Goal: Task Accomplishment & Management: Use online tool/utility

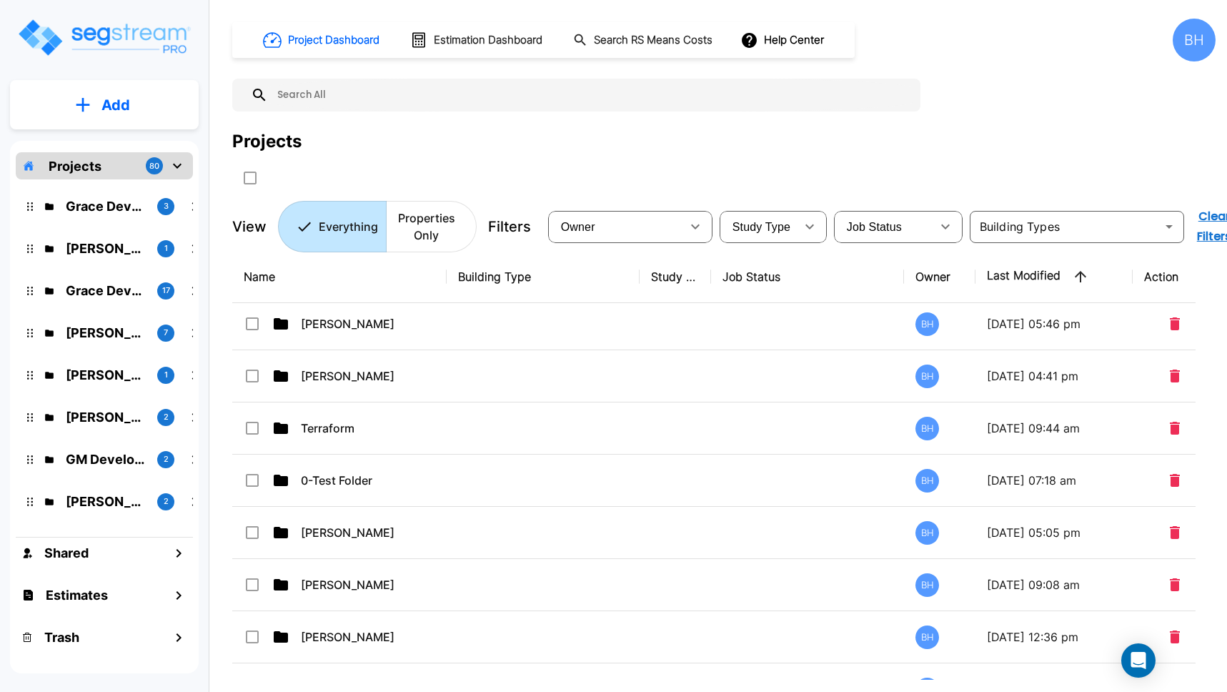
scroll to position [226, 0]
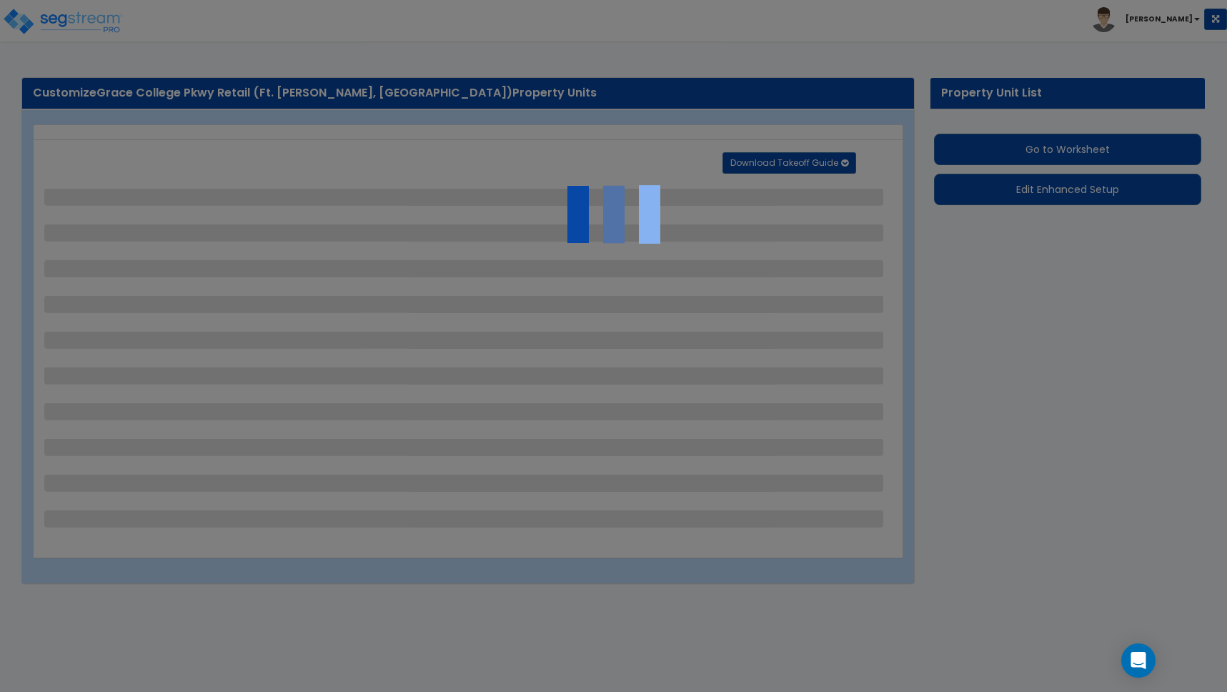
select select "2"
select select "1"
select select "2"
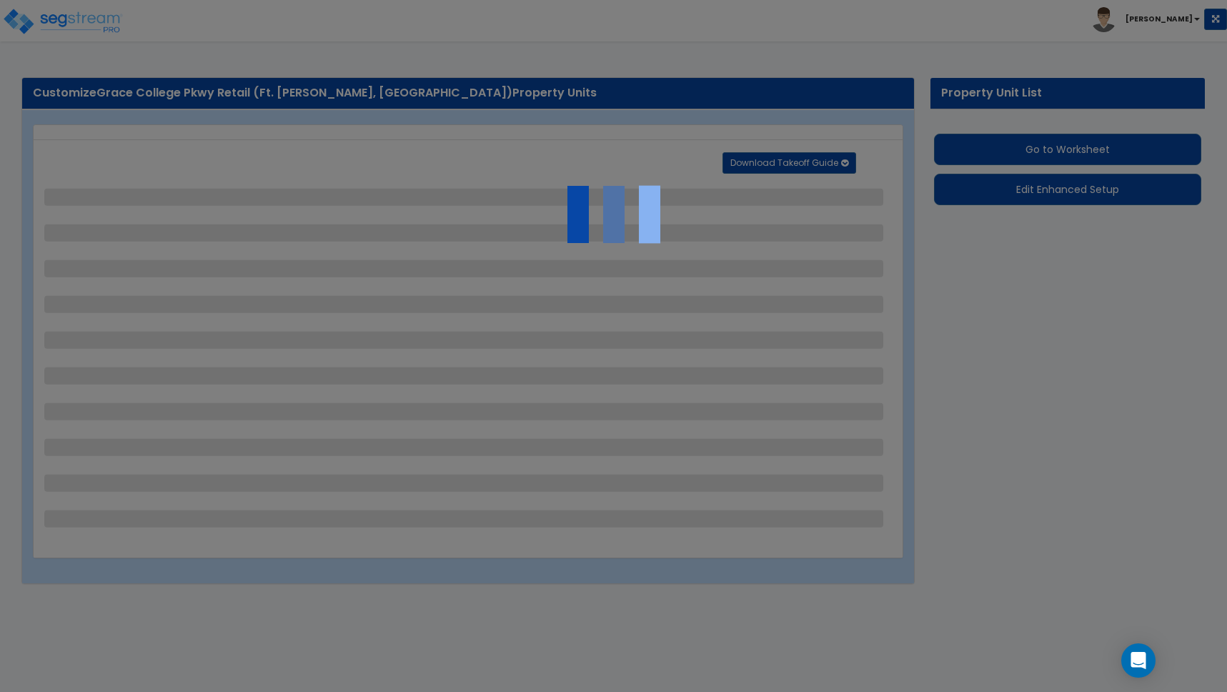
select select "1"
select select "2"
select select "1"
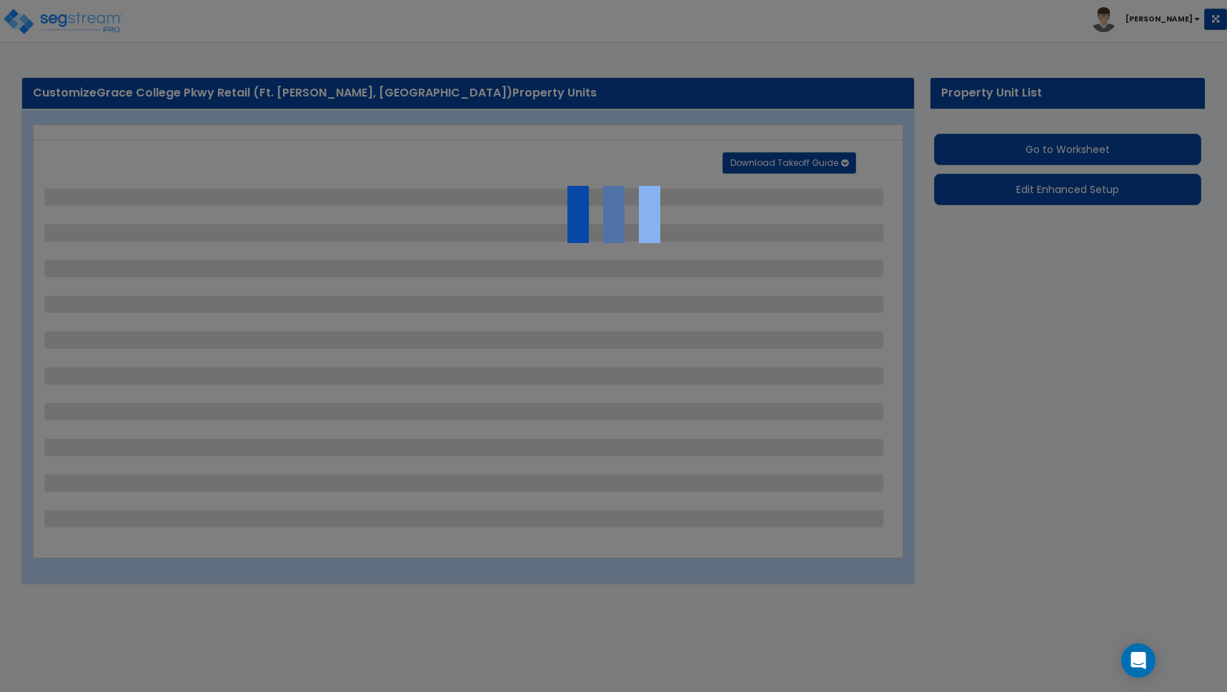
select select "1"
select select "2"
select select "1"
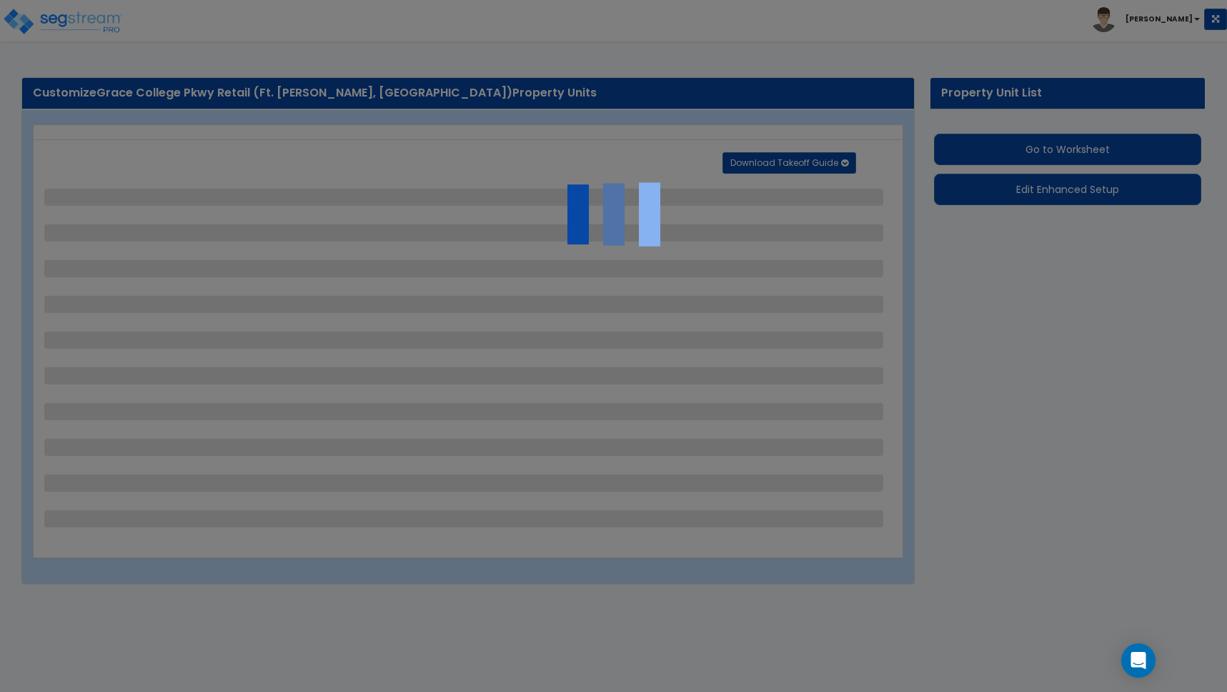
select select "2"
select select "4"
select select "2"
select select "1"
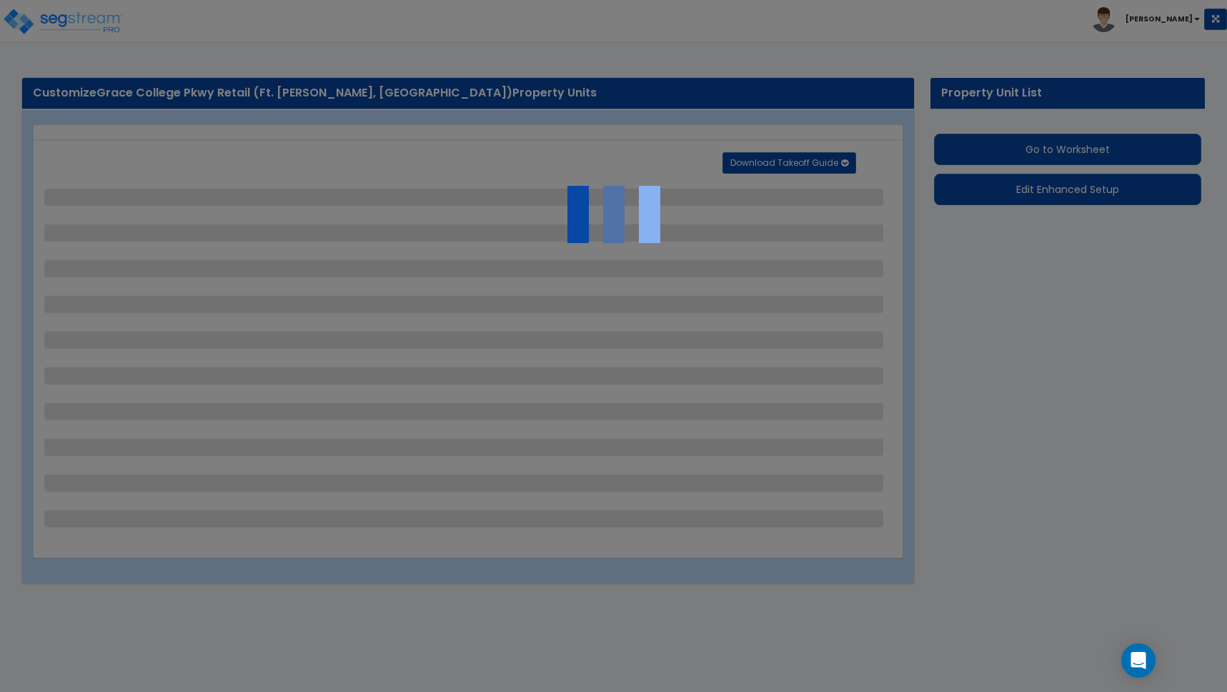
select select "5"
select select "1"
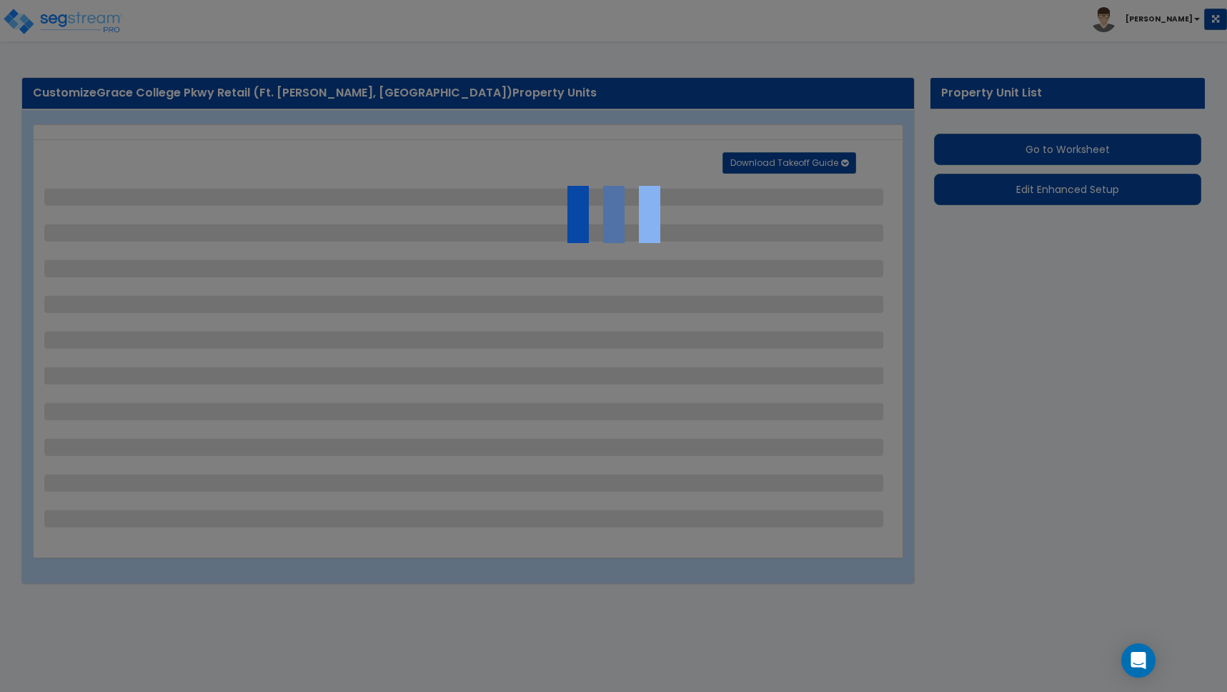
select select "2"
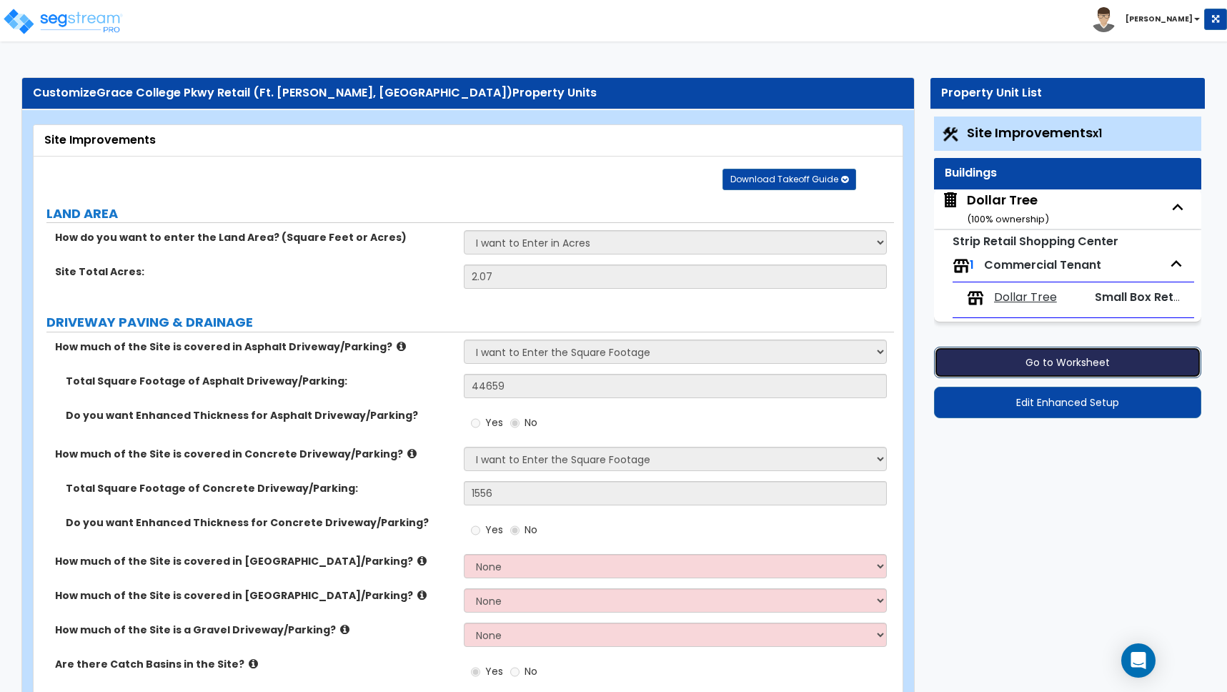
click at [1065, 367] on button "Go to Worksheet" at bounding box center [1067, 361] width 267 height 31
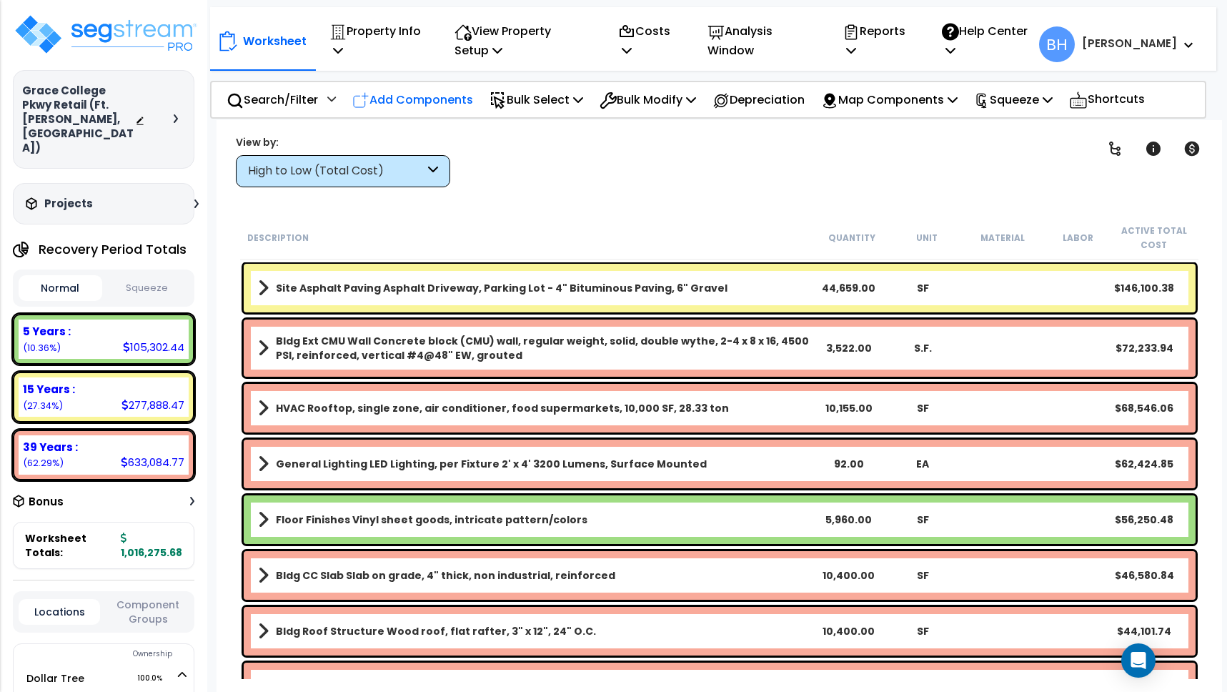
click at [432, 101] on p "Add Components" at bounding box center [412, 99] width 121 height 19
select select
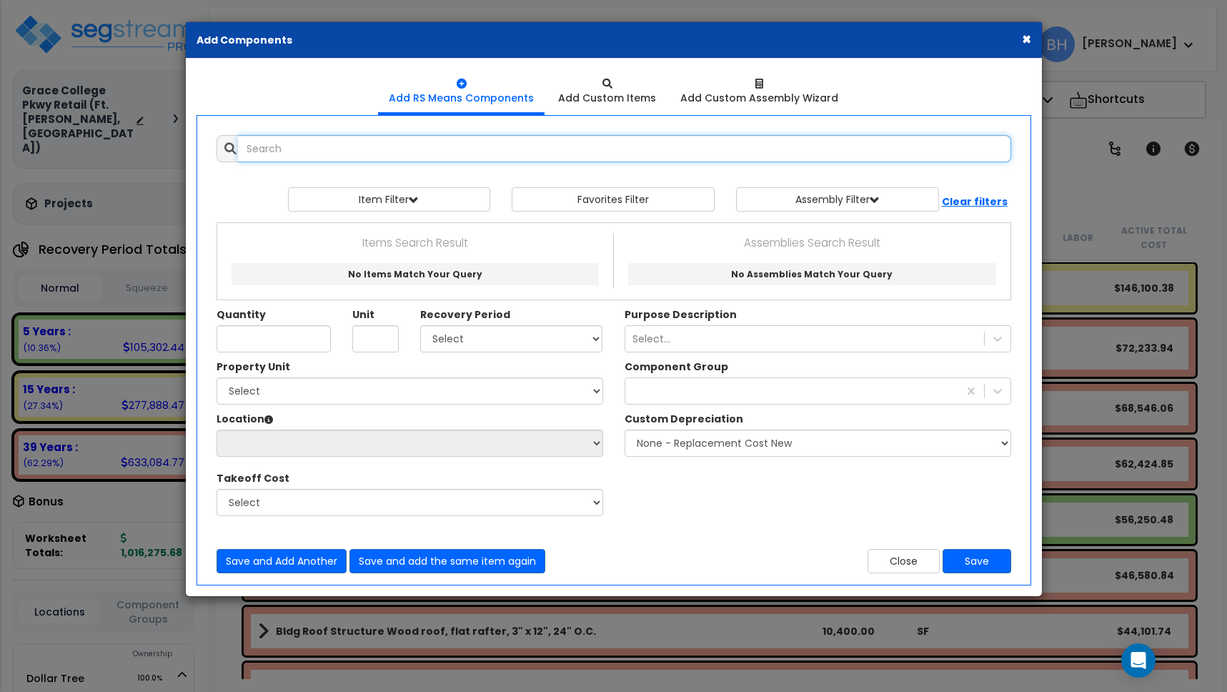
click at [383, 149] on input "text" at bounding box center [624, 148] width 773 height 27
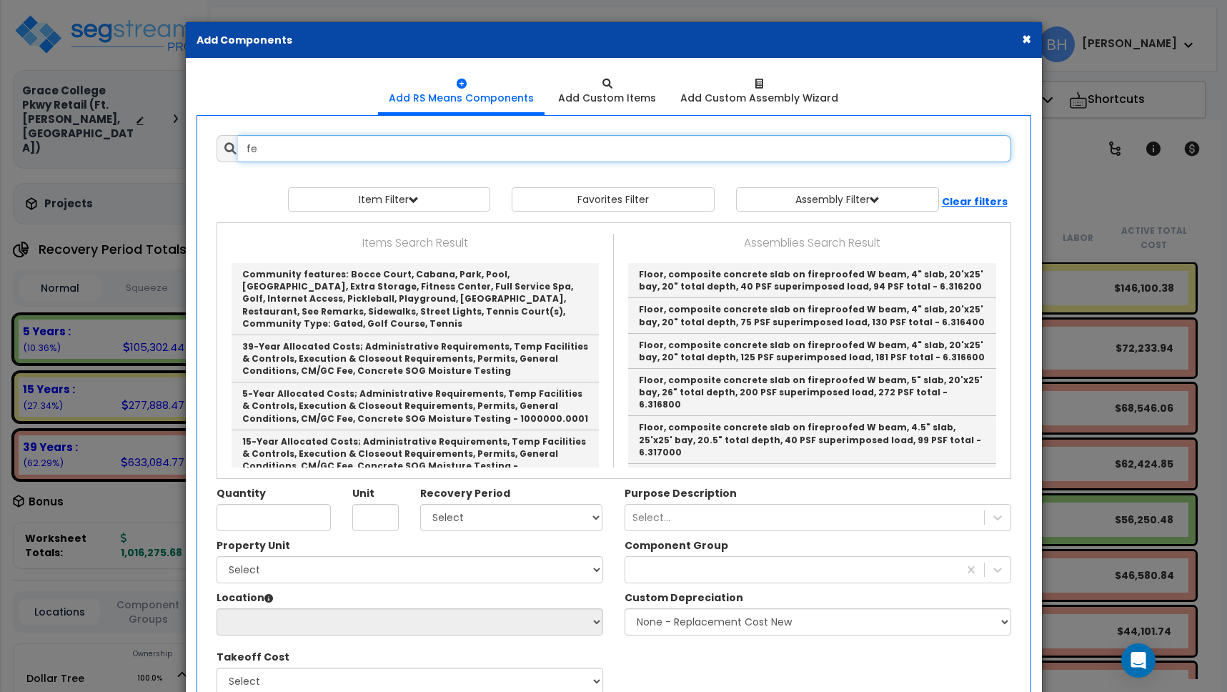
type input "f"
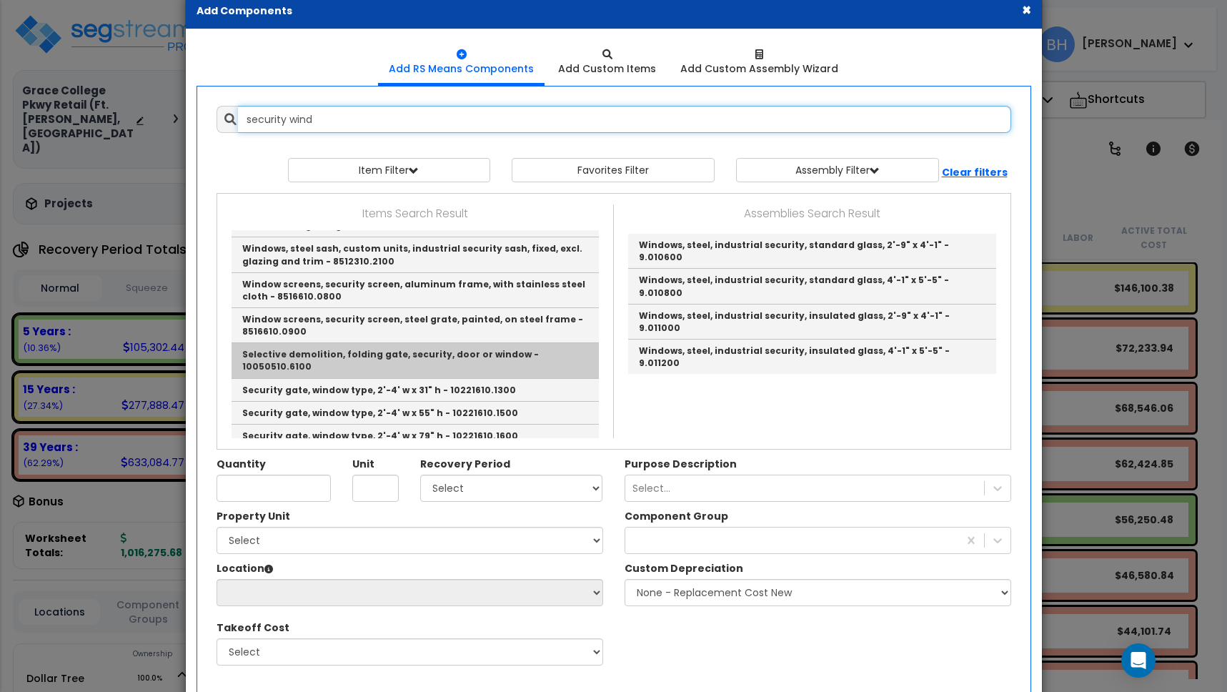
scroll to position [104, 0]
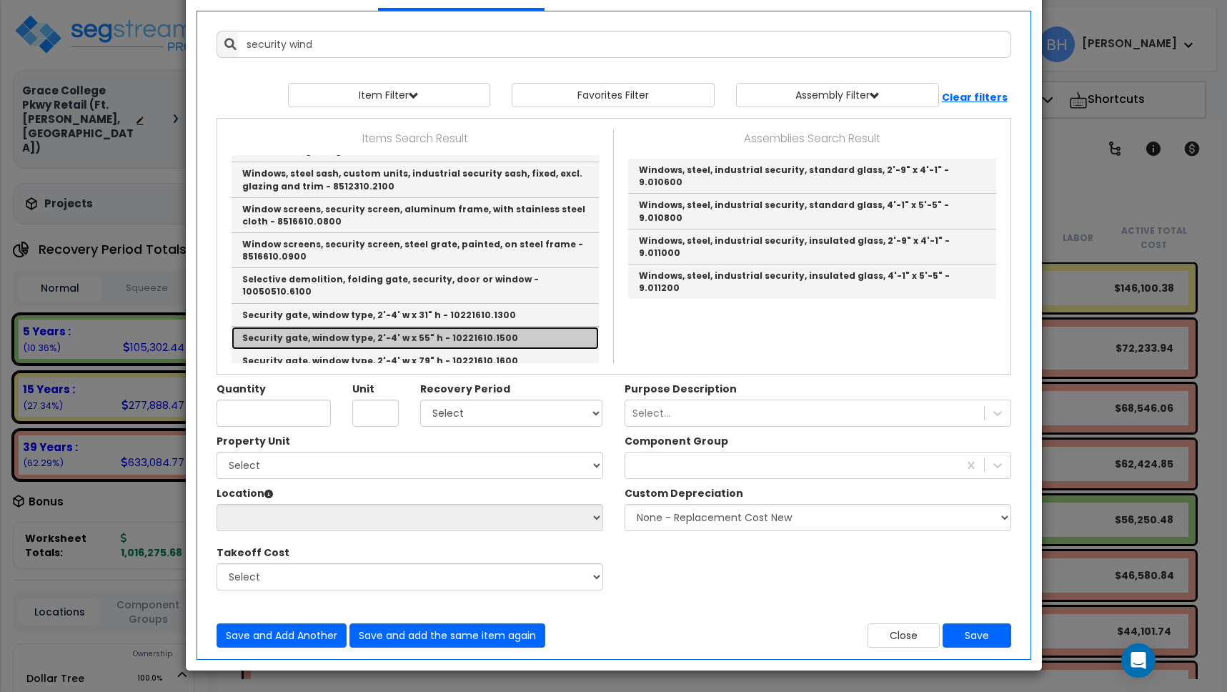
click at [443, 326] on link "Security gate, window type, 2'-4' w x 55" h - 10221610.1500" at bounding box center [414, 337] width 367 height 23
type input "Security gate, window type, 2'-4' w x 55" h - 10221610.1500"
checkbox input "false"
type input "OPN"
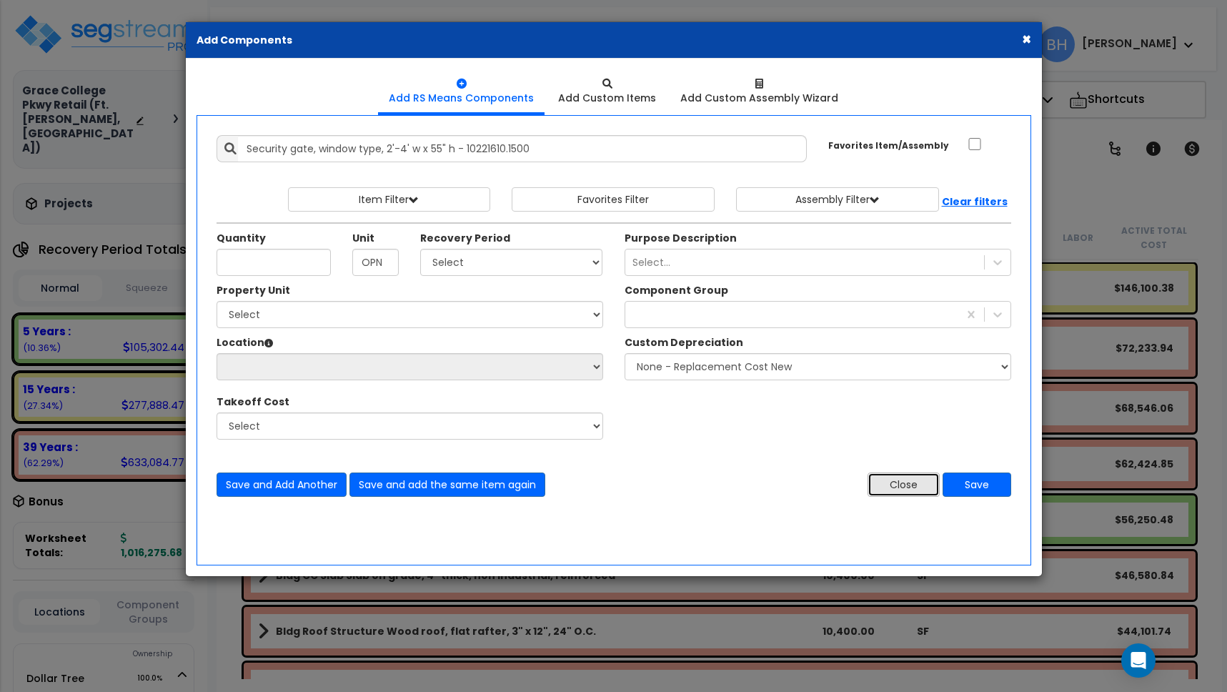
click at [904, 481] on button "Close" at bounding box center [903, 484] width 72 height 24
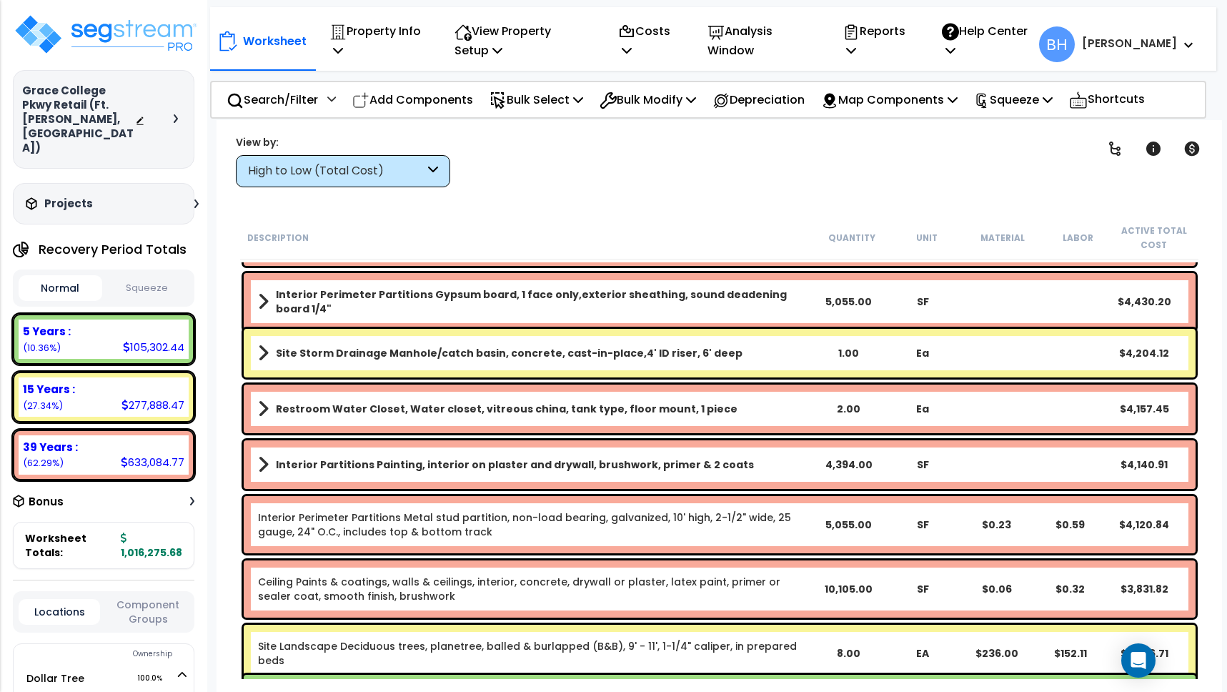
scroll to position [2300, 0]
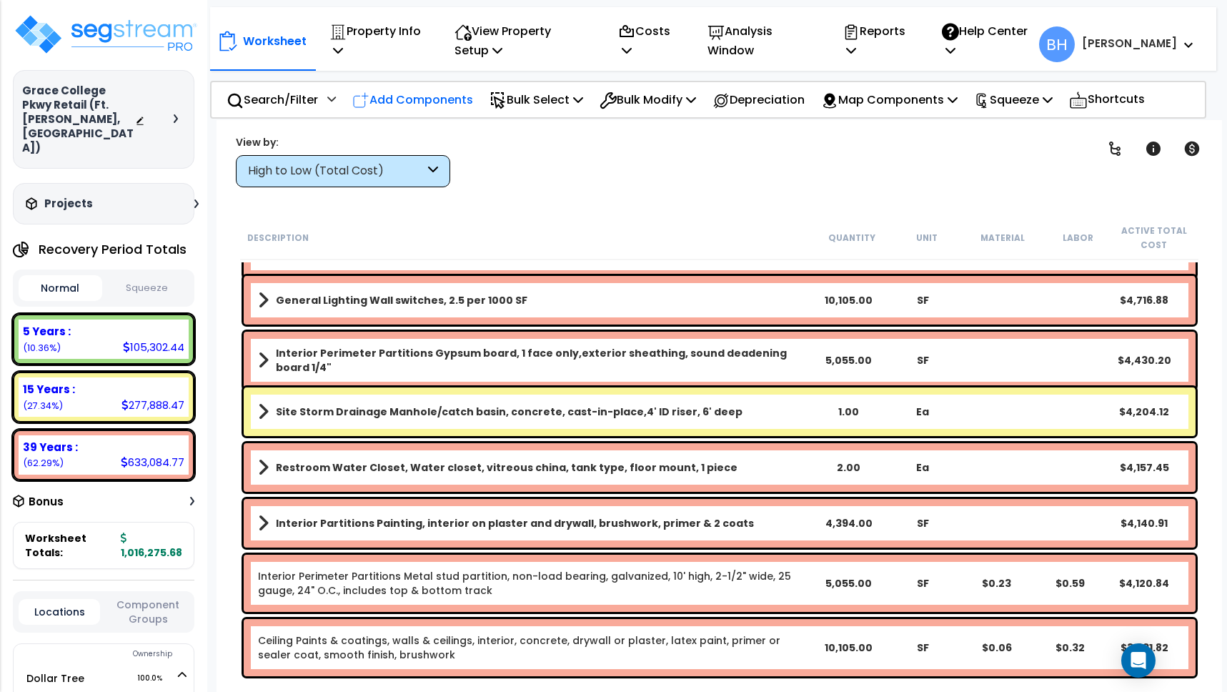
click at [443, 104] on p "Add Components" at bounding box center [412, 99] width 121 height 19
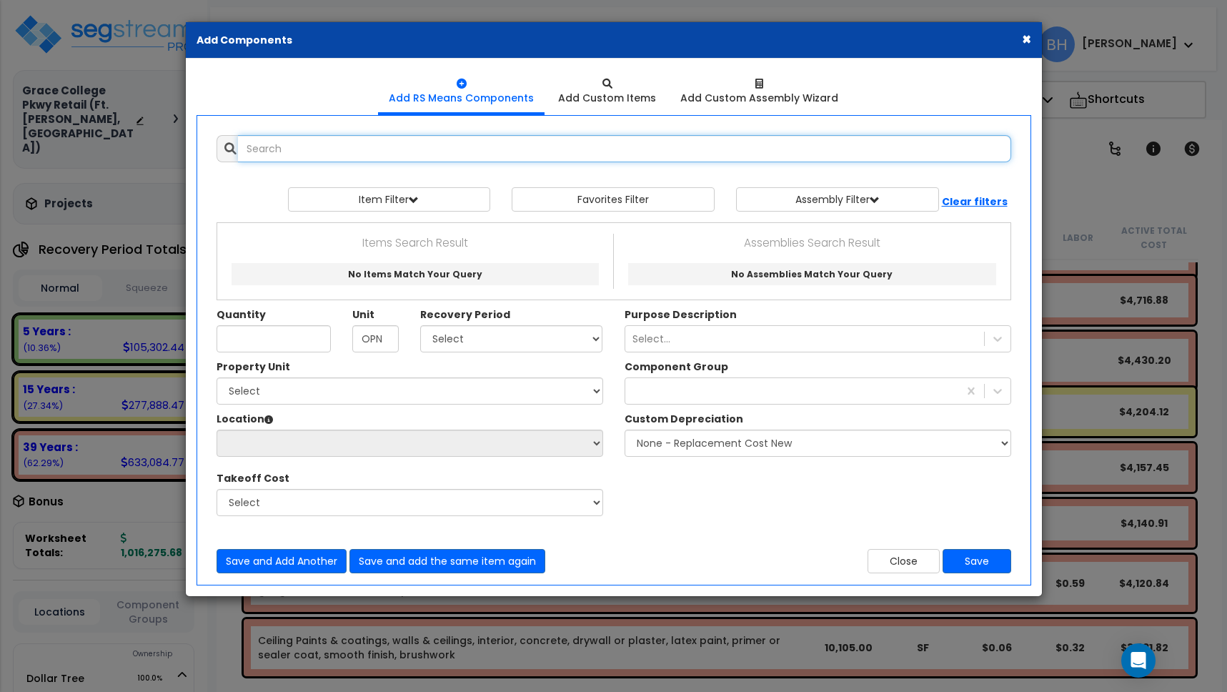
scroll to position [0, 0]
click at [379, 146] on input "text" at bounding box center [624, 148] width 773 height 27
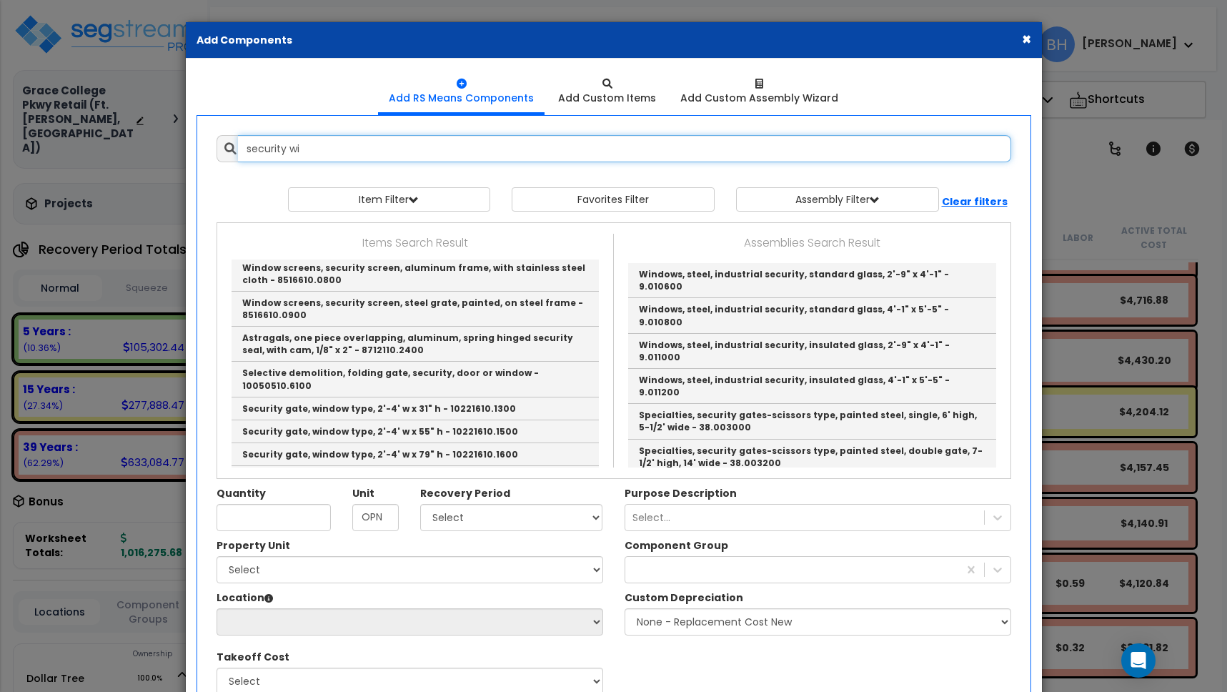
scroll to position [582, 0]
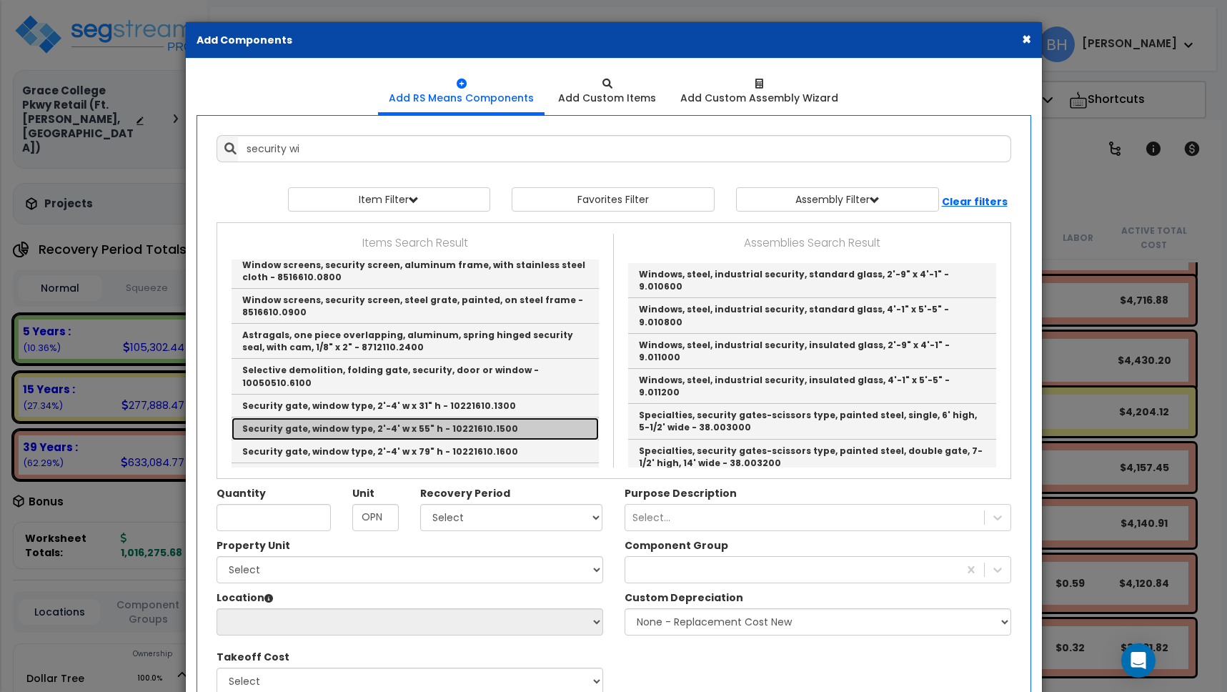
click at [427, 417] on link "Security gate, window type, 2'-4' w x 55" h - 10221610.1500" at bounding box center [414, 428] width 367 height 23
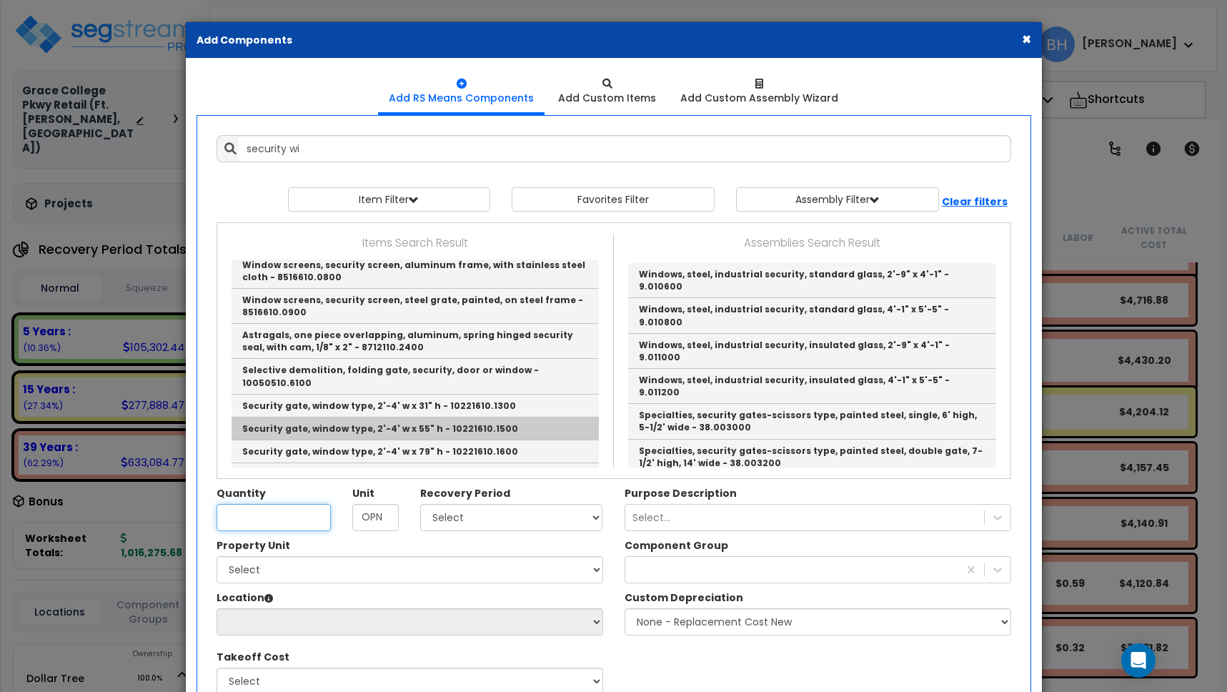
type input "Security gate, window type, 2'-4' w x 55" h - 10221610.1500"
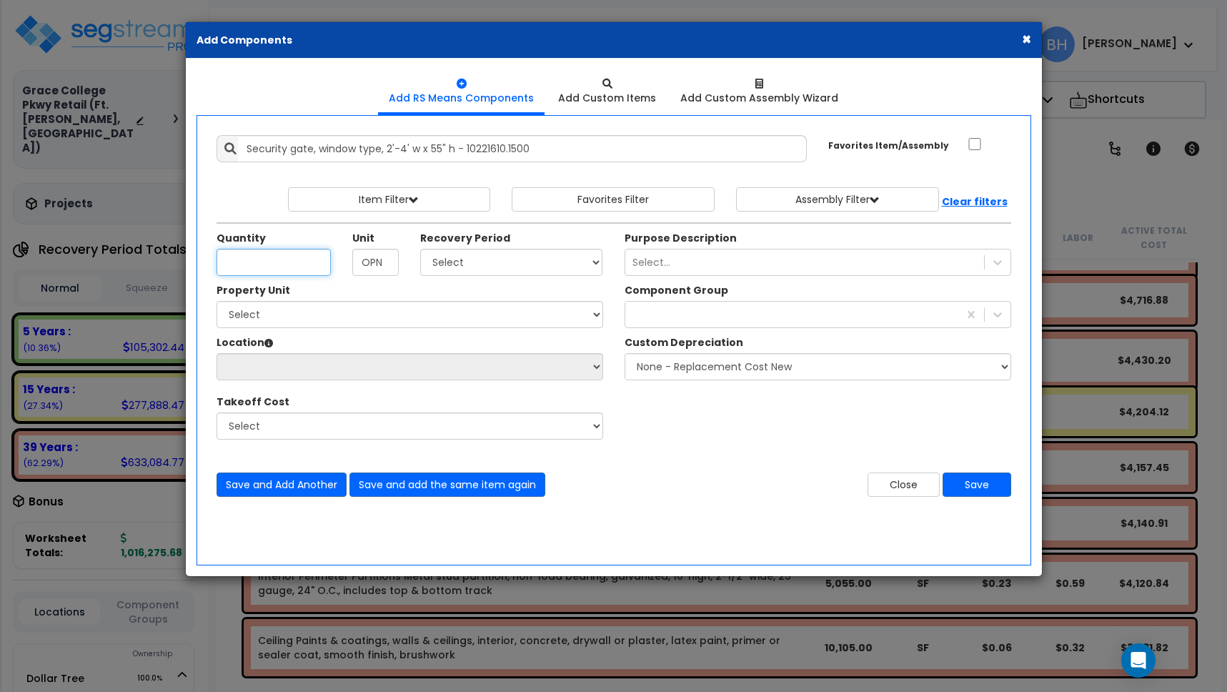
click at [285, 266] on input "Quantity" at bounding box center [273, 262] width 114 height 27
type input "18"
click at [510, 258] on select "Select 5 Years 7 Years 15 Years 39 Years 27.5 Years" at bounding box center [511, 262] width 183 height 27
select select "5Y"
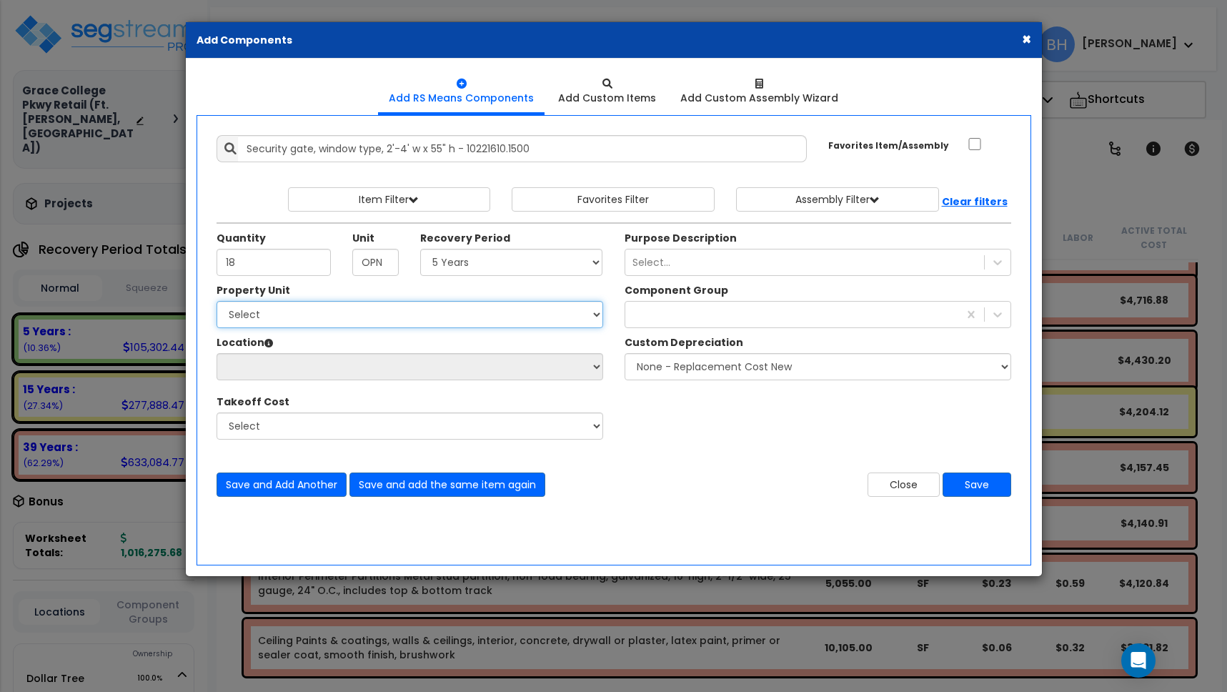
click at [340, 314] on select "Select Dollar Tree Site Improvements" at bounding box center [409, 314] width 387 height 27
select select "162436"
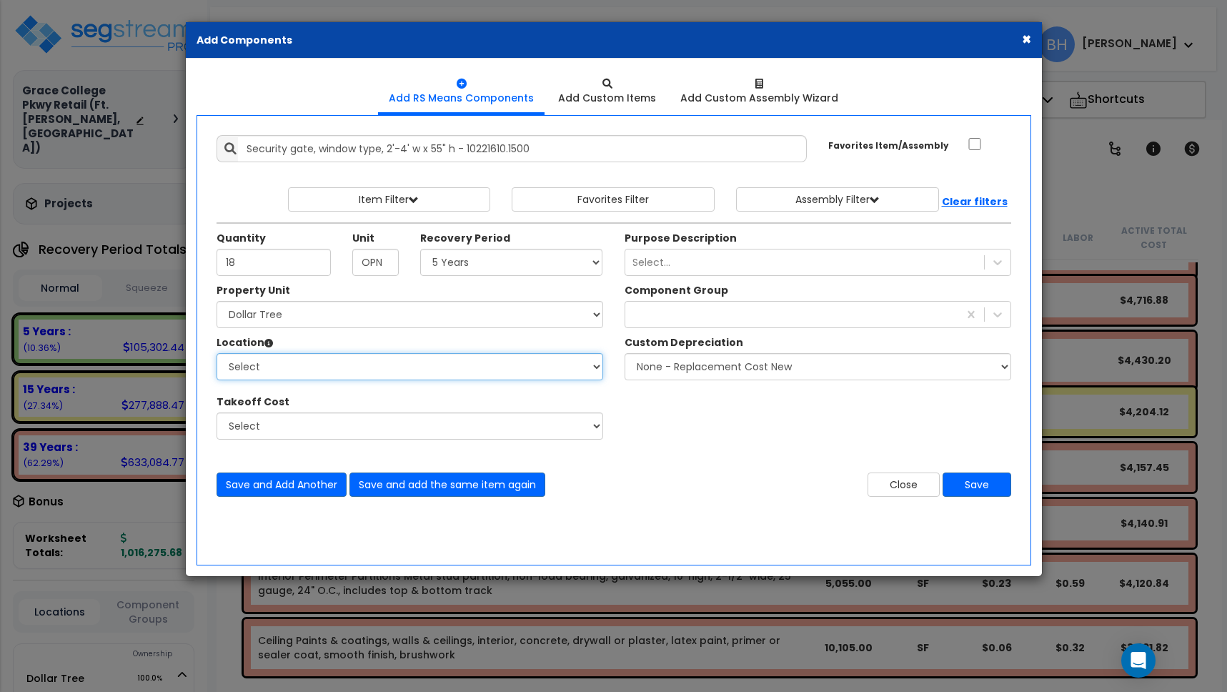
click at [287, 366] on select "Select Building Building Interior Building Porte Cochere Dollar Tree Add Additi…" at bounding box center [409, 366] width 387 height 27
select select "461"
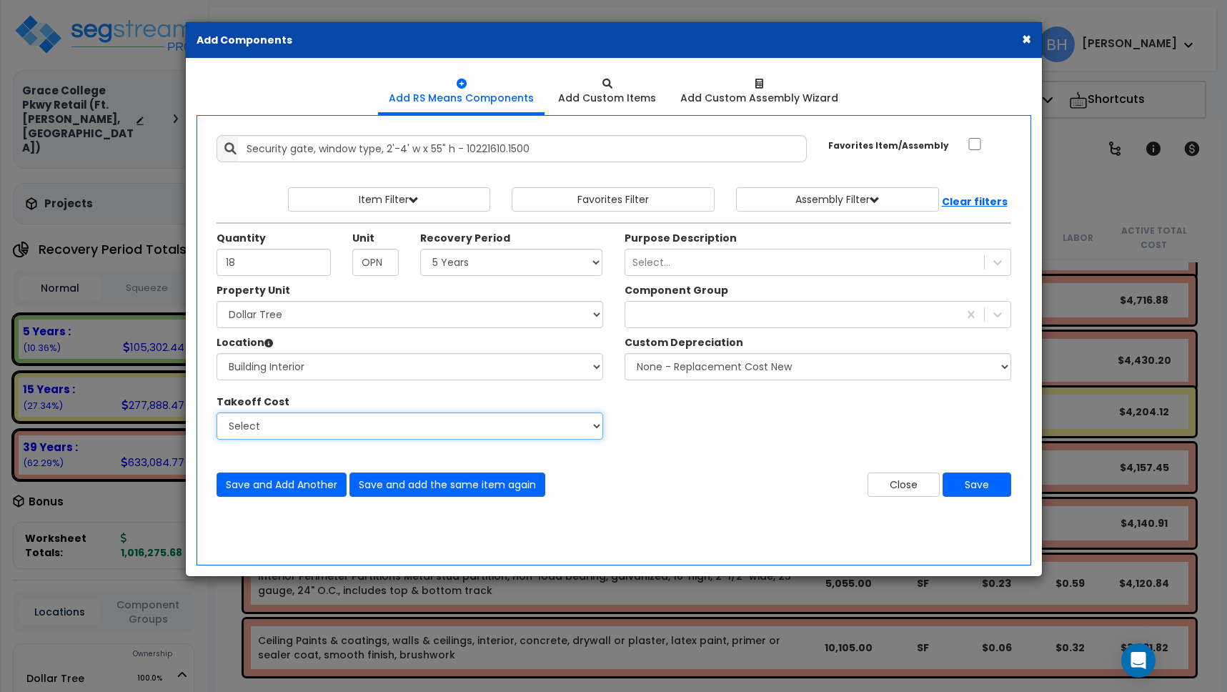
click at [289, 422] on select "Select" at bounding box center [409, 425] width 387 height 27
click at [995, 262] on icon at bounding box center [997, 262] width 9 height 5
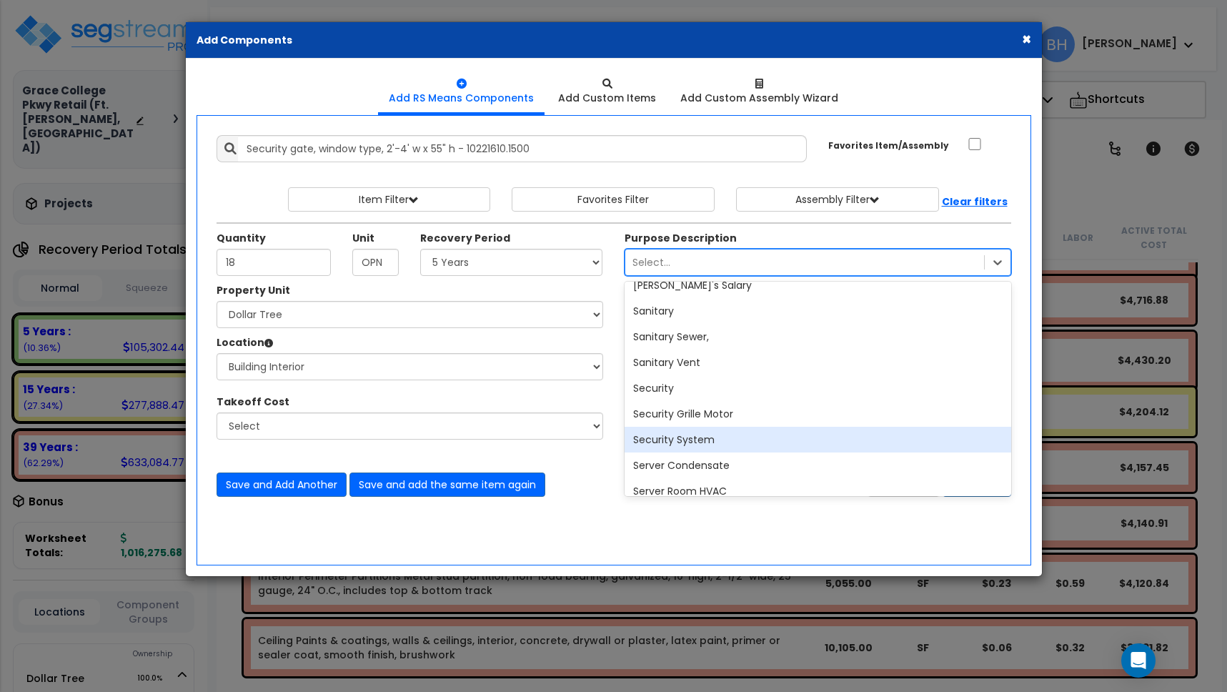
scroll to position [23878, 0]
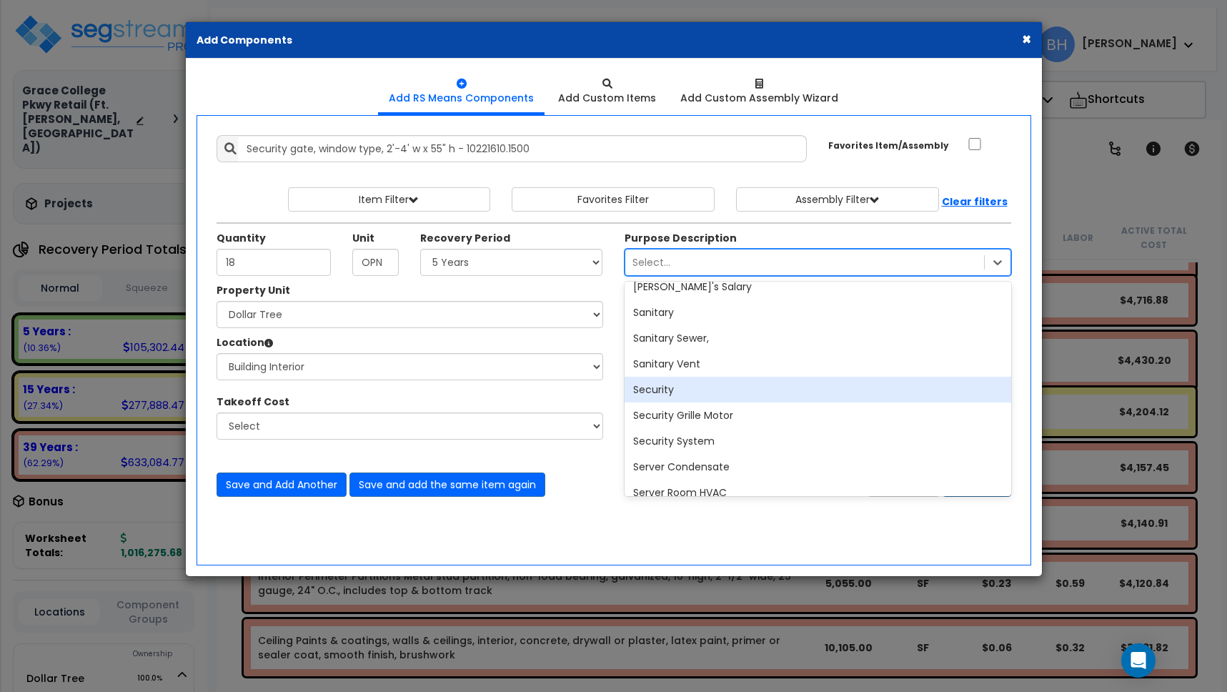
click at [749, 387] on div "Security" at bounding box center [817, 390] width 387 height 26
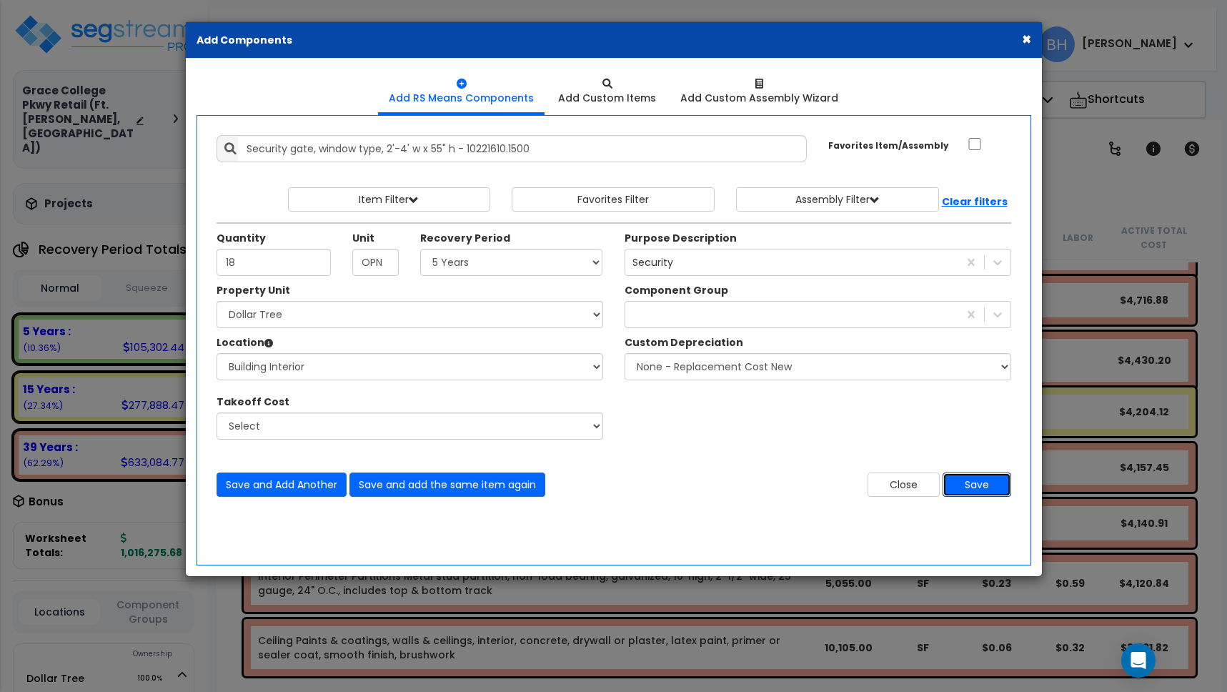
click at [978, 487] on button "Save" at bounding box center [976, 484] width 69 height 24
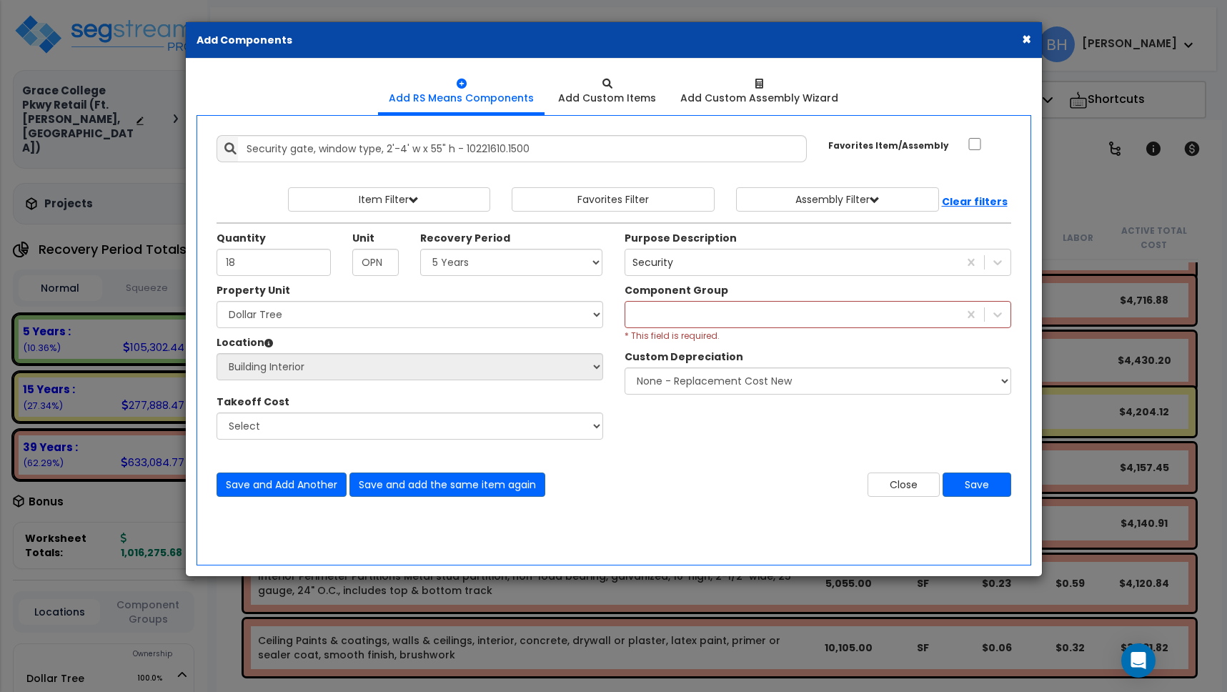
click at [816, 312] on div at bounding box center [791, 314] width 333 height 23
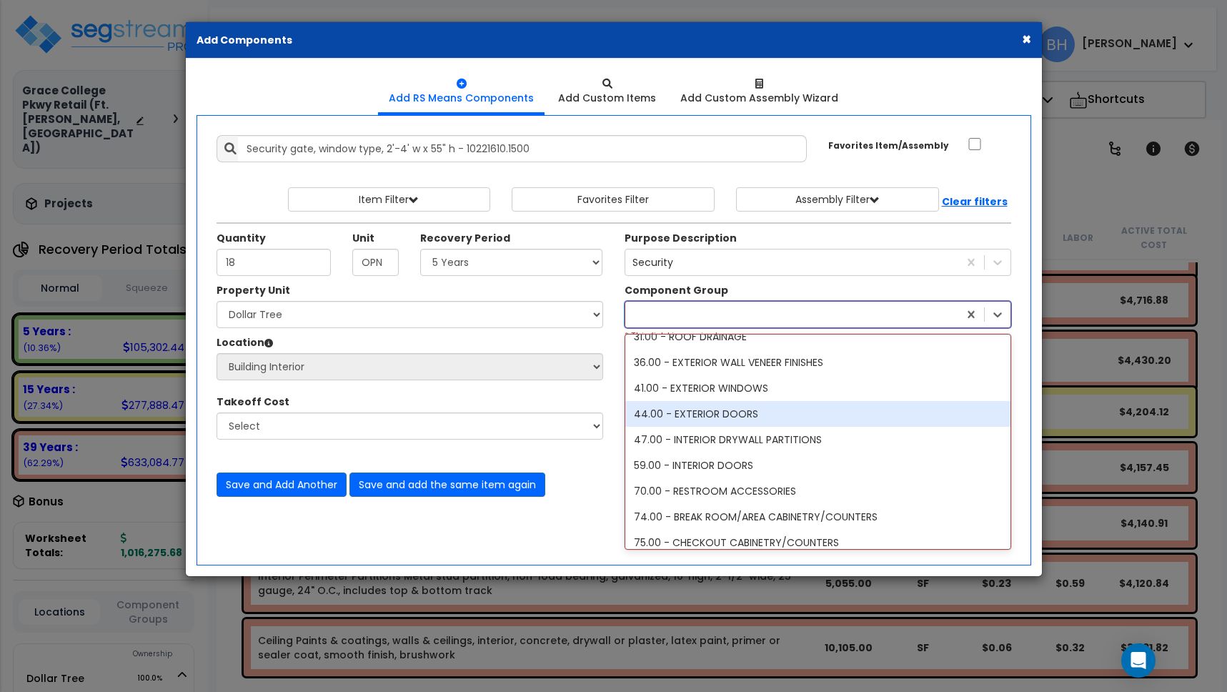
scroll to position [244, 0]
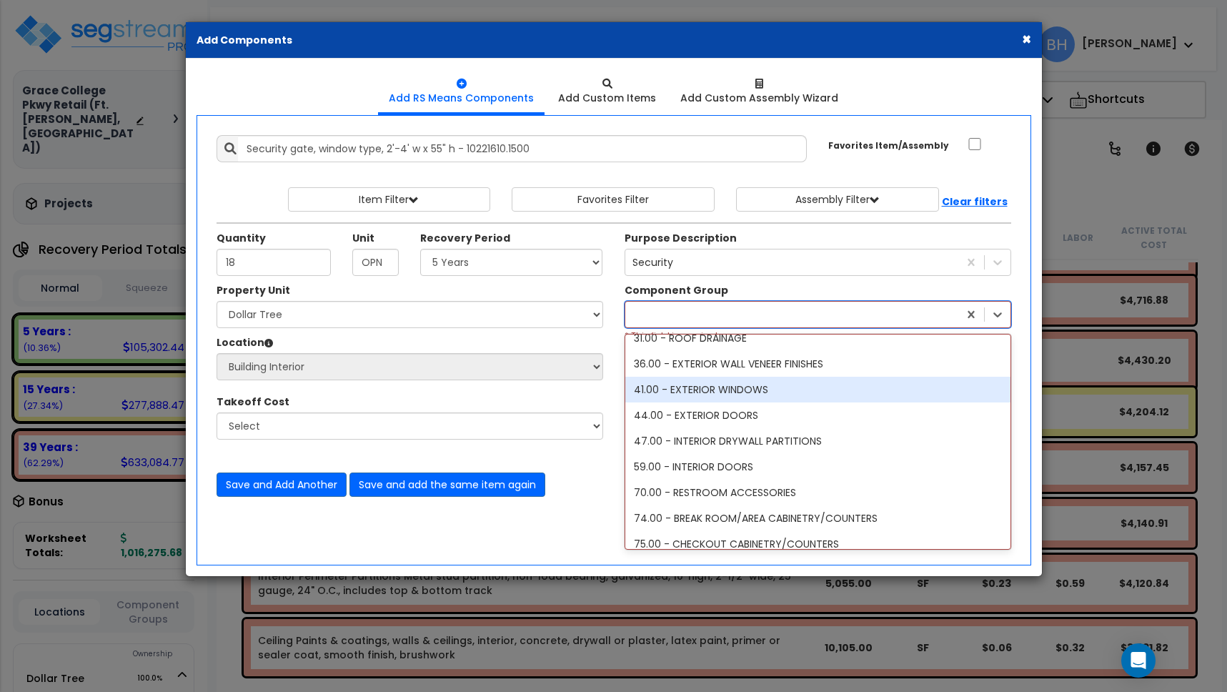
click at [771, 389] on div "41.00 - EXTERIOR WINDOWS" at bounding box center [817, 390] width 385 height 26
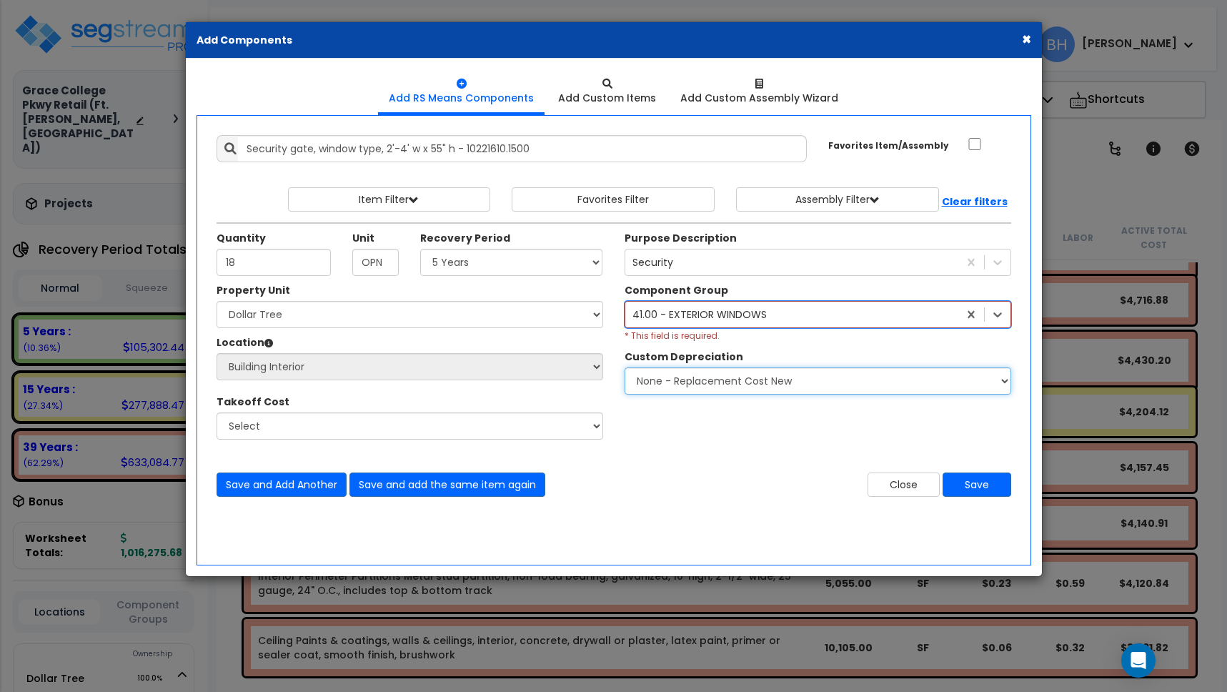
click at [772, 389] on select "None - Replacement Cost New Excellent - 90% Good - 75% Fair - 50% Bad - 25% Rep…" at bounding box center [817, 380] width 387 height 27
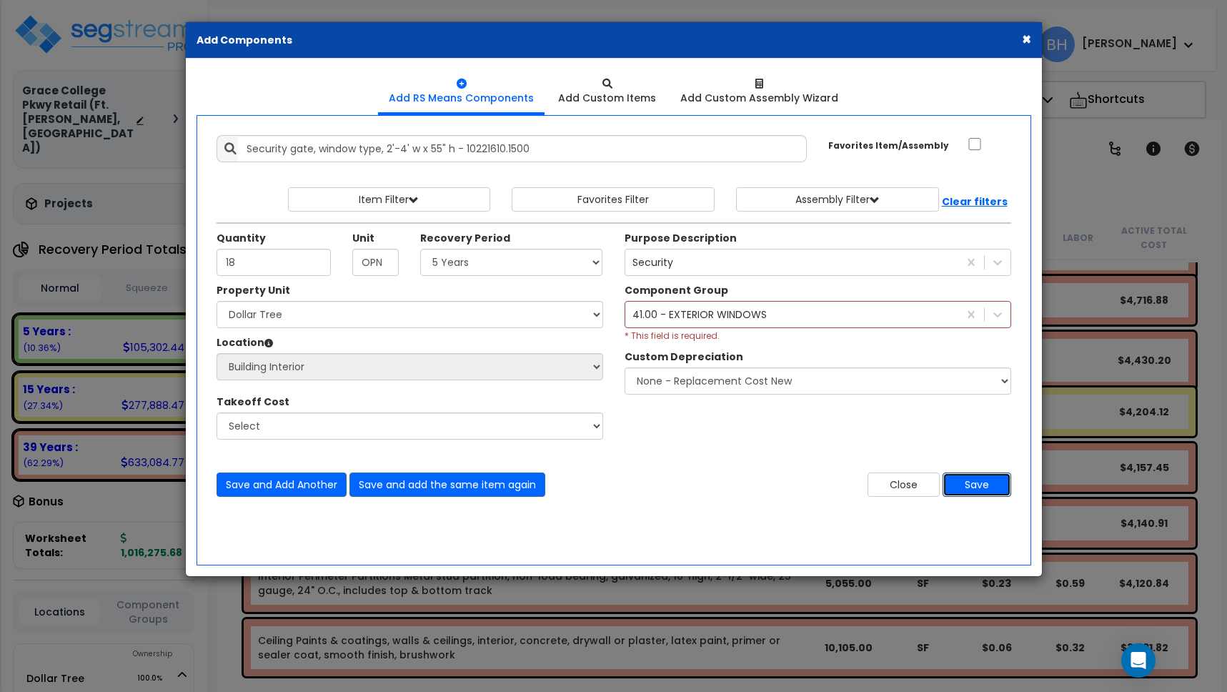
click at [967, 479] on button "Save" at bounding box center [976, 484] width 69 height 24
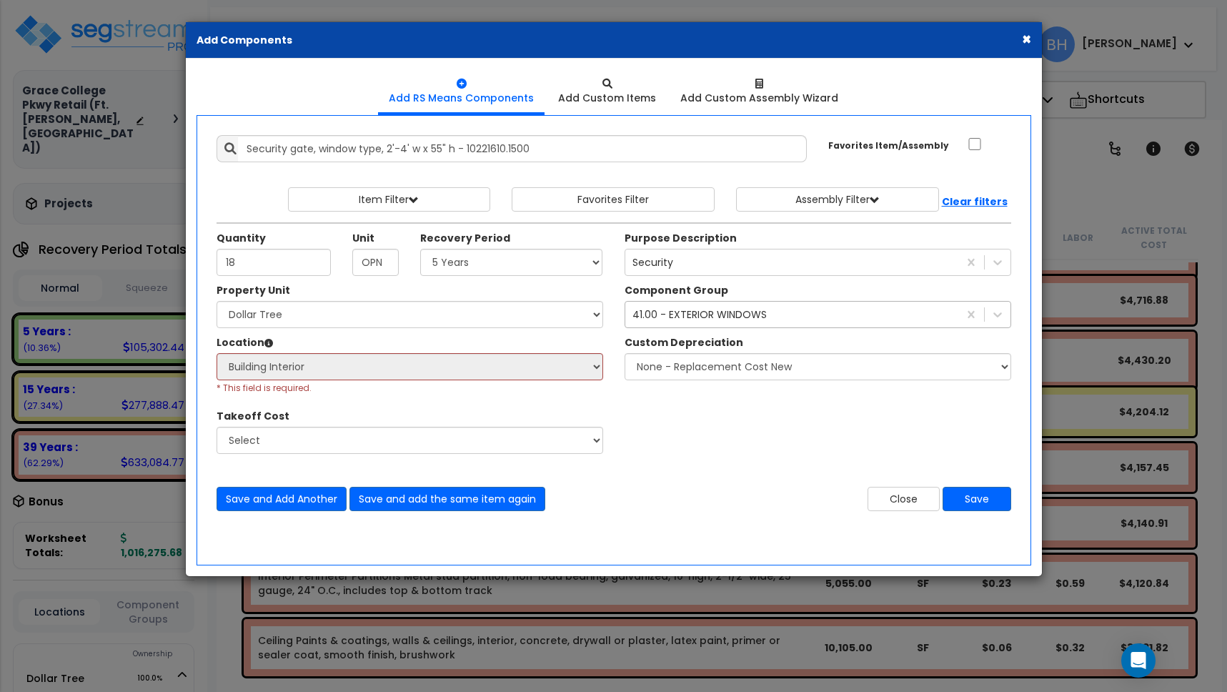
click at [684, 314] on div "41.00 - EXTERIOR WINDOWS" at bounding box center [699, 314] width 134 height 14
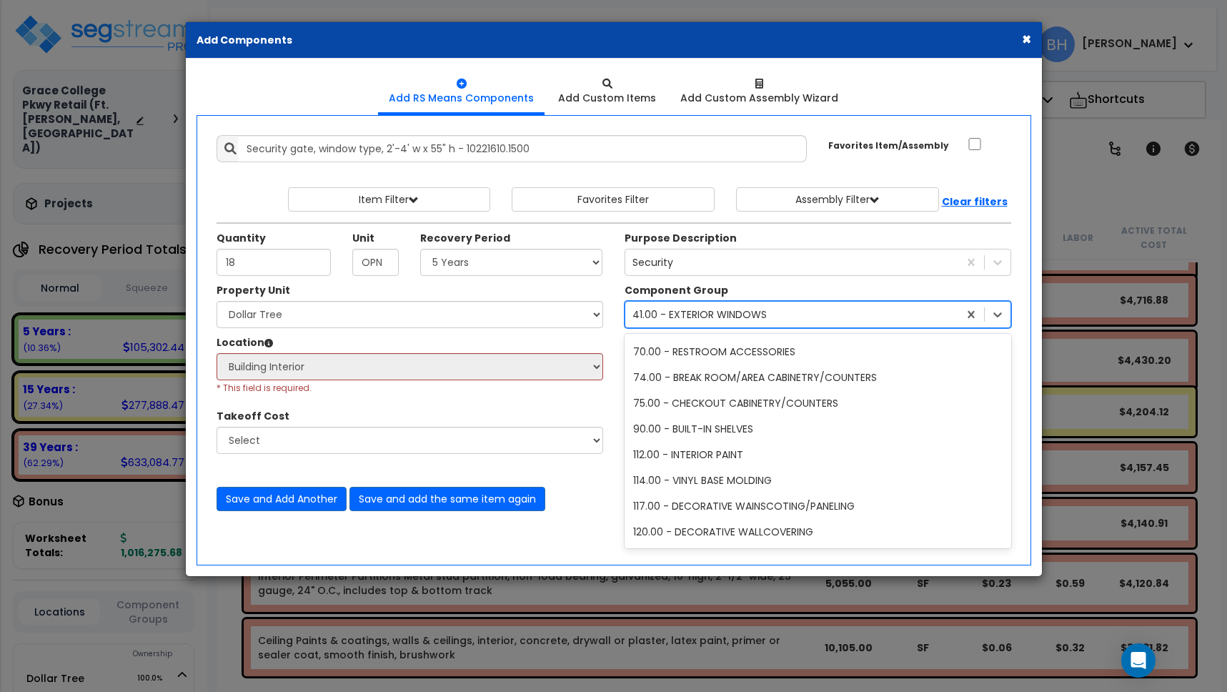
scroll to position [387, 0]
click at [995, 316] on icon at bounding box center [997, 314] width 14 height 14
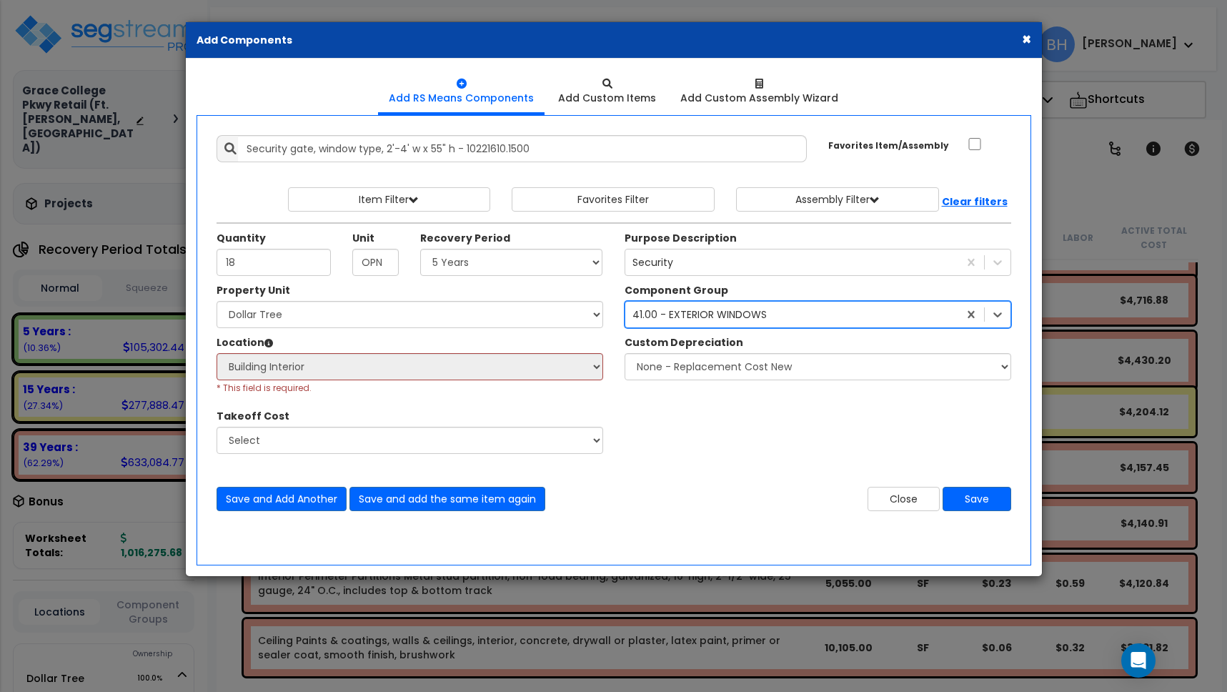
click at [882, 311] on div "41.00 - EXTERIOR WINDOWS" at bounding box center [791, 314] width 333 height 23
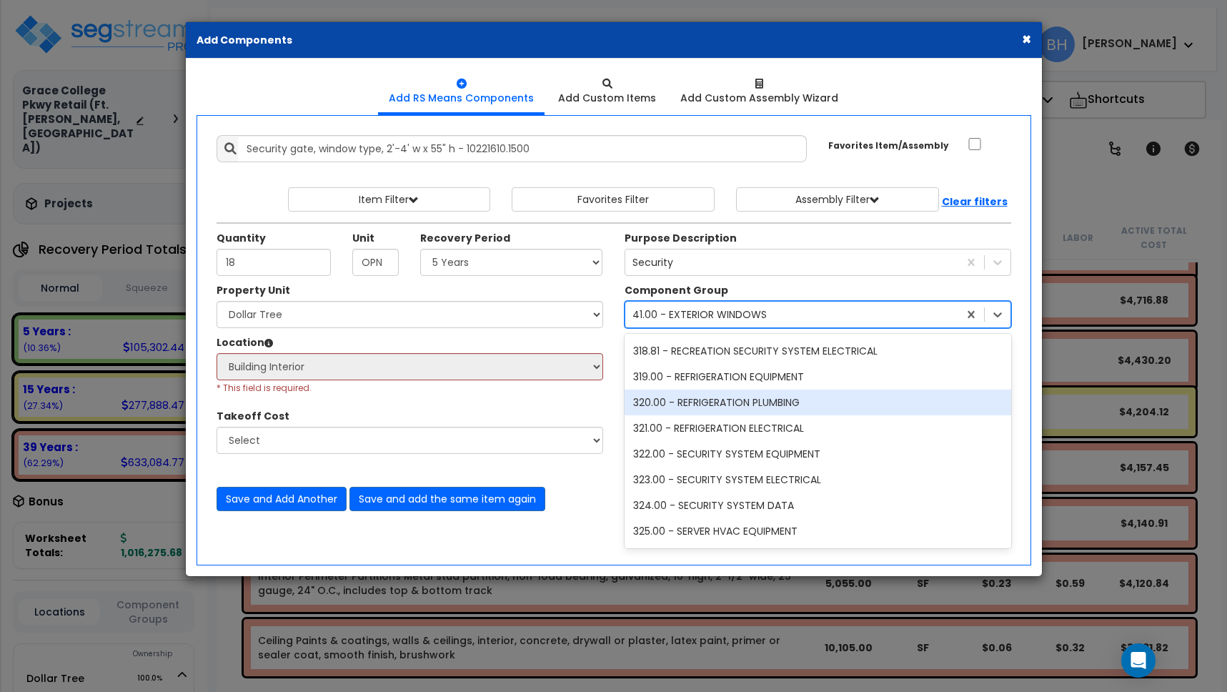
scroll to position [9964, 0]
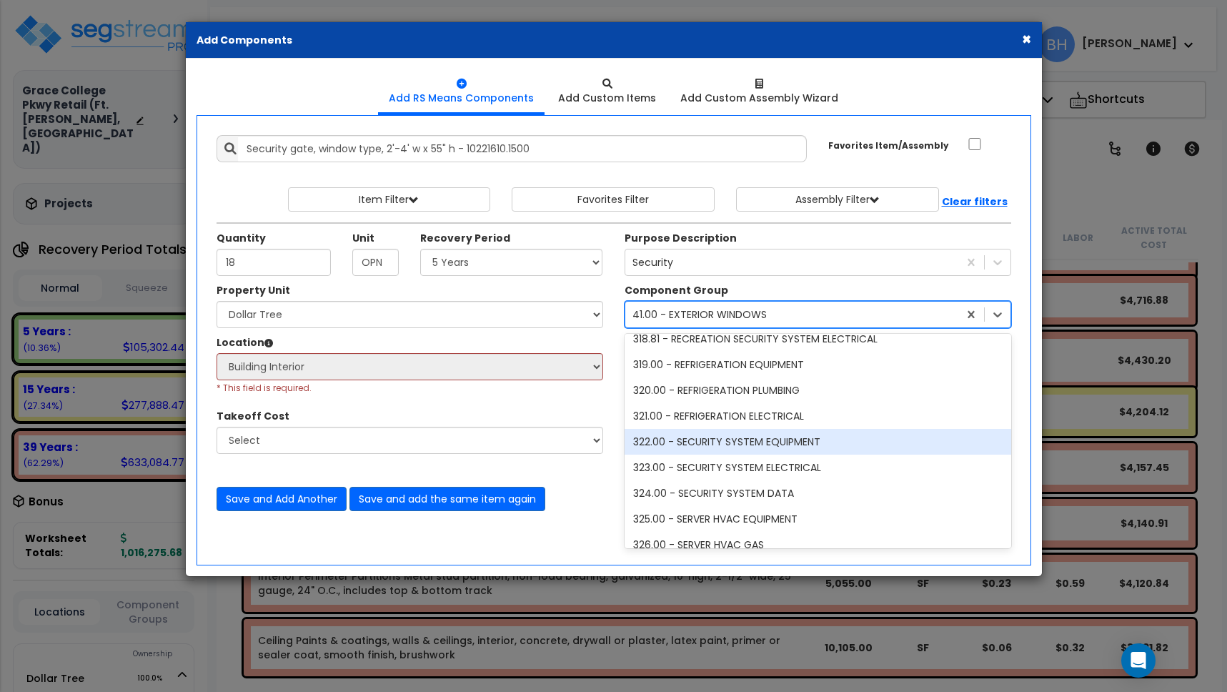
click at [820, 441] on div "322.00 - SECURITY SYSTEM EQUIPMENT" at bounding box center [817, 442] width 387 height 26
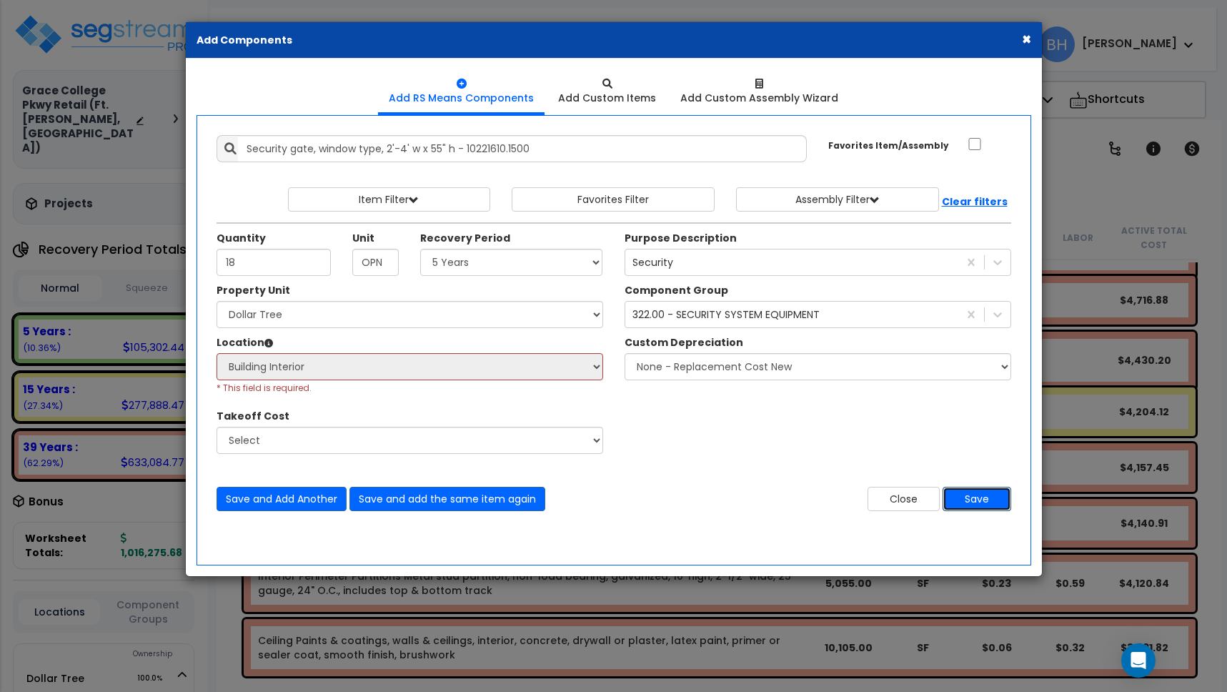
click at [983, 502] on button "Save" at bounding box center [976, 499] width 69 height 24
click at [328, 341] on div "Location Please select Property Unit to enable Location" at bounding box center [409, 344] width 387 height 18
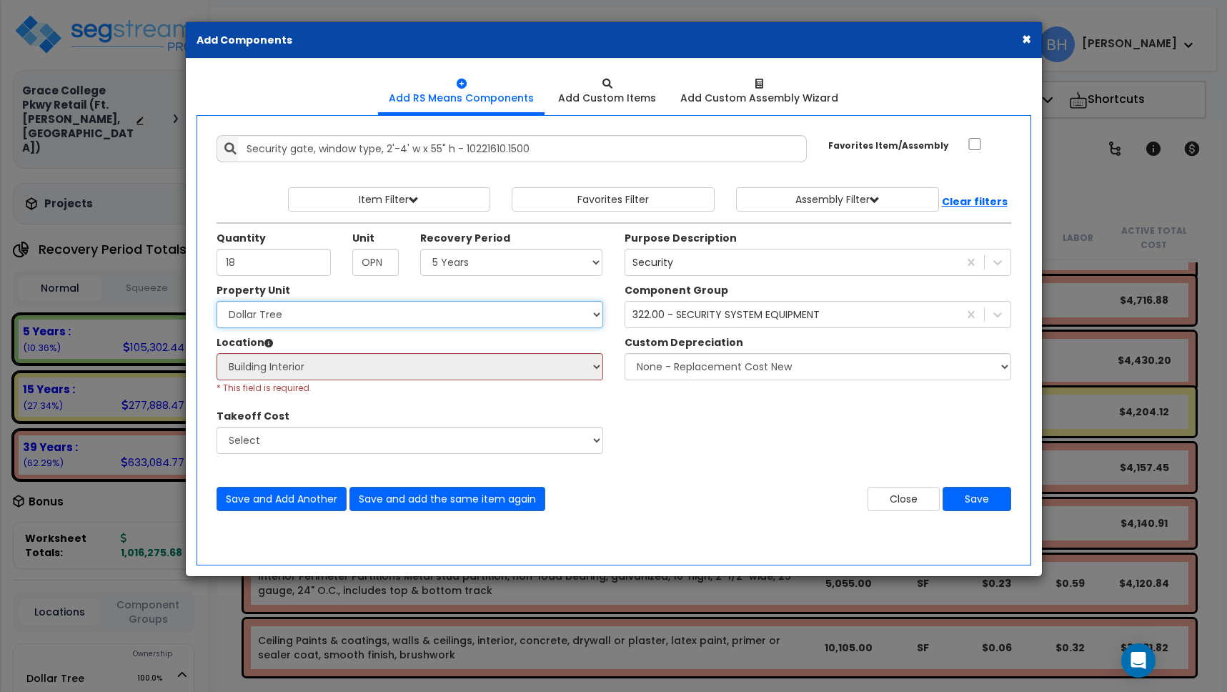
click at [525, 323] on select "Select Dollar Tree Site Improvements" at bounding box center [409, 314] width 387 height 27
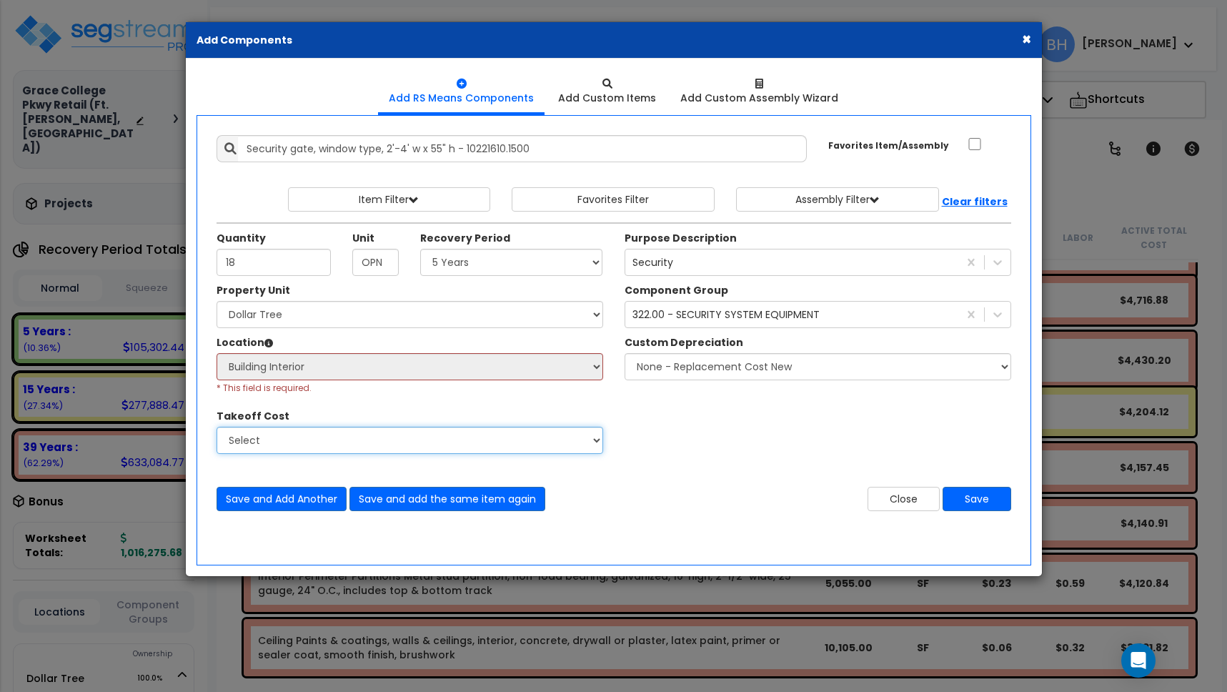
click at [593, 441] on select "Select" at bounding box center [409, 440] width 387 height 27
click at [977, 197] on b "Clear filters" at bounding box center [975, 201] width 66 height 14
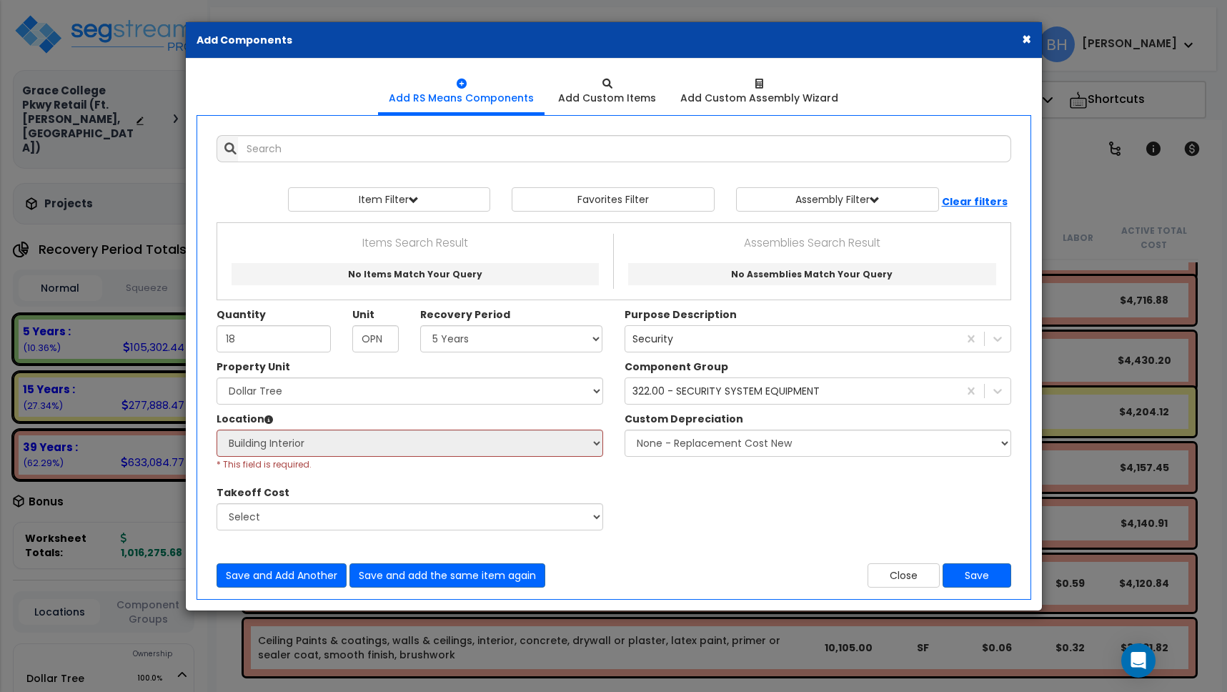
scroll to position [0, 0]
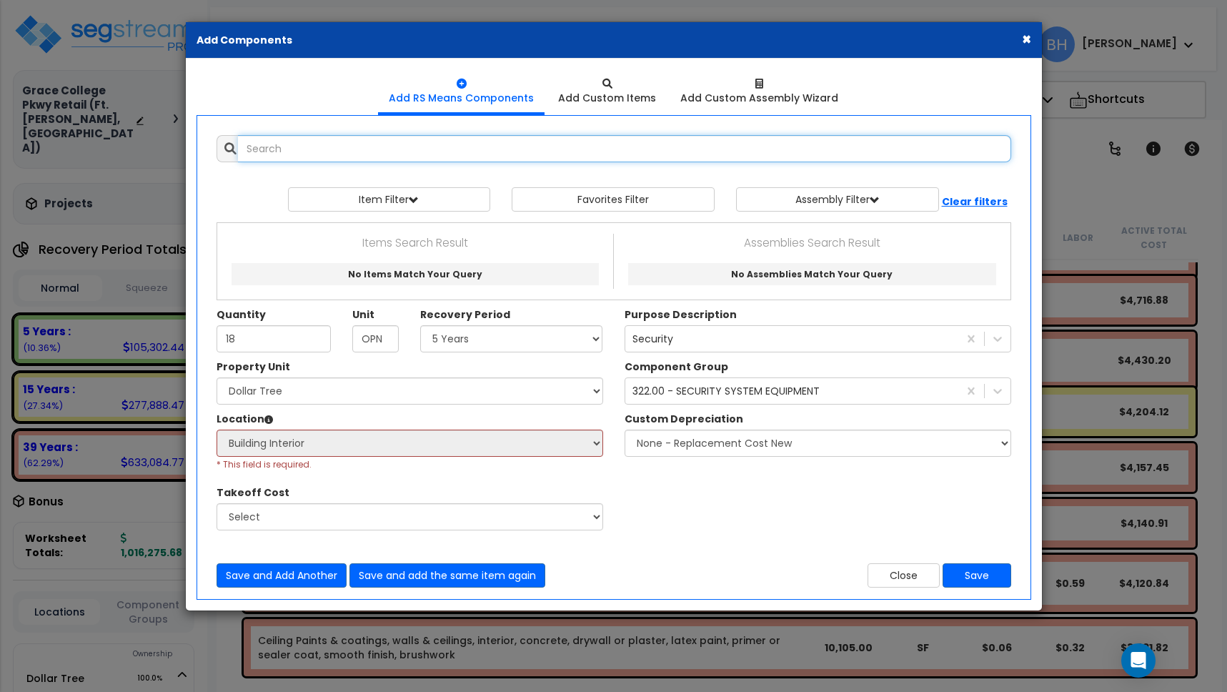
click at [336, 151] on input "text" at bounding box center [624, 148] width 773 height 27
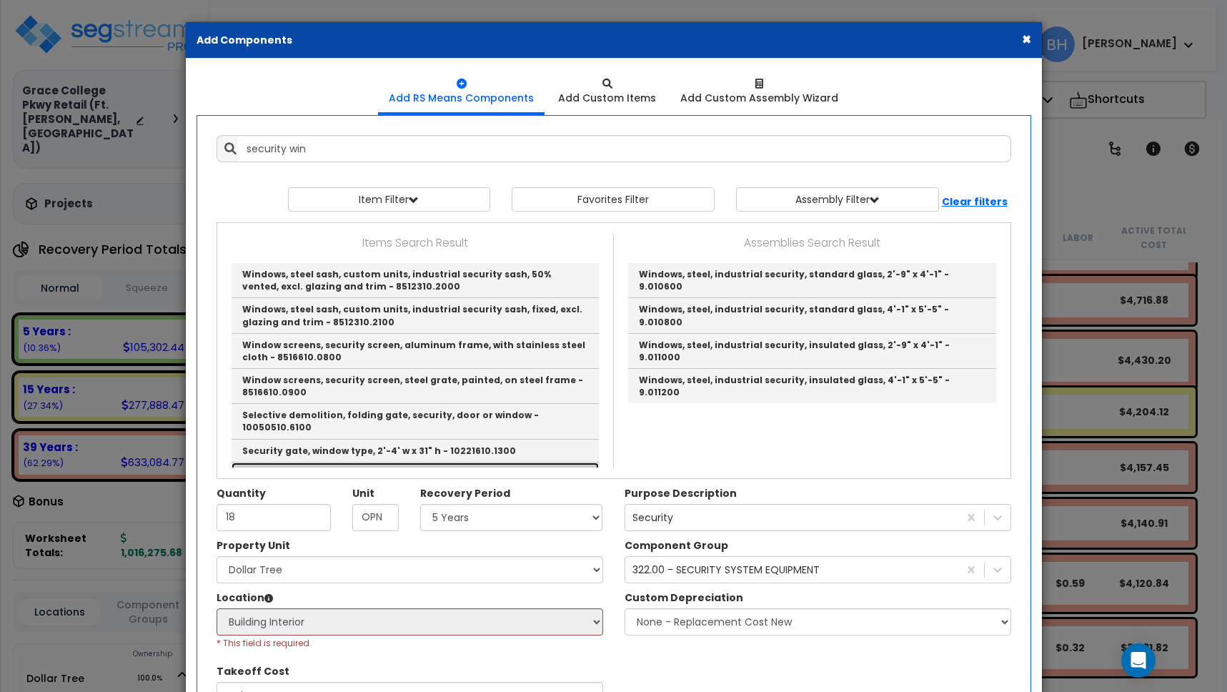
click at [487, 462] on link "Security gate, window type, 2'-4' w x 55" h - 10221610.1500" at bounding box center [414, 473] width 367 height 23
type input "Security gate, window type, 2'-4' w x 55" h - 10221610.1500"
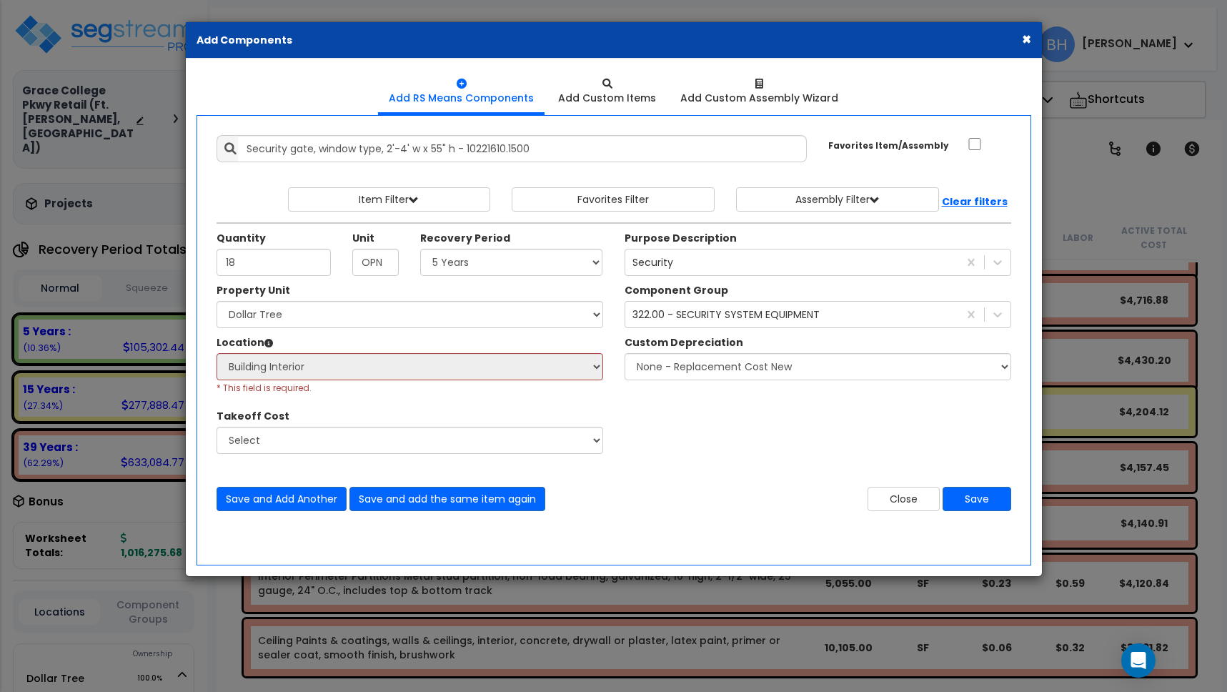
click at [1026, 39] on button "×" at bounding box center [1026, 38] width 9 height 15
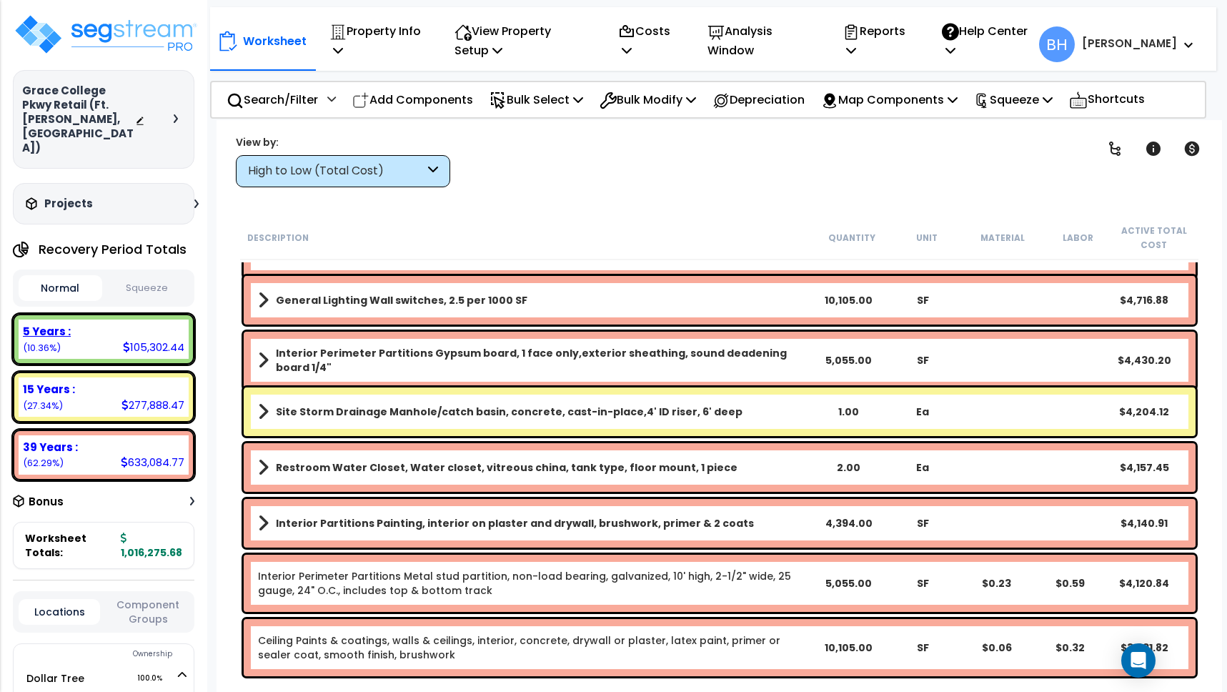
click at [126, 339] on div "105,302.44" at bounding box center [153, 346] width 61 height 15
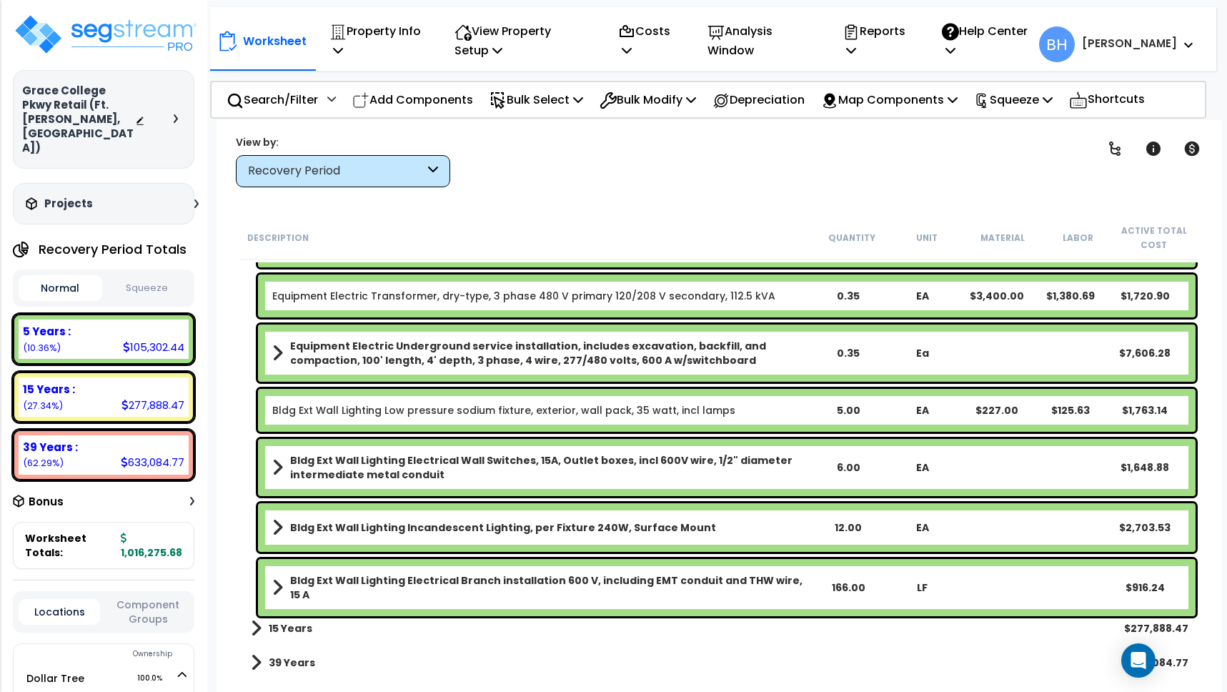
scroll to position [63, 0]
click at [449, 96] on p "Add Components" at bounding box center [412, 99] width 121 height 19
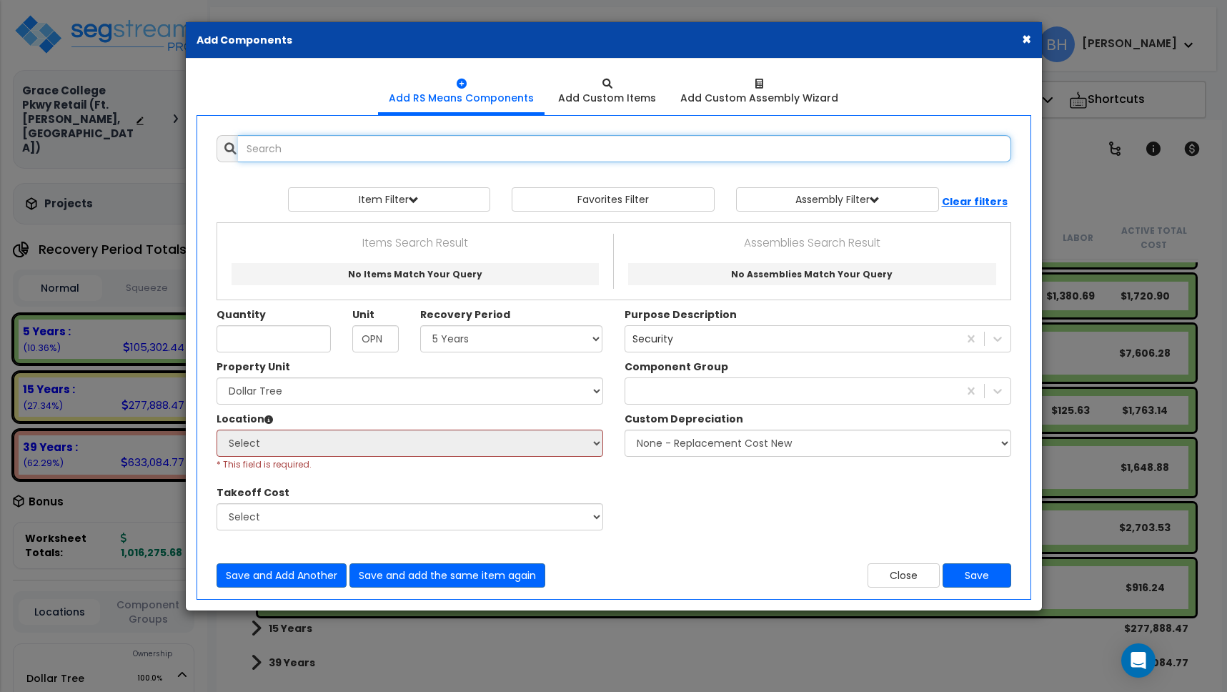
select select
click at [266, 148] on input "text" at bounding box center [624, 148] width 773 height 27
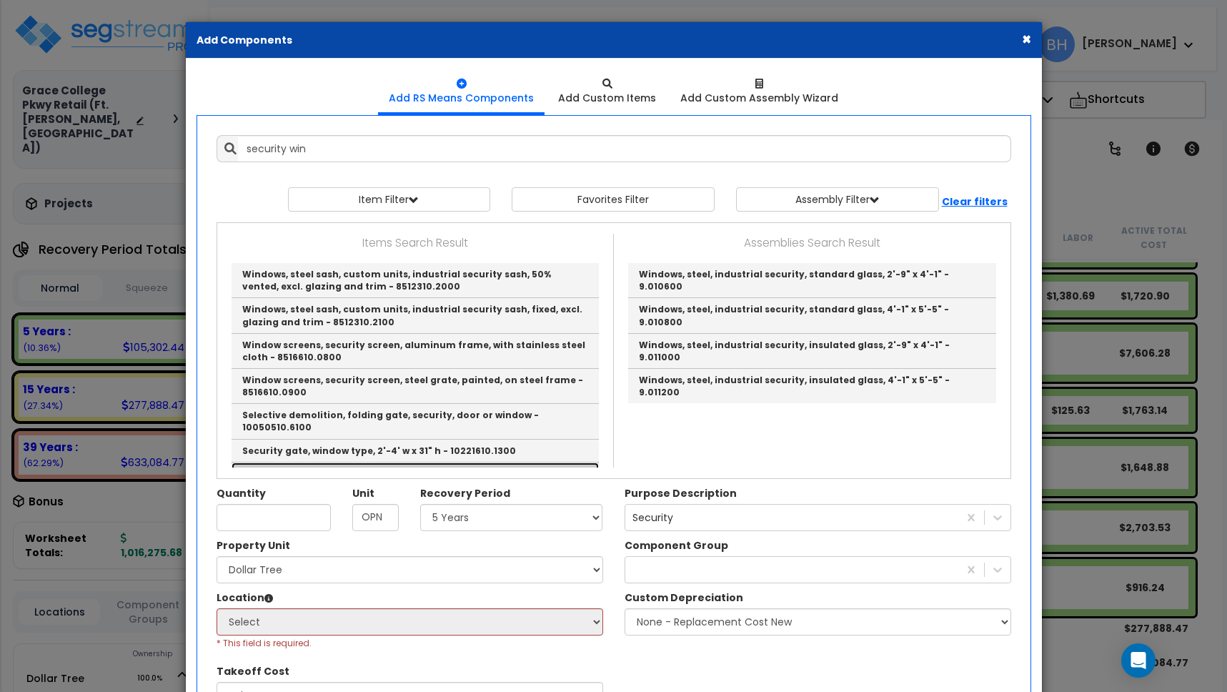
click at [500, 462] on link "Security gate, window type, 2'-4' w x 55" h - 10221610.1500" at bounding box center [414, 473] width 367 height 23
type input "Security gate, window type, 2'-4' w x 55" h - 10221610.1500"
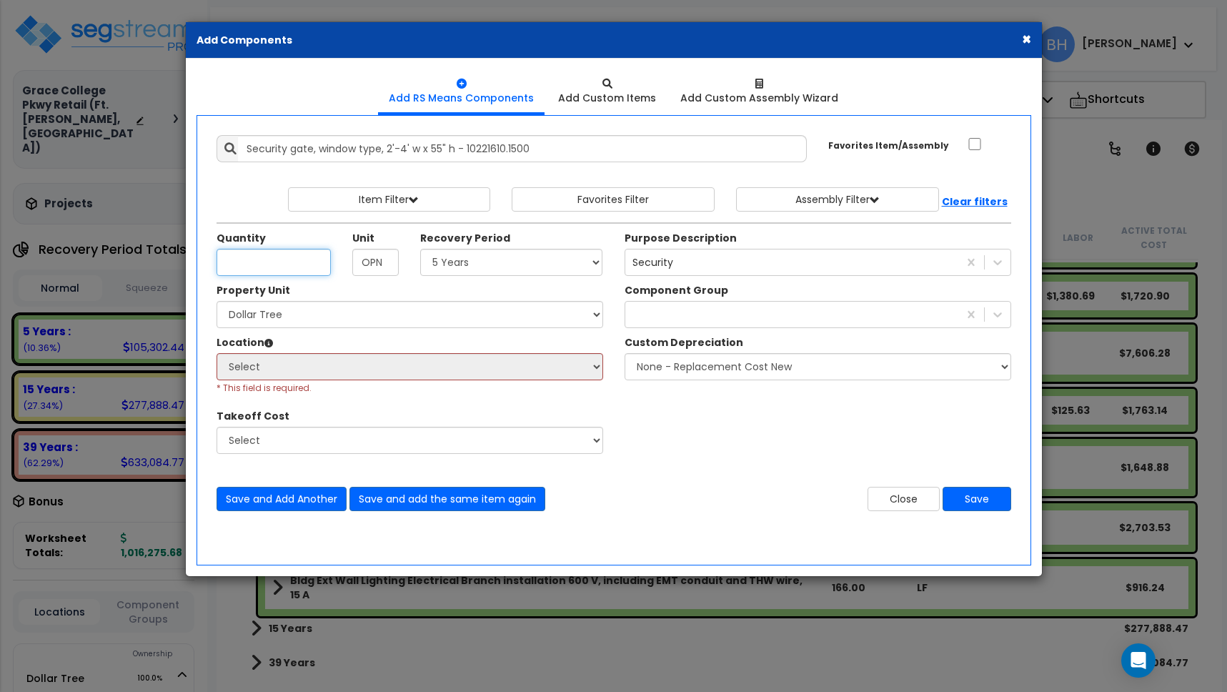
scroll to position [0, 0]
click at [229, 260] on input "Quantity" at bounding box center [273, 262] width 114 height 27
type input "18"
click at [472, 259] on select "Select 5 Years 7 Years 15 Years 39 Years 27.5 Years" at bounding box center [511, 262] width 183 height 27
select select "5Y"
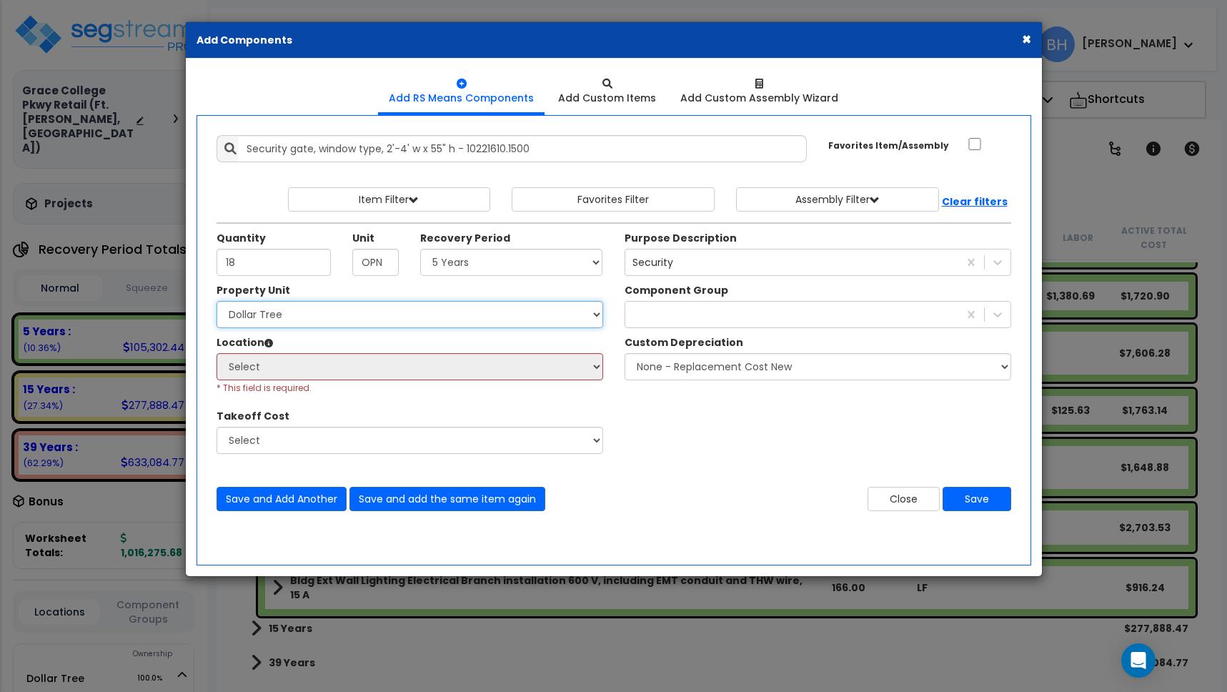
click at [392, 311] on select "Select Dollar Tree Site Improvements" at bounding box center [409, 314] width 387 height 27
select select "162436"
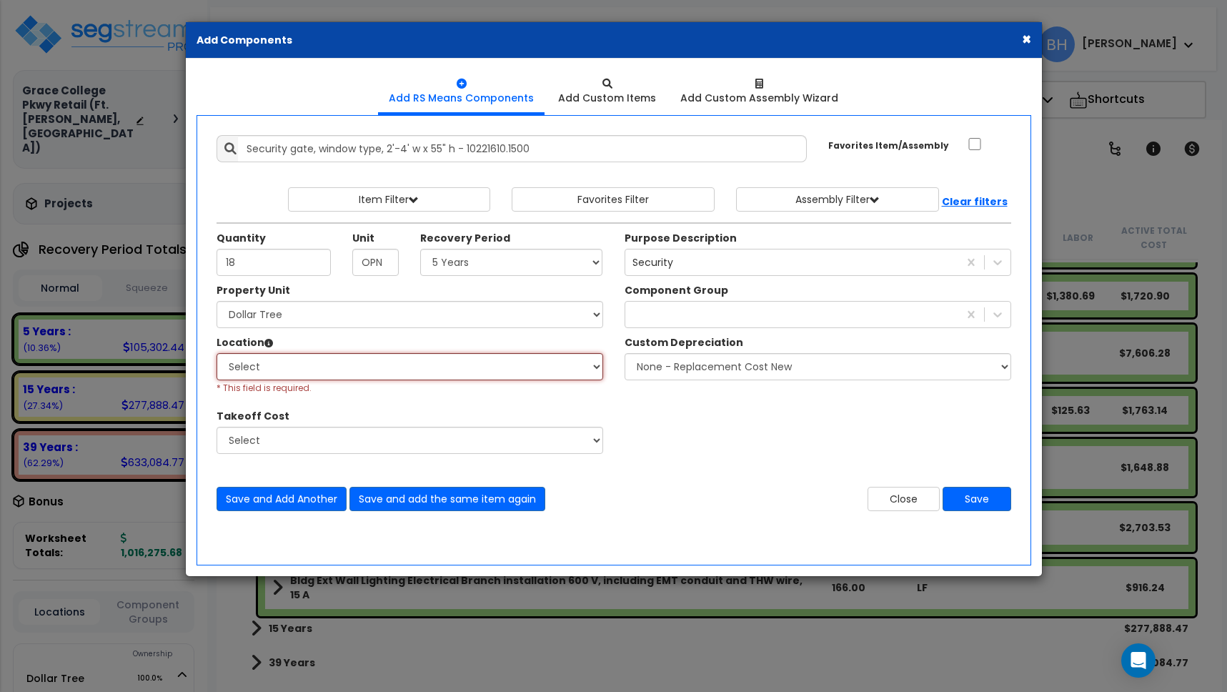
click at [346, 371] on select "Select Building Building Interior Building Porte Cochere Dollar Tree Add Additi…" at bounding box center [409, 366] width 387 height 27
select select "461"
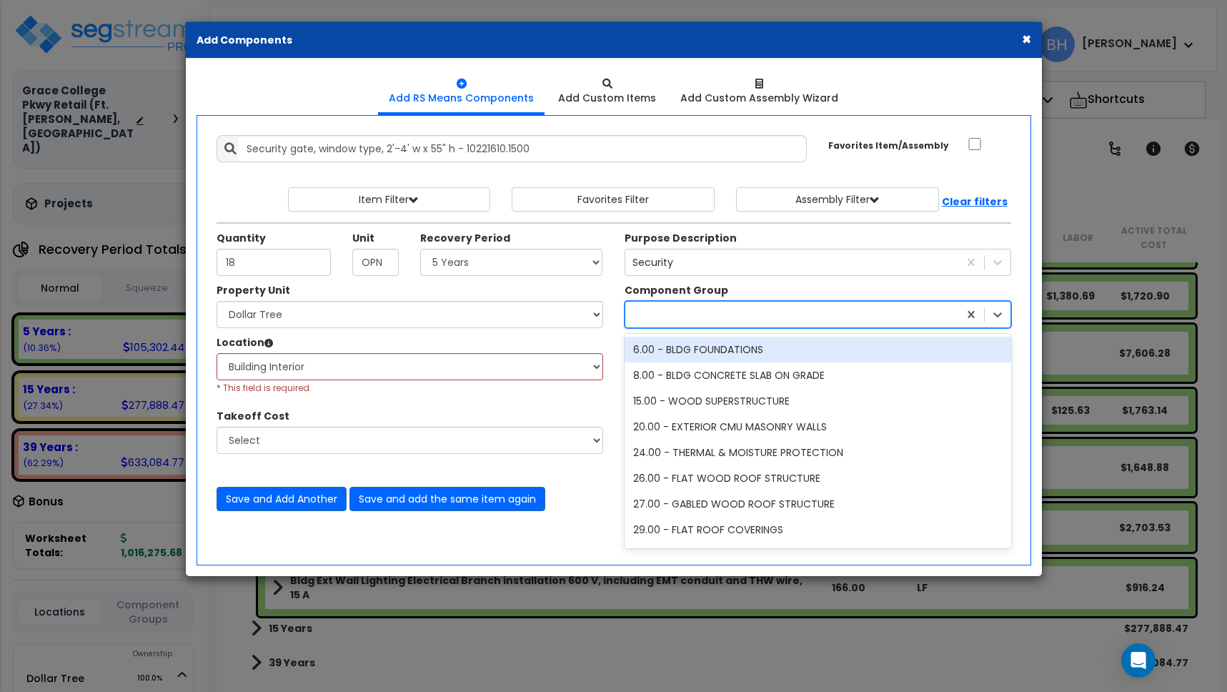
click at [722, 314] on div at bounding box center [791, 314] width 333 height 23
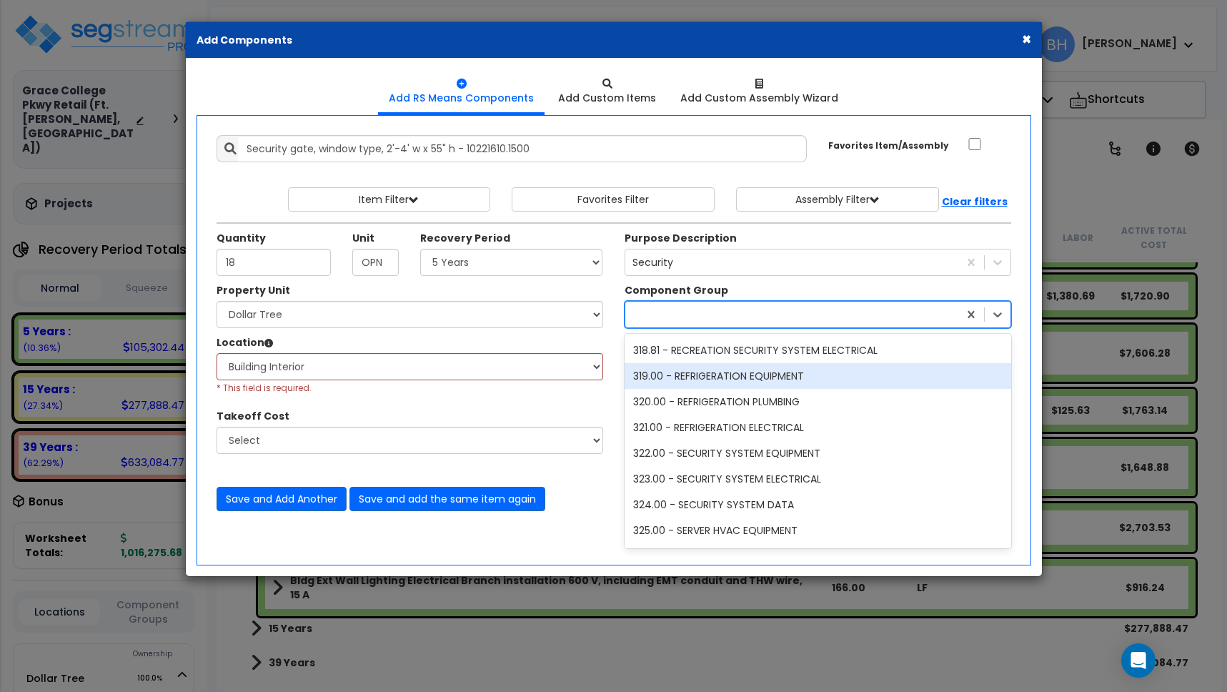
scroll to position [10000, 0]
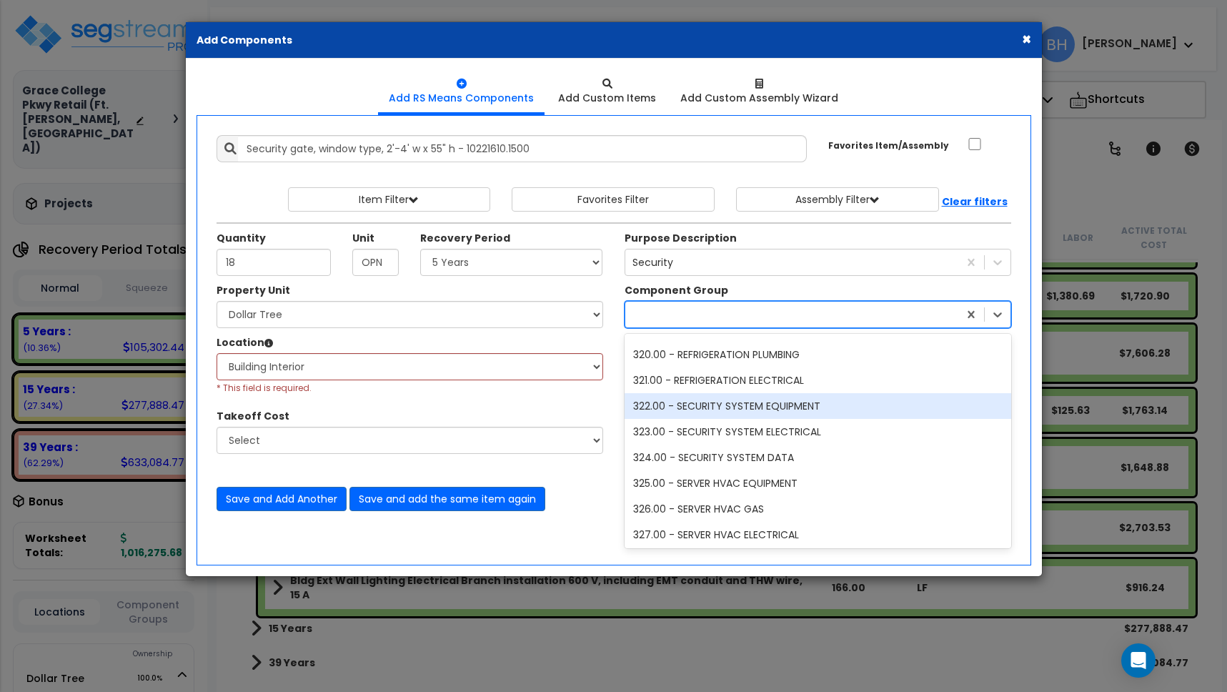
click at [731, 406] on div "322.00 - SECURITY SYSTEM EQUIPMENT" at bounding box center [817, 406] width 387 height 26
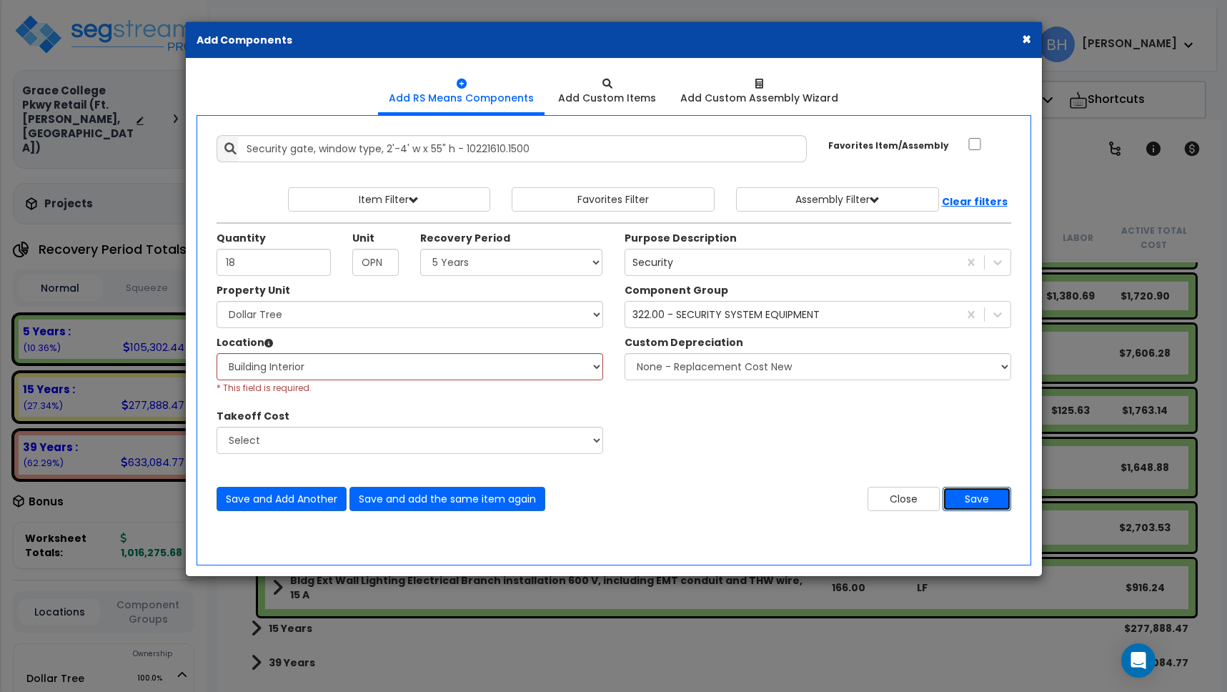
click at [982, 499] on button "Save" at bounding box center [976, 499] width 69 height 24
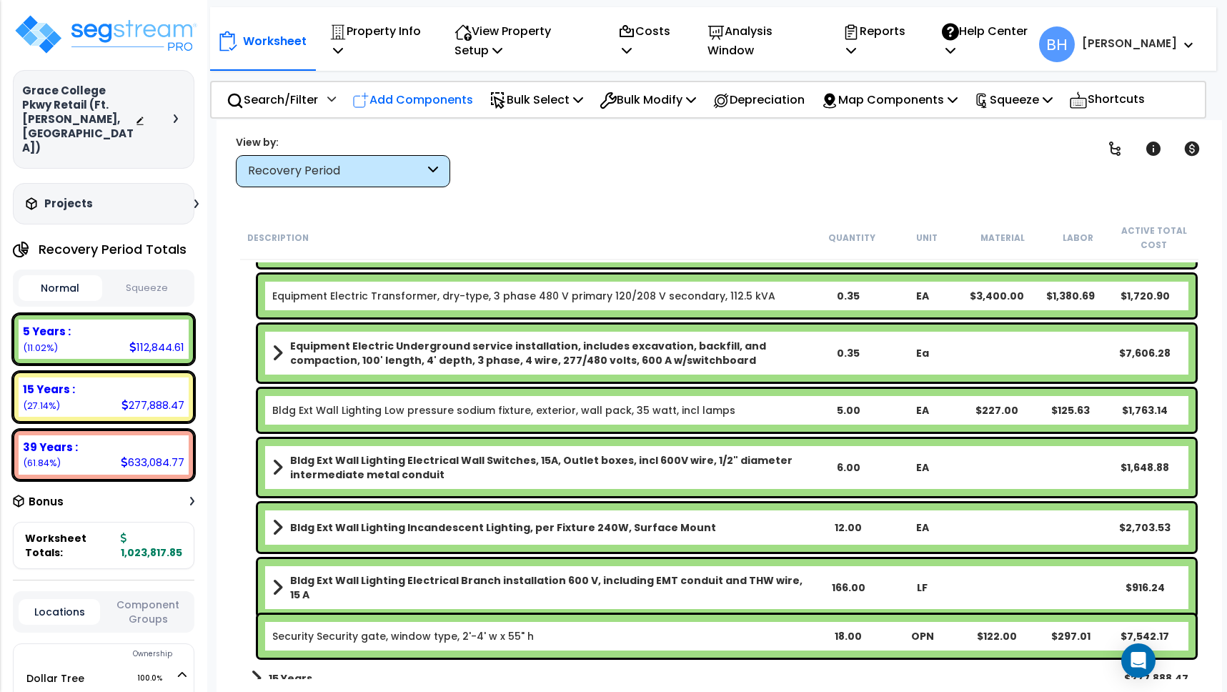
click at [439, 99] on p "Add Components" at bounding box center [412, 99] width 121 height 19
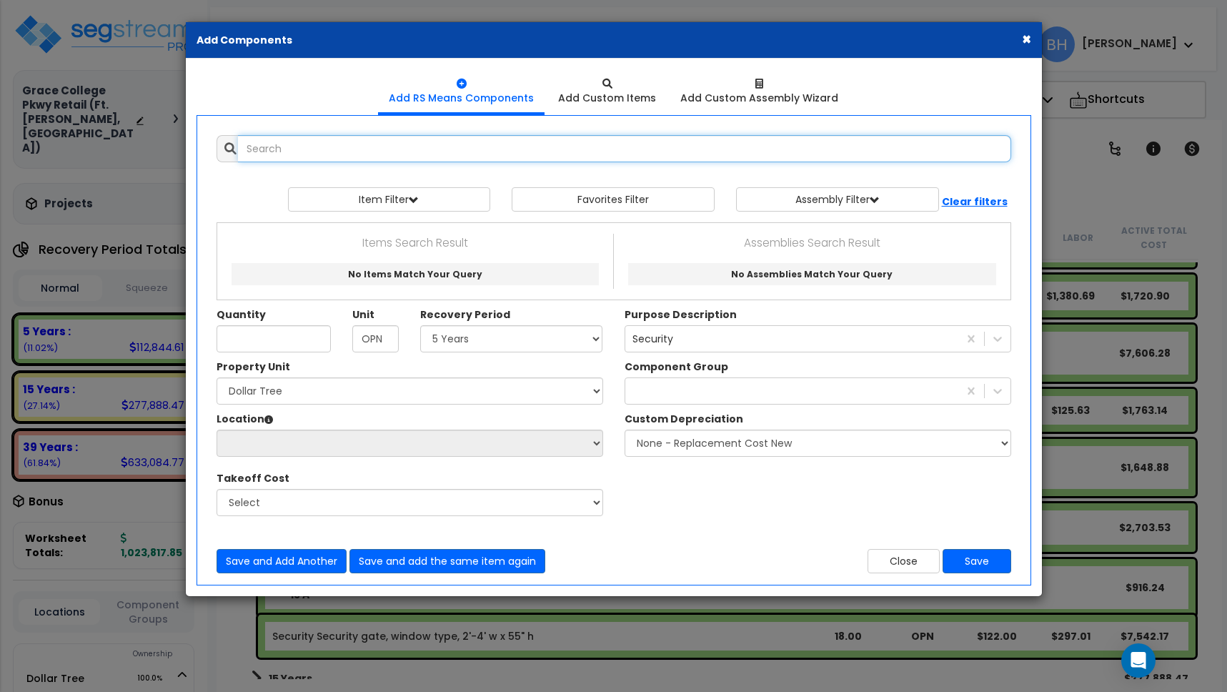
select select
click at [332, 149] on input "text" at bounding box center [624, 148] width 773 height 27
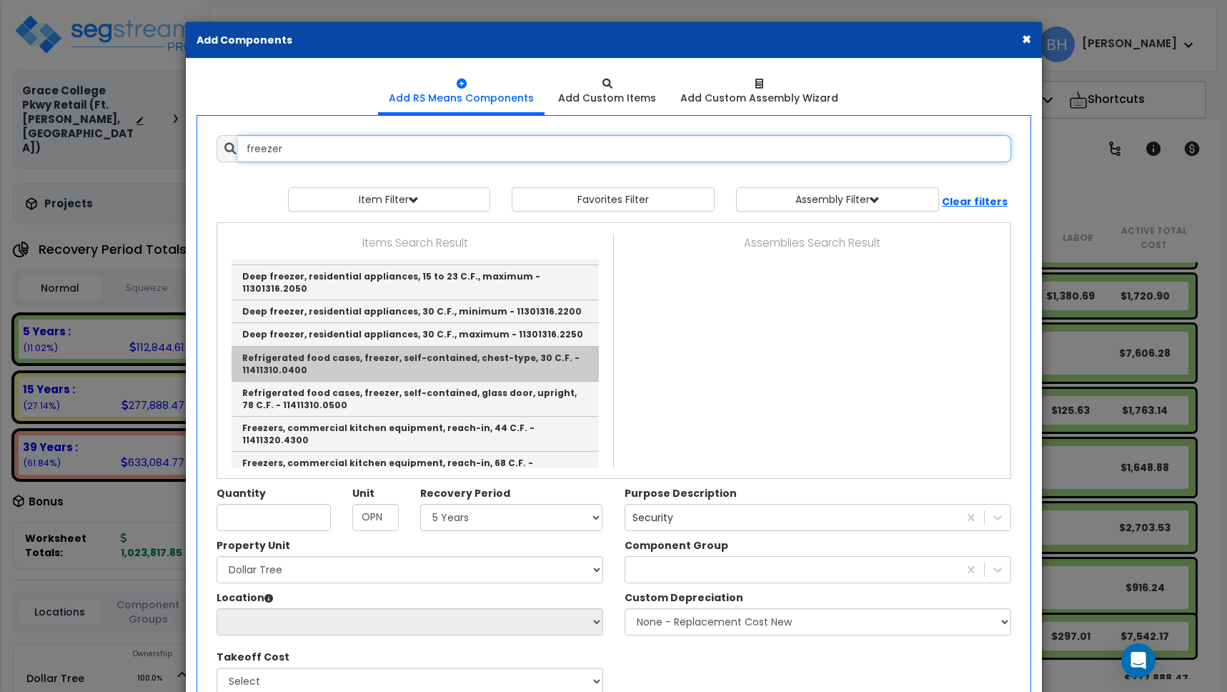
scroll to position [140, 0]
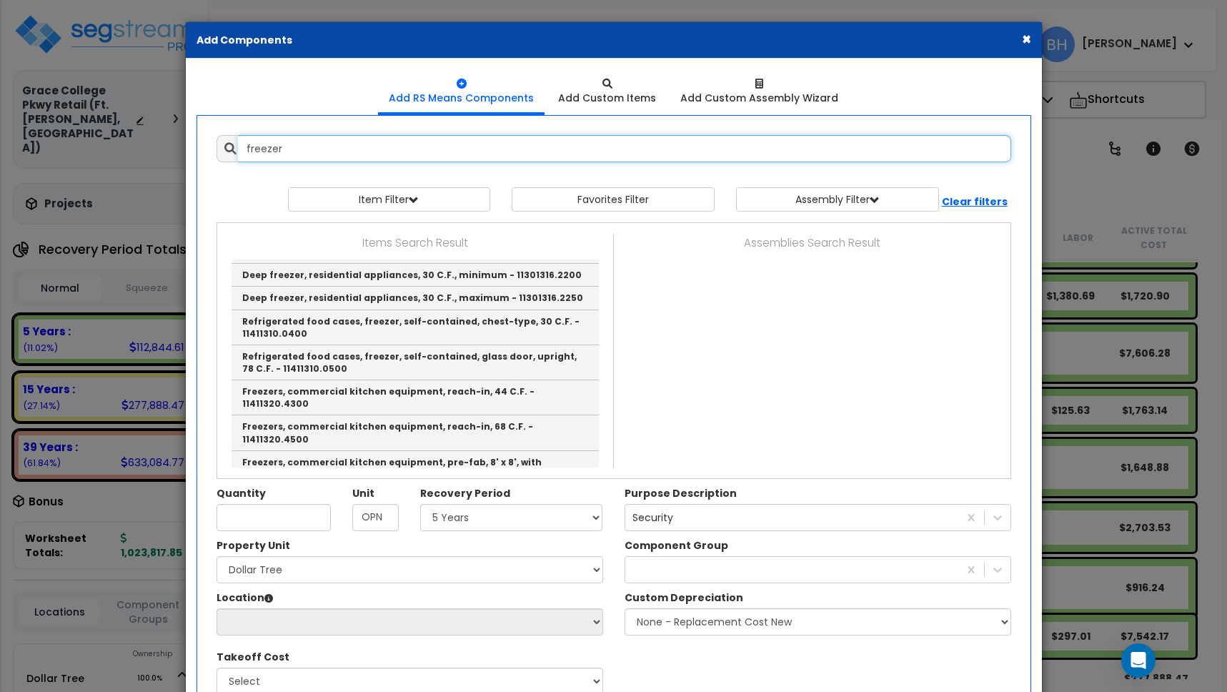
click at [329, 154] on input "freezer" at bounding box center [624, 148] width 773 height 27
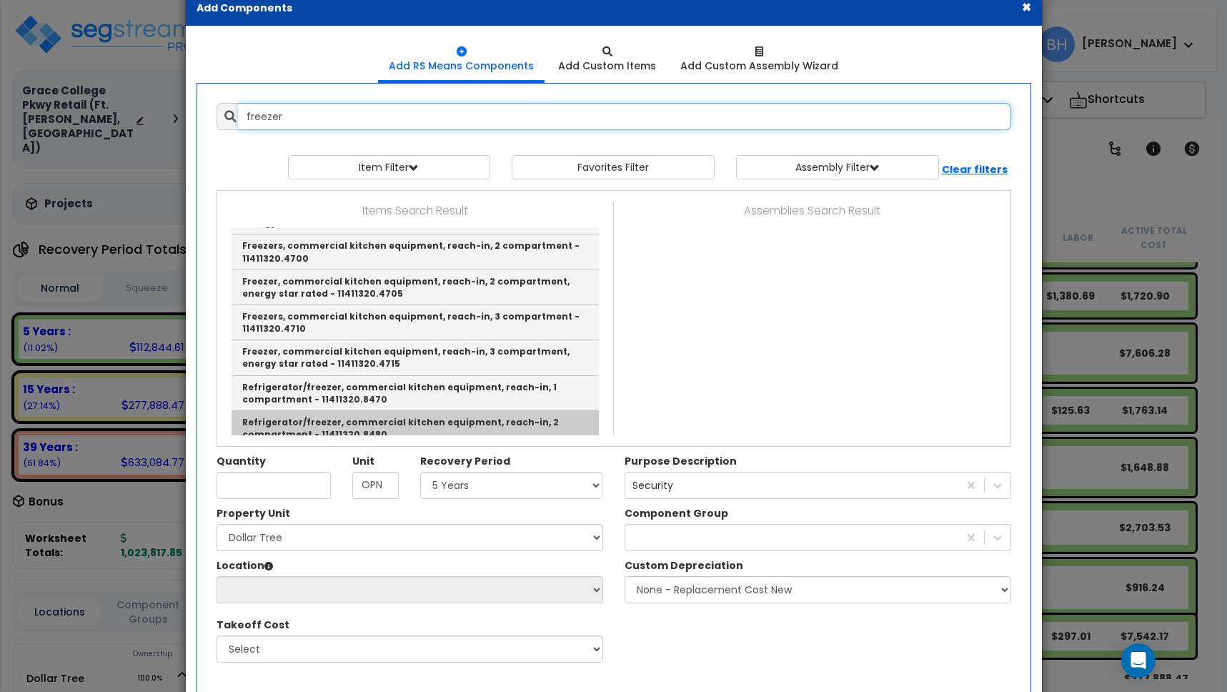
scroll to position [104, 0]
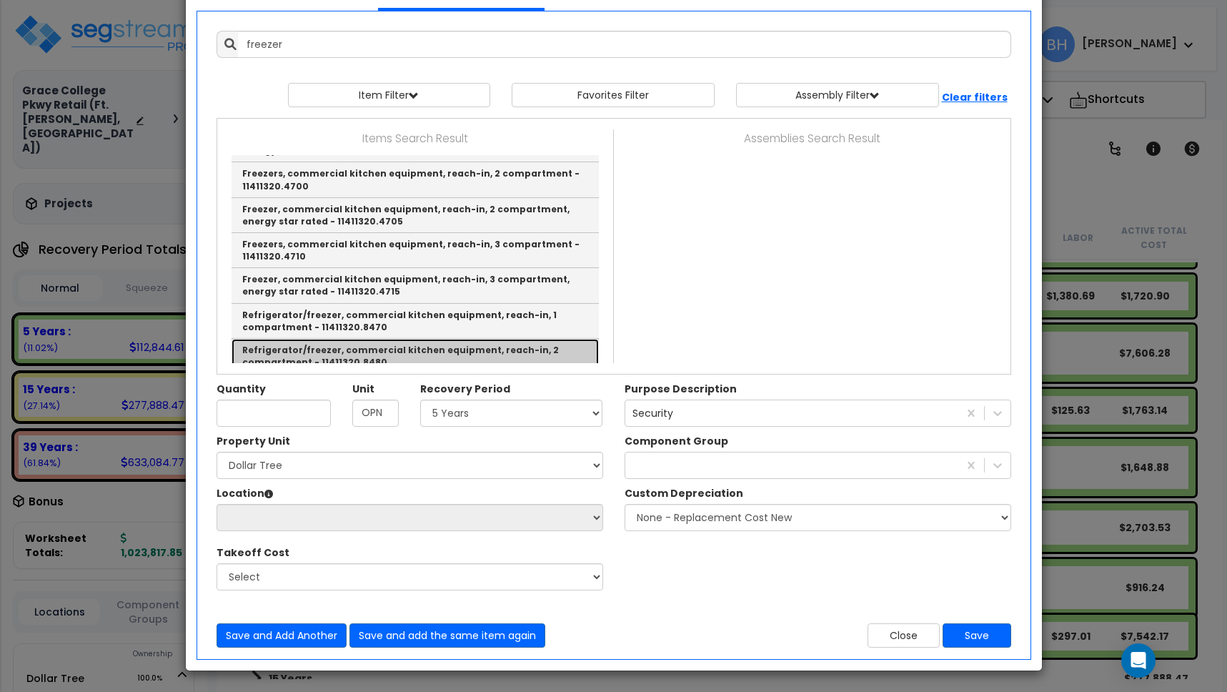
click at [440, 339] on link "Refrigerator/freezer, commercial kitchen equipment, reach-in, 2 compartment - 1…" at bounding box center [414, 356] width 367 height 35
type input "Refrigerator/freezer, commercial kitchen equipment, reach-in, 2 compartment - 1…"
type input "EA"
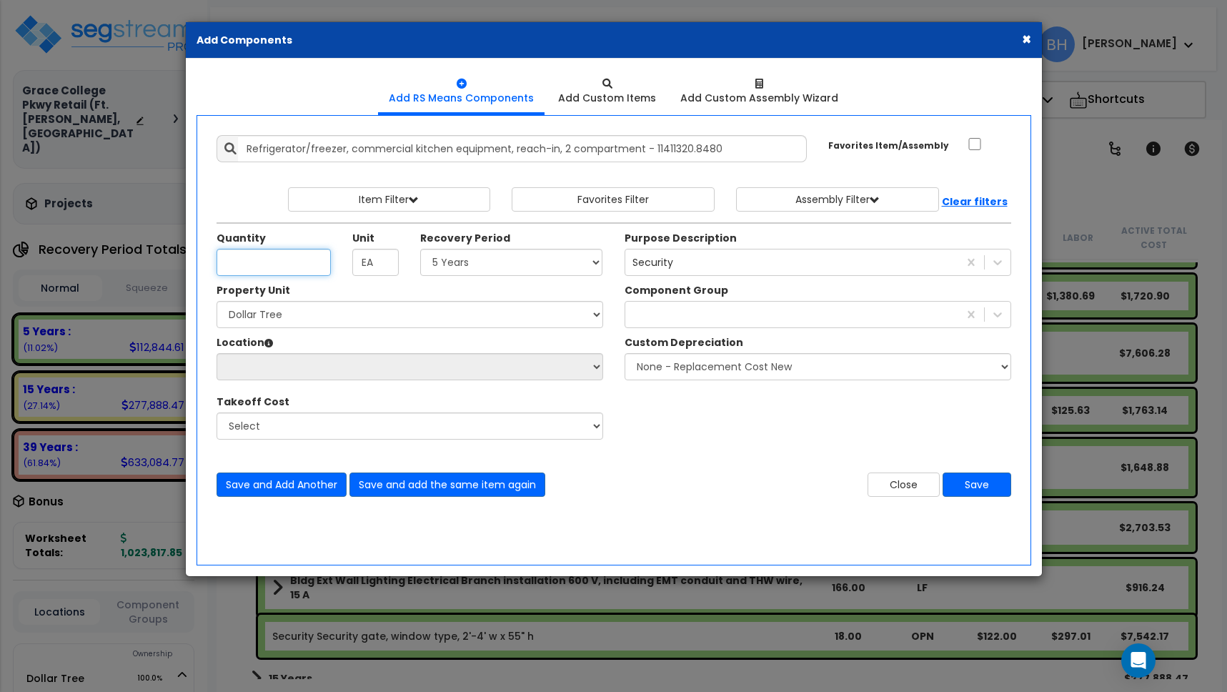
scroll to position [0, 0]
click at [271, 270] on input "Quantity" at bounding box center [273, 262] width 114 height 27
type input "1"
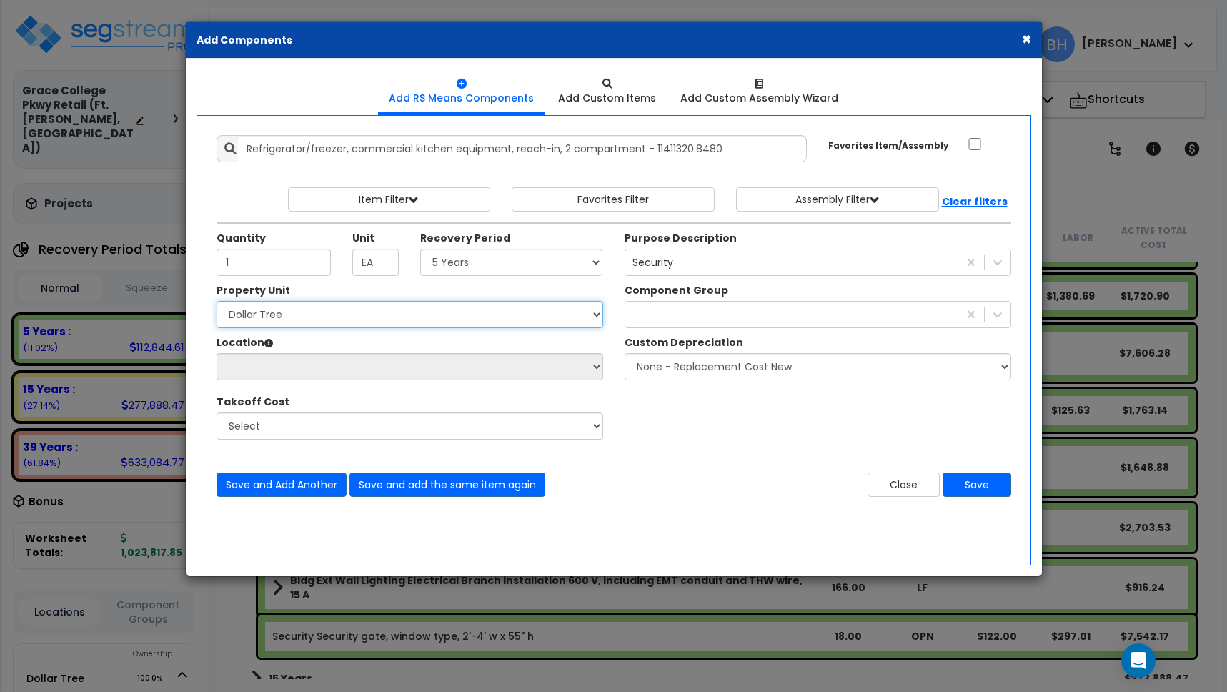
click at [308, 314] on select "Select Dollar Tree Site Improvements" at bounding box center [409, 314] width 387 height 27
select select "162436"
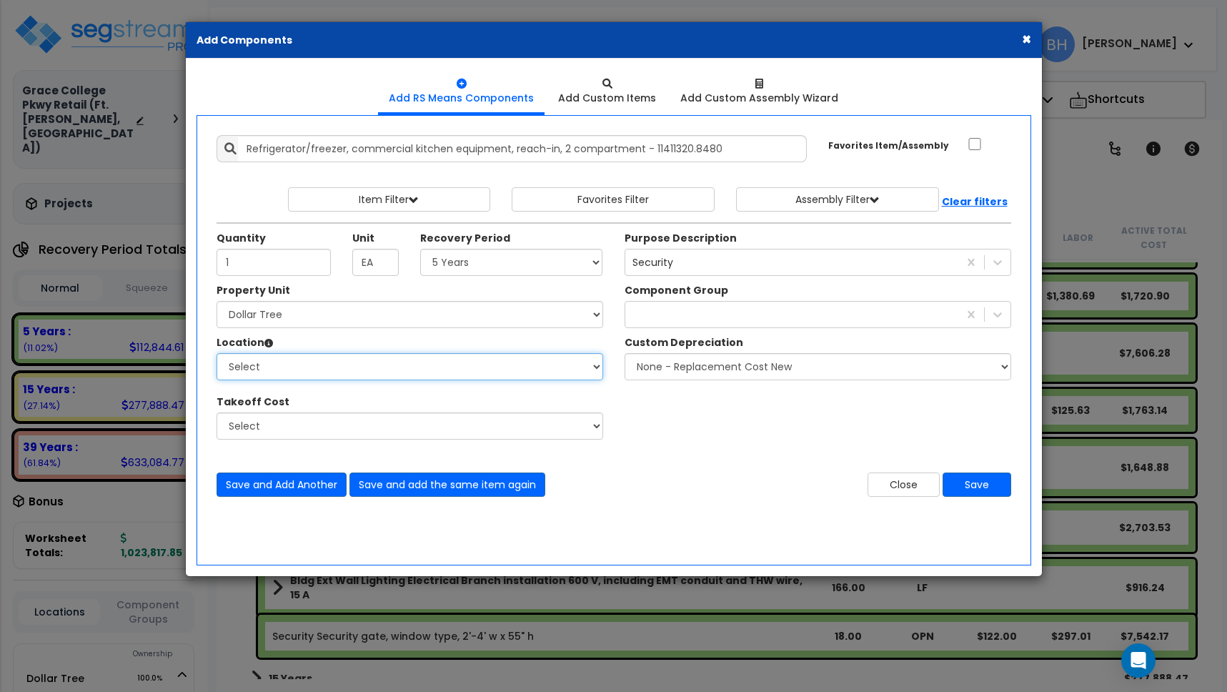
click at [320, 364] on select "Select Building Building Interior Building Porte Cochere Dollar Tree Add Additi…" at bounding box center [409, 366] width 387 height 27
select select "461"
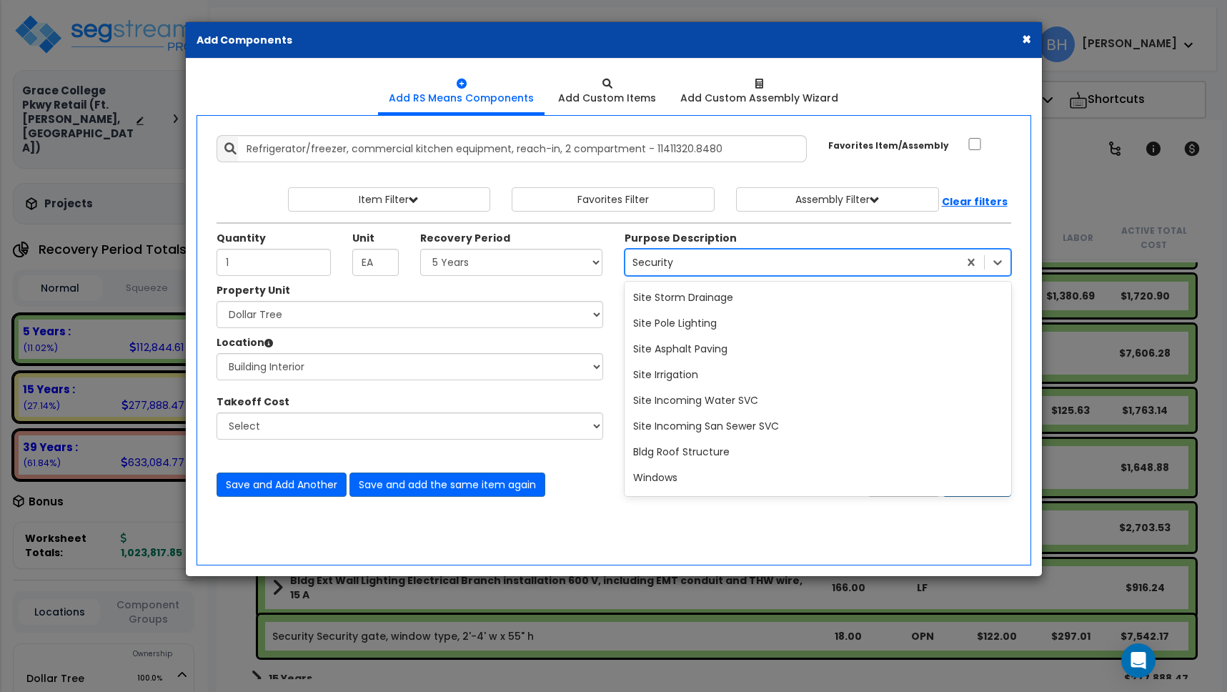
click at [739, 263] on div "Security" at bounding box center [791, 262] width 333 height 23
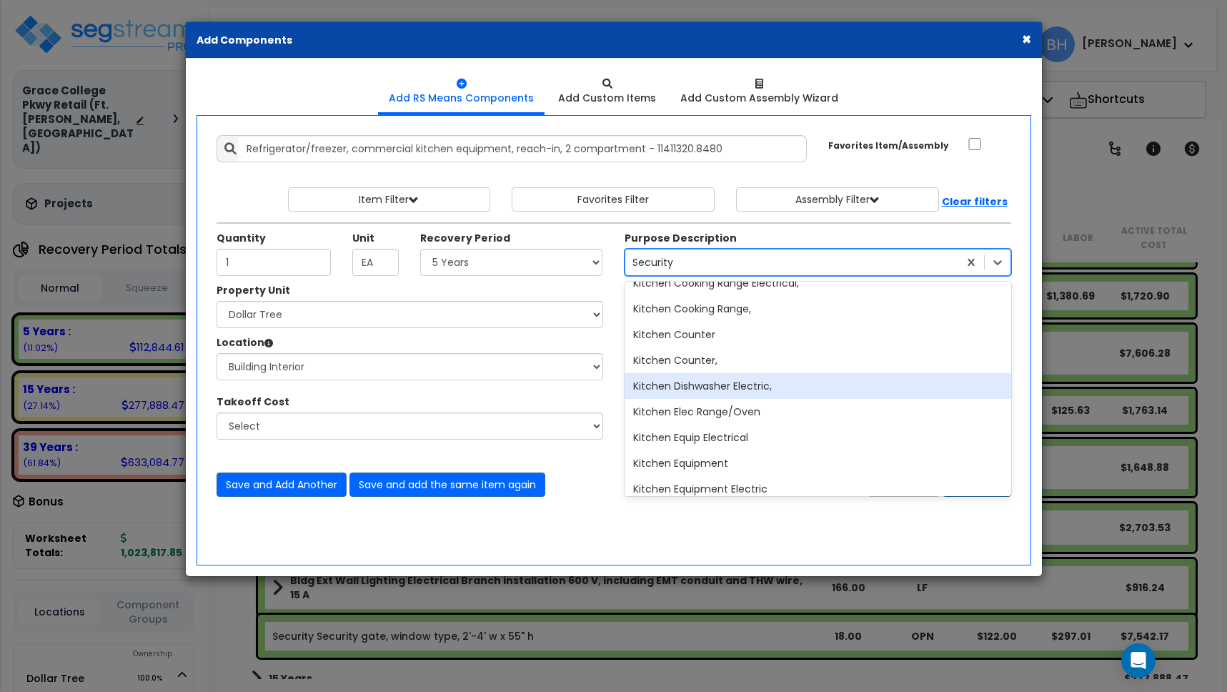
scroll to position [17967, 0]
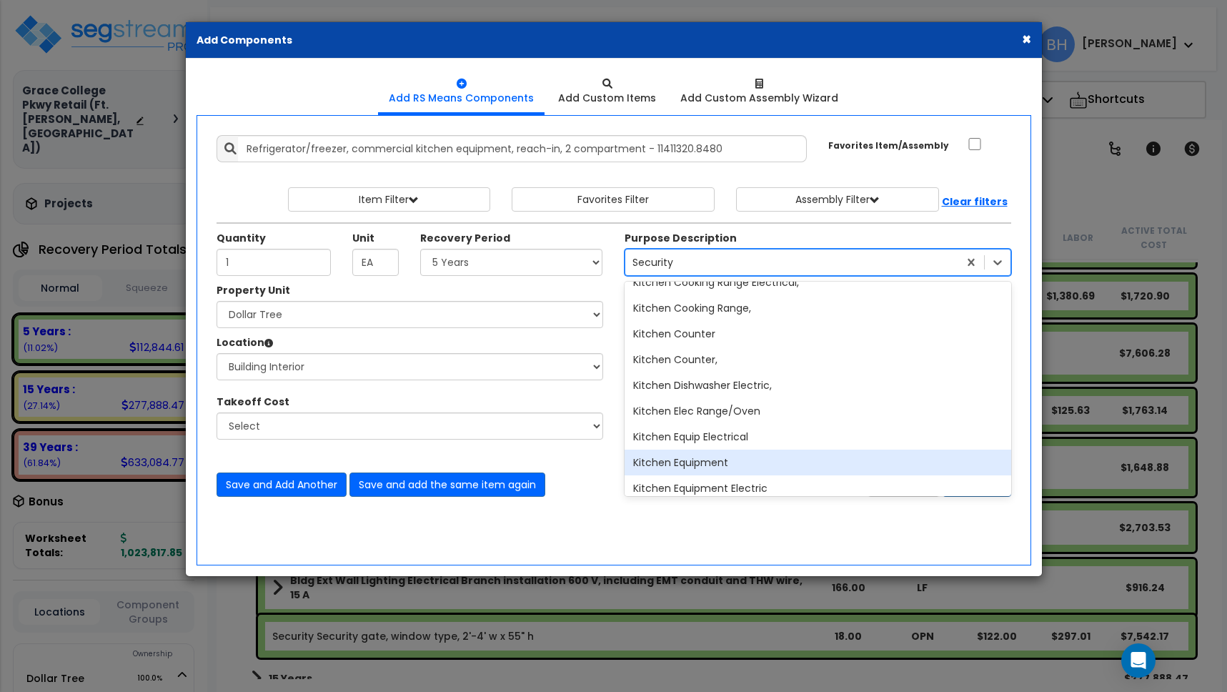
click at [719, 461] on div "Kitchen Equipment" at bounding box center [817, 462] width 387 height 26
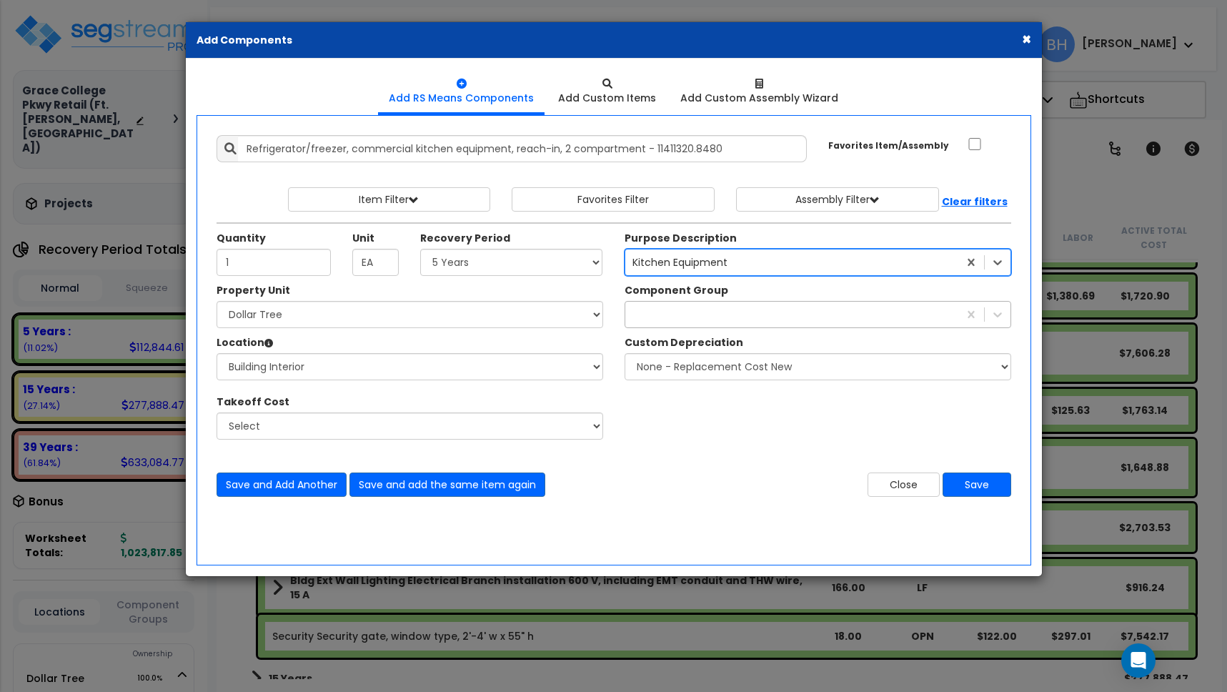
click at [724, 313] on div at bounding box center [791, 314] width 333 height 23
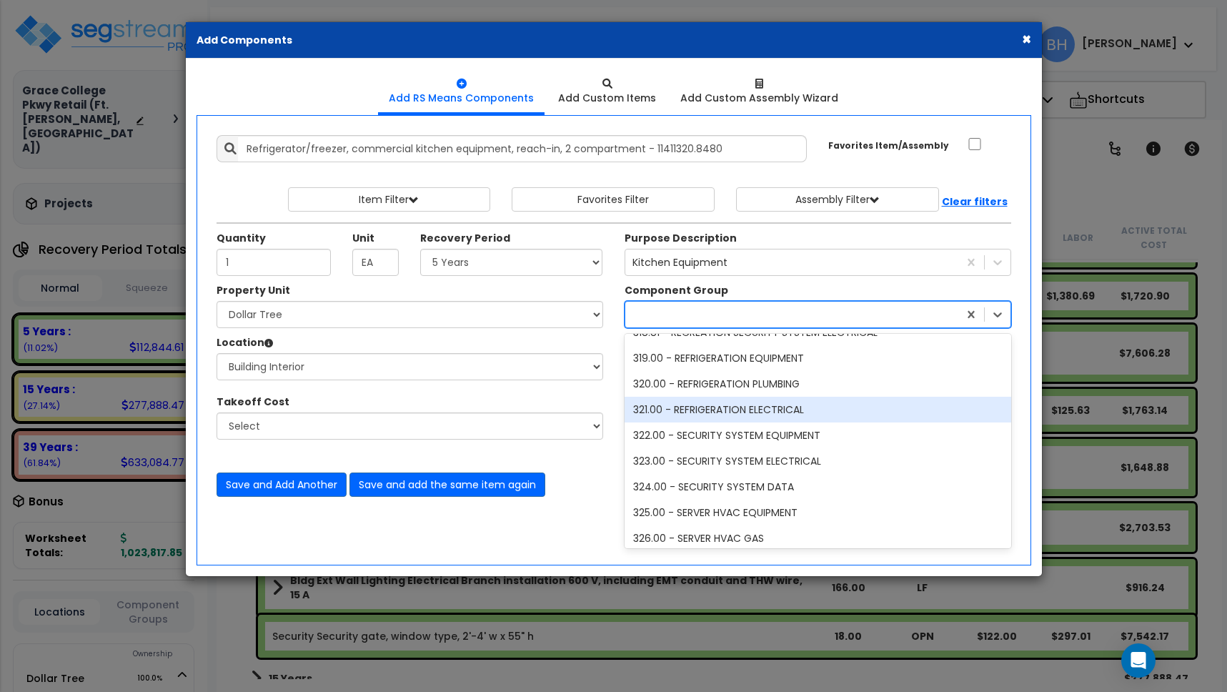
scroll to position [9969, 0]
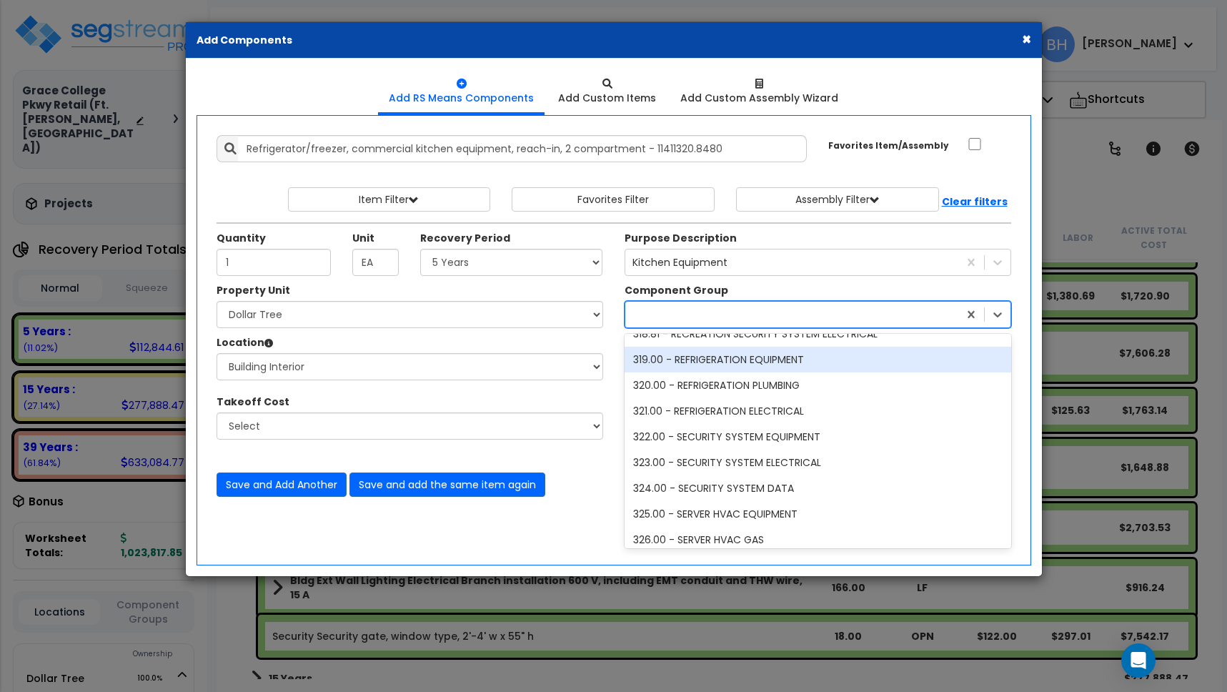
click at [795, 365] on div "319.00 - REFRIGERATION EQUIPMENT" at bounding box center [817, 359] width 387 height 26
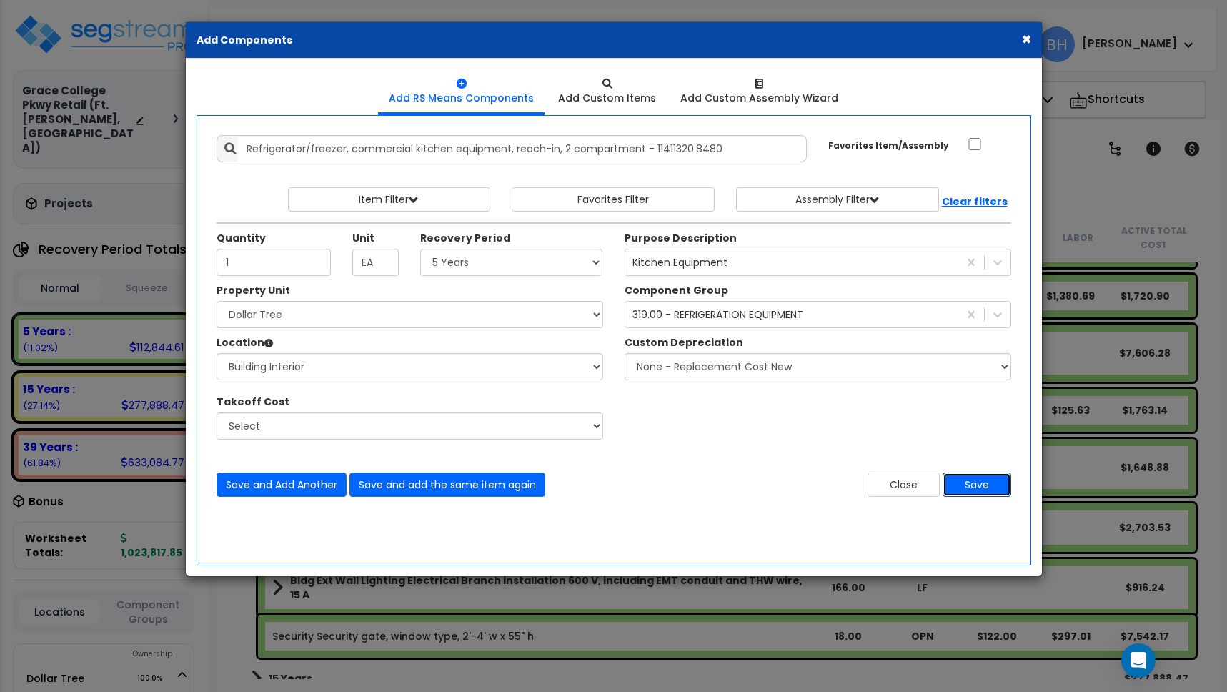
click at [979, 483] on button "Save" at bounding box center [976, 484] width 69 height 24
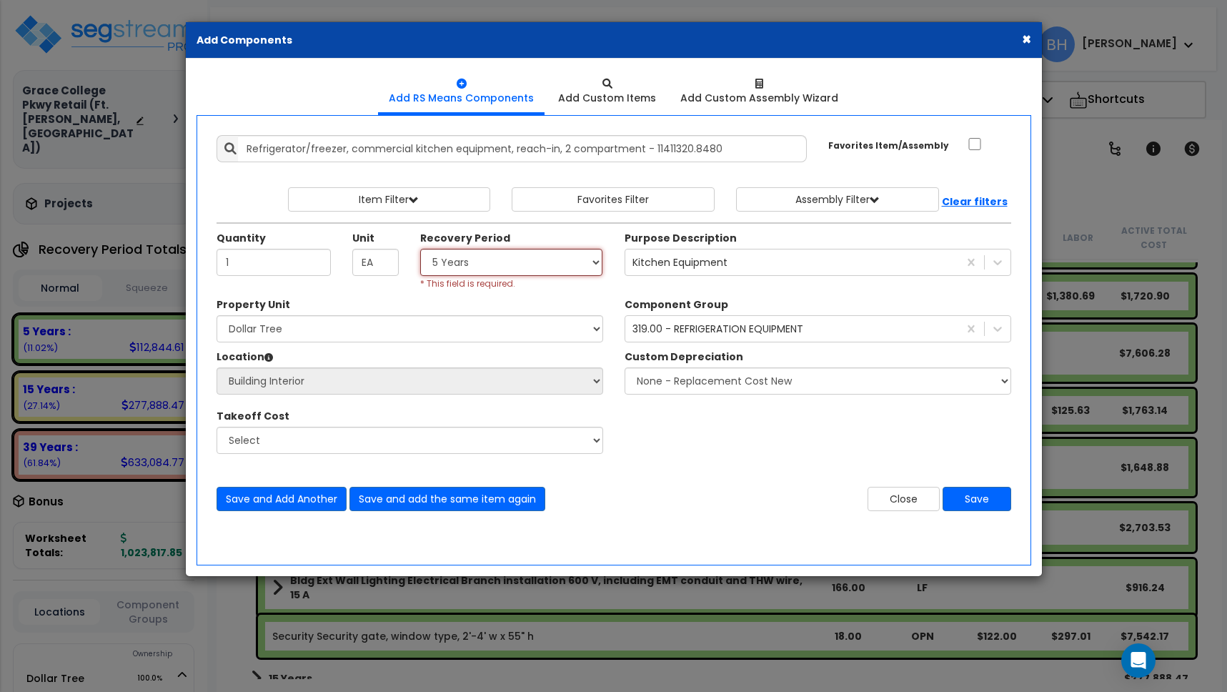
click at [513, 259] on select "Select 5 Years 7 Years 15 Years 39 Years 27.5 Years" at bounding box center [511, 262] width 183 height 27
select select "5Y"
click at [990, 497] on button "Save" at bounding box center [976, 499] width 69 height 24
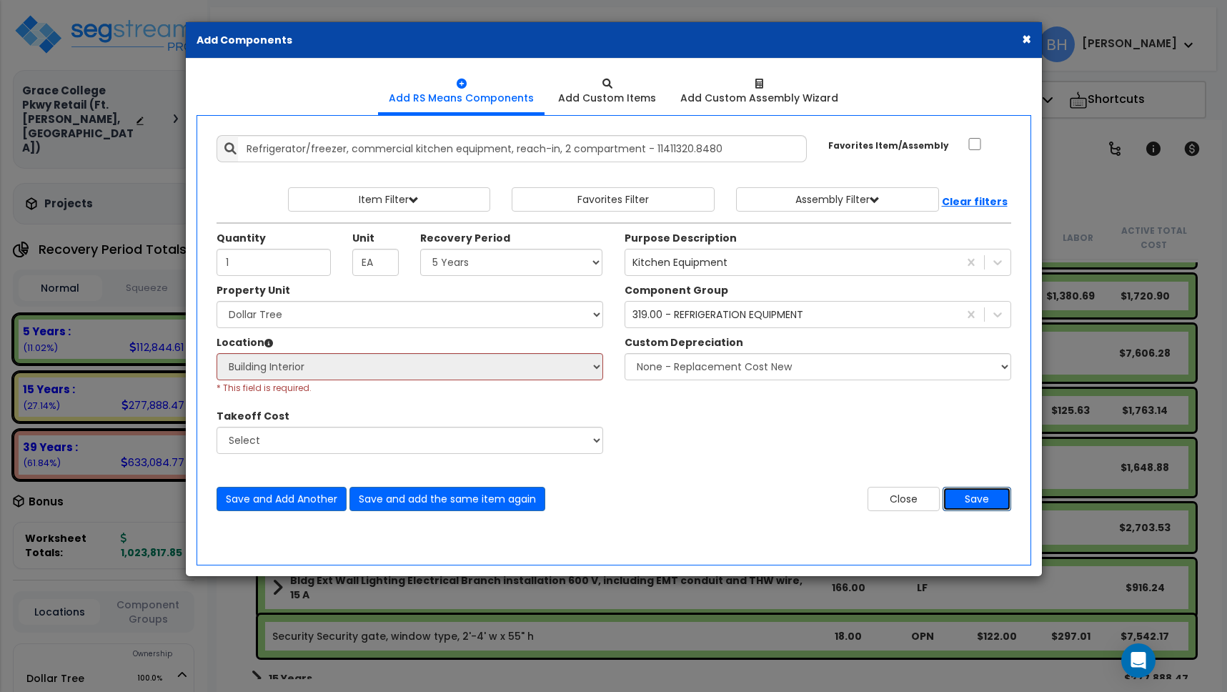
click at [984, 495] on button "Save" at bounding box center [976, 499] width 69 height 24
click at [979, 196] on b "Clear filters" at bounding box center [975, 201] width 66 height 14
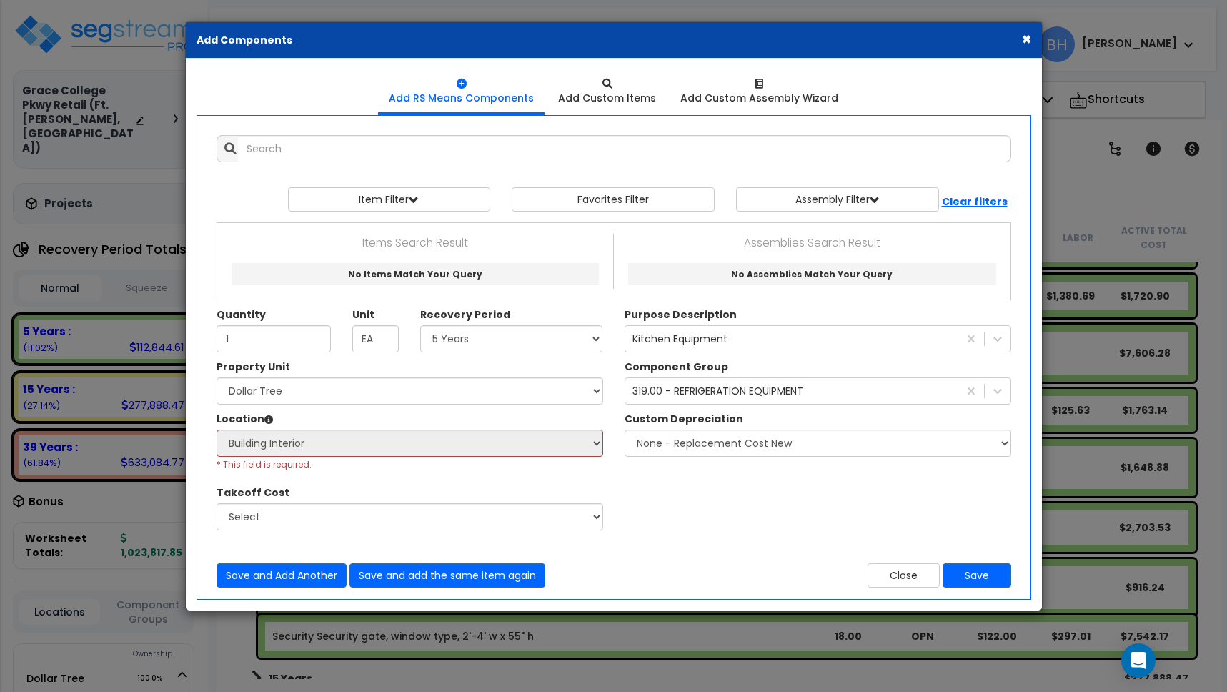
scroll to position [0, 0]
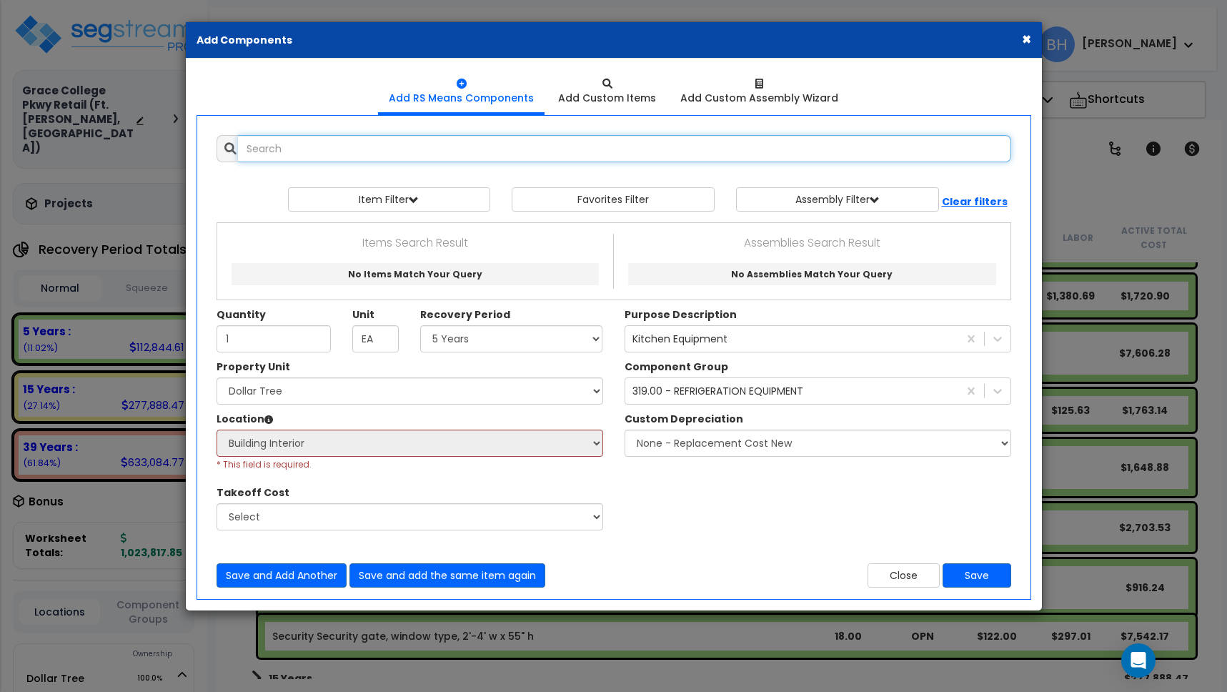
click at [332, 149] on input "text" at bounding box center [624, 148] width 773 height 27
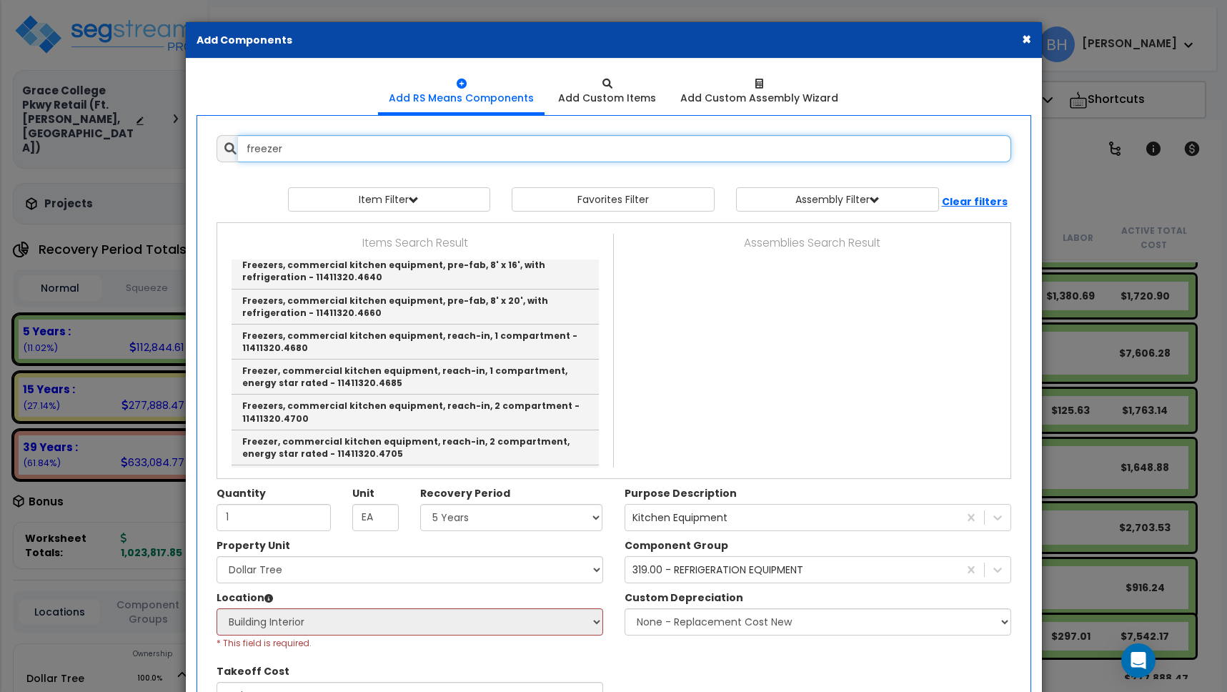
scroll to position [432, 0]
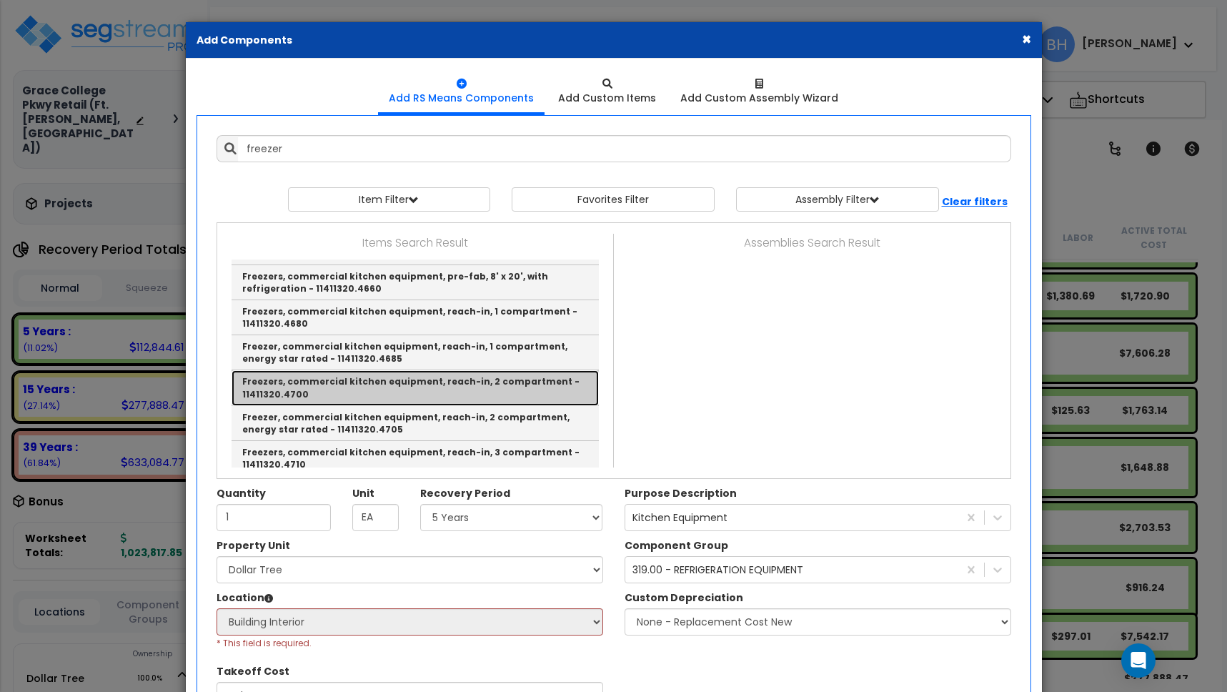
click at [456, 370] on link "Freezers, commercial kitchen equipment, reach-in, 2 compartment - 11411320.4700" at bounding box center [414, 387] width 367 height 35
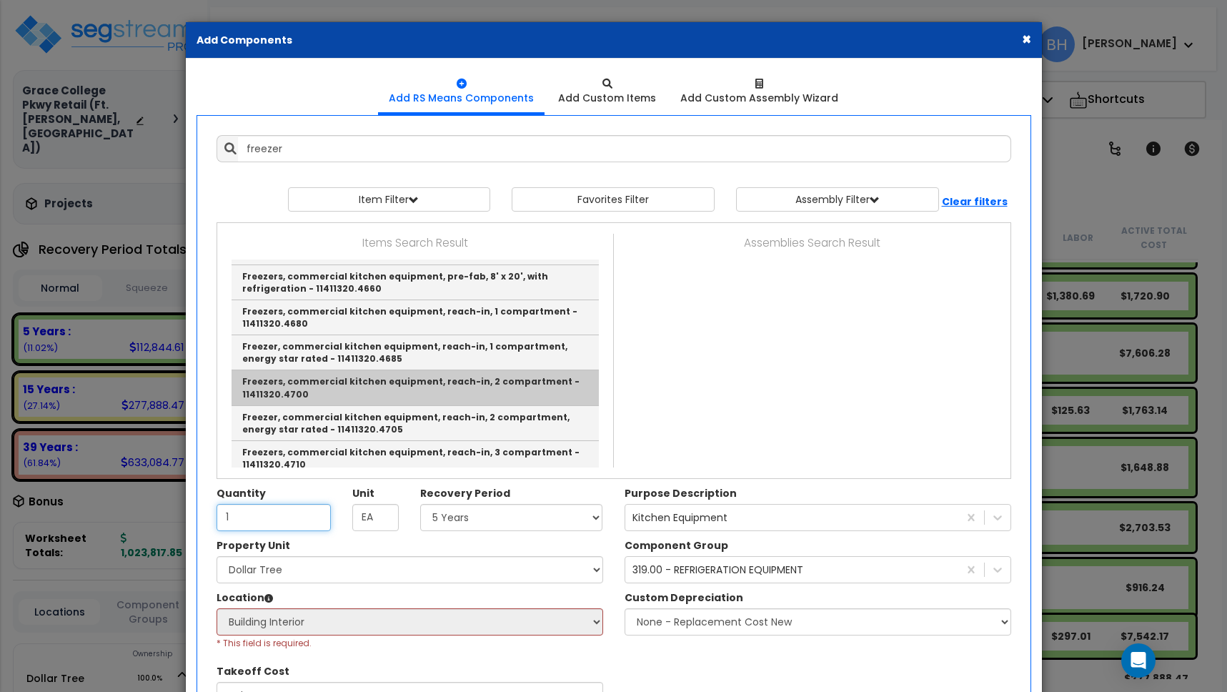
type input "Freezers, commercial kitchen equipment, reach-in, 2 compartment - 11411320.4700"
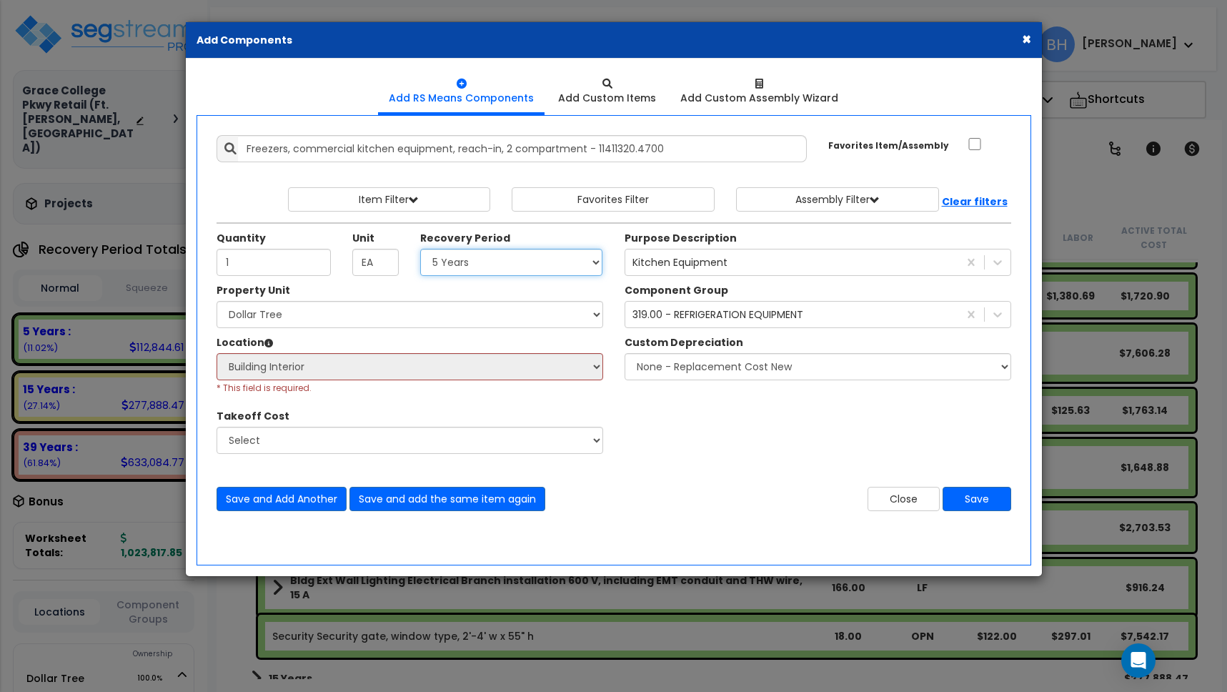
click at [474, 261] on select "Select 5 Years 7 Years 15 Years 39 Years 27.5 Years" at bounding box center [511, 262] width 183 height 27
click at [986, 497] on button "Save" at bounding box center [976, 499] width 69 height 24
click at [1027, 37] on button "×" at bounding box center [1026, 38] width 9 height 15
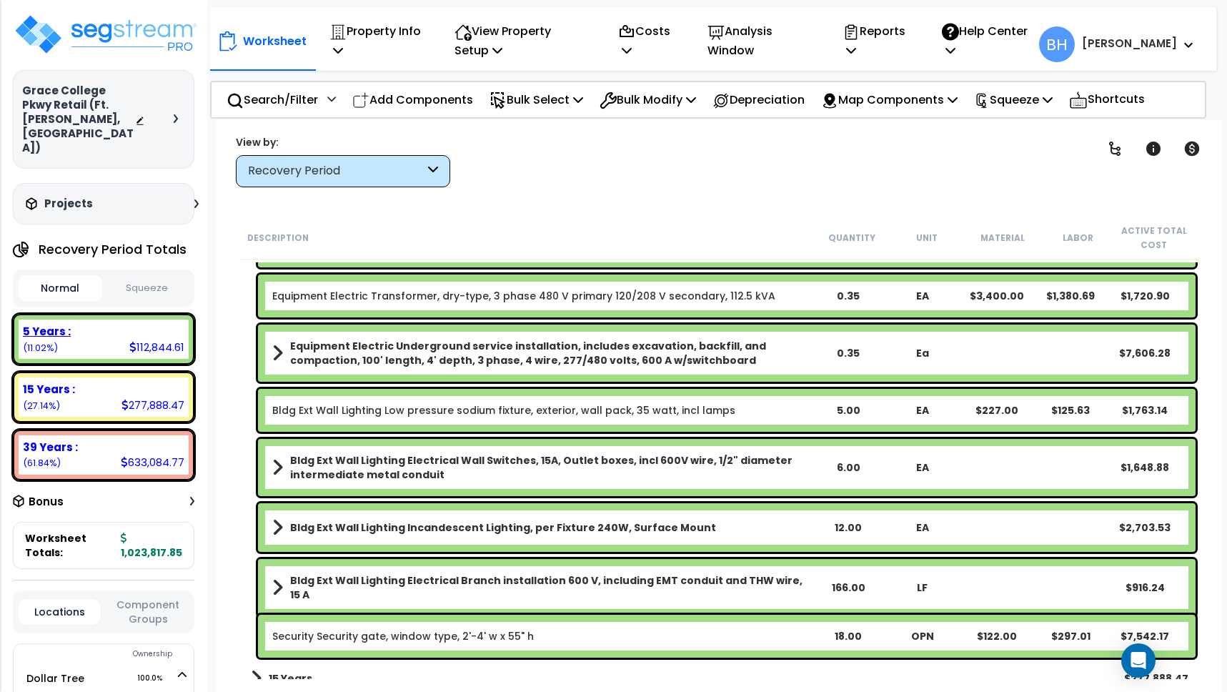
click at [126, 324] on div "5 Years :" at bounding box center [103, 331] width 161 height 15
click at [450, 106] on p "Add Components" at bounding box center [412, 99] width 121 height 19
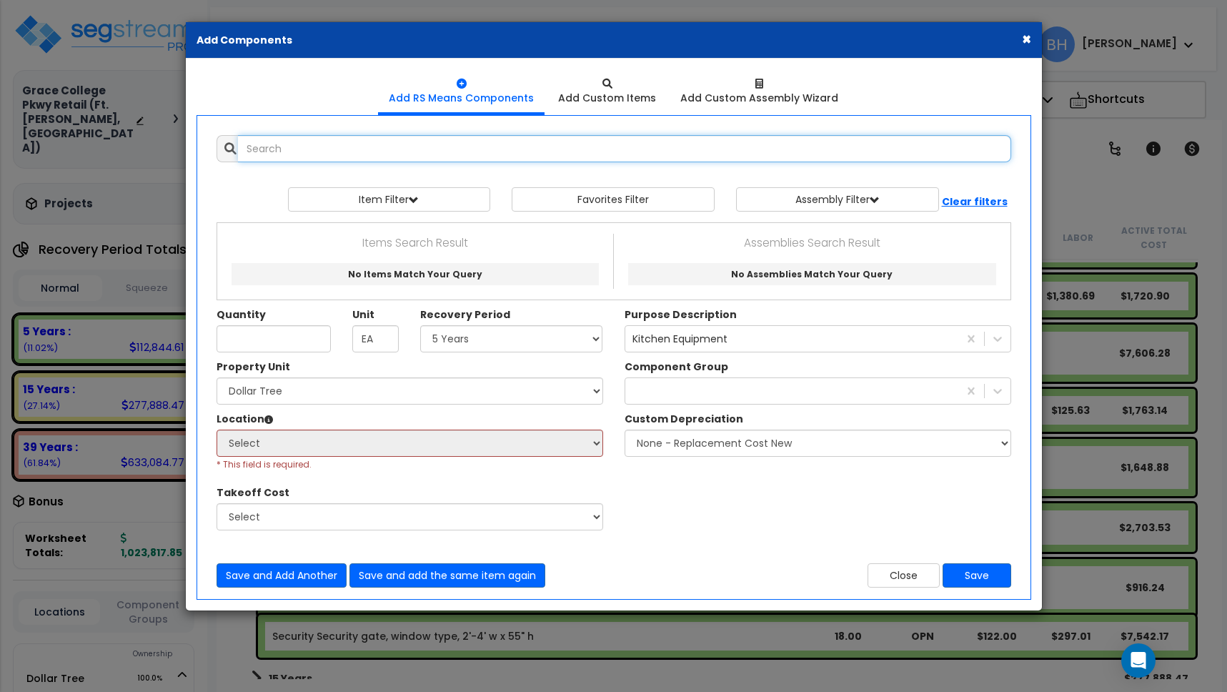
select select
click at [356, 146] on input "text" at bounding box center [624, 148] width 773 height 27
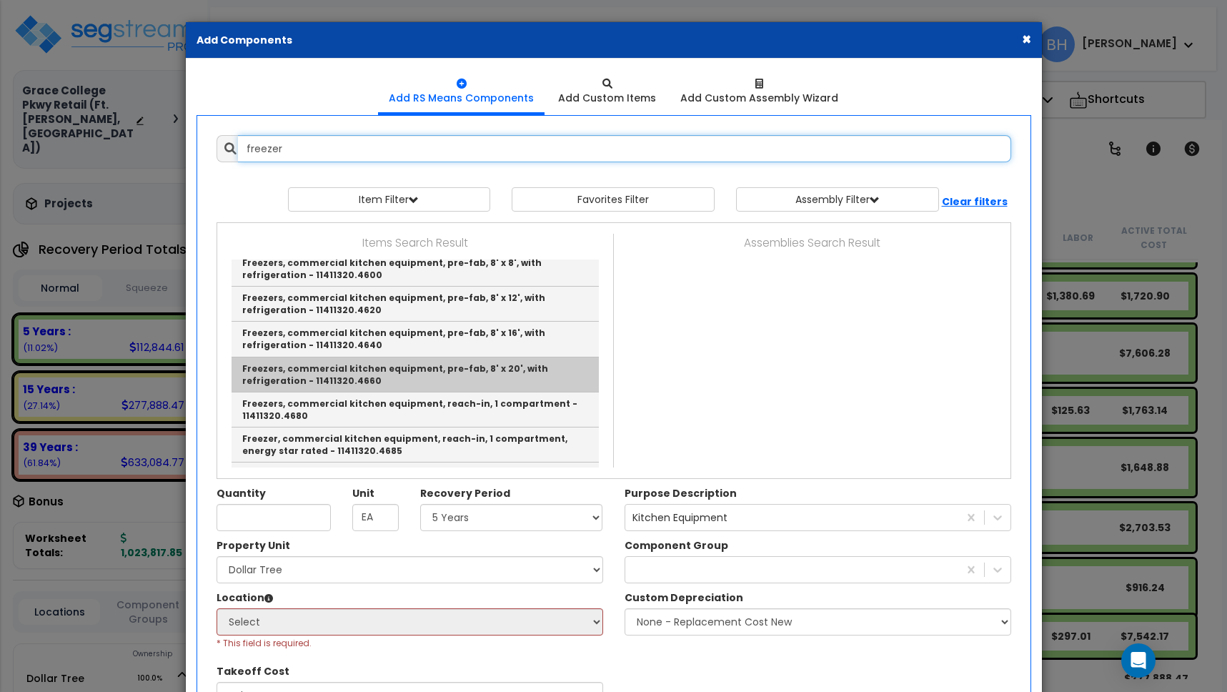
scroll to position [358, 0]
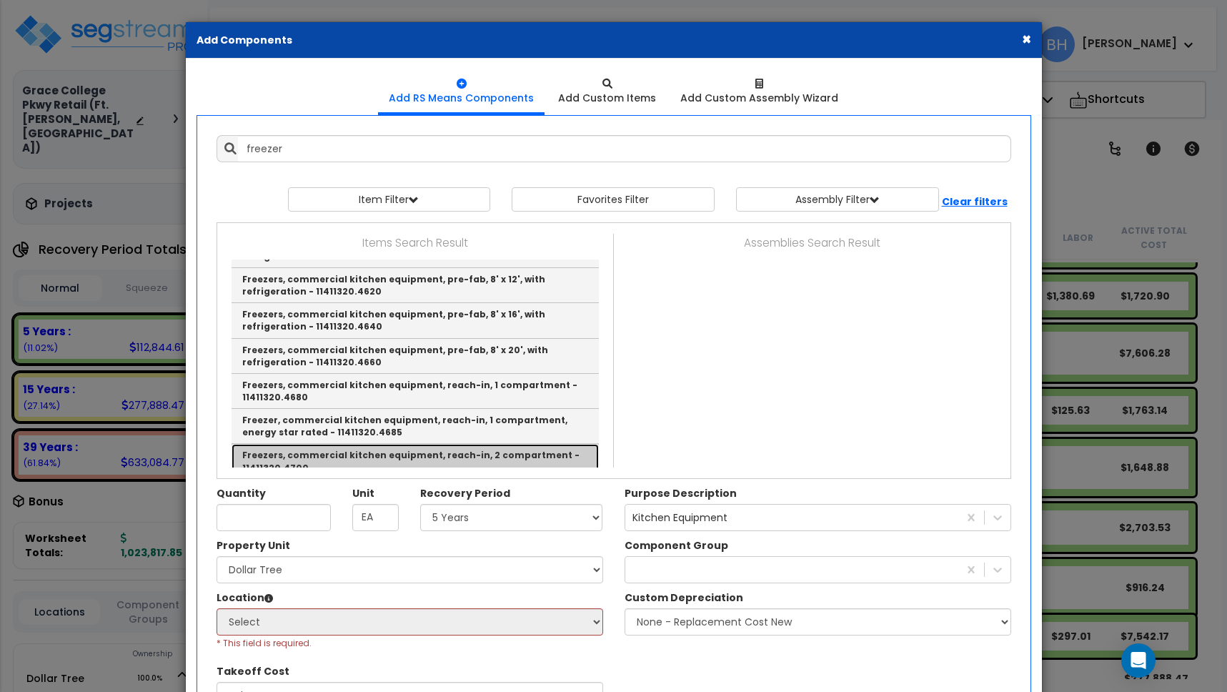
click at [449, 444] on link "Freezers, commercial kitchen equipment, reach-in, 2 compartment - 11411320.4700" at bounding box center [414, 461] width 367 height 35
type input "Freezers, commercial kitchen equipment, reach-in, 2 compartment - 11411320.4700"
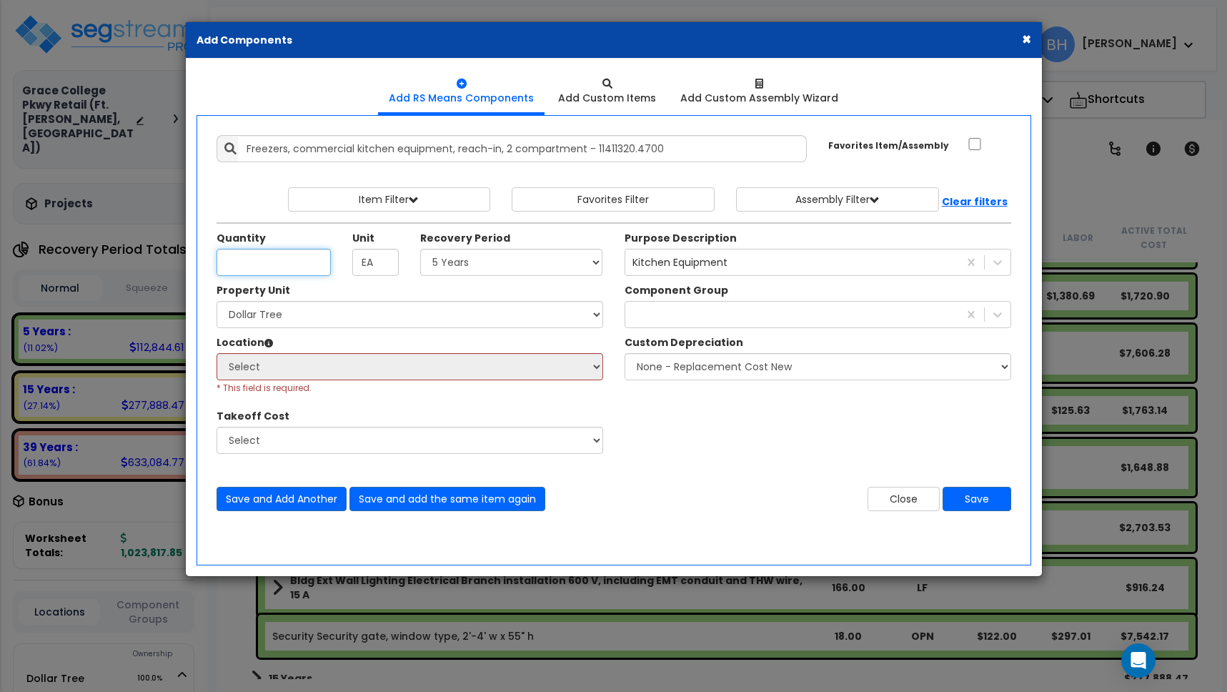
click at [271, 265] on input "Quantity" at bounding box center [273, 262] width 114 height 27
type input "1"
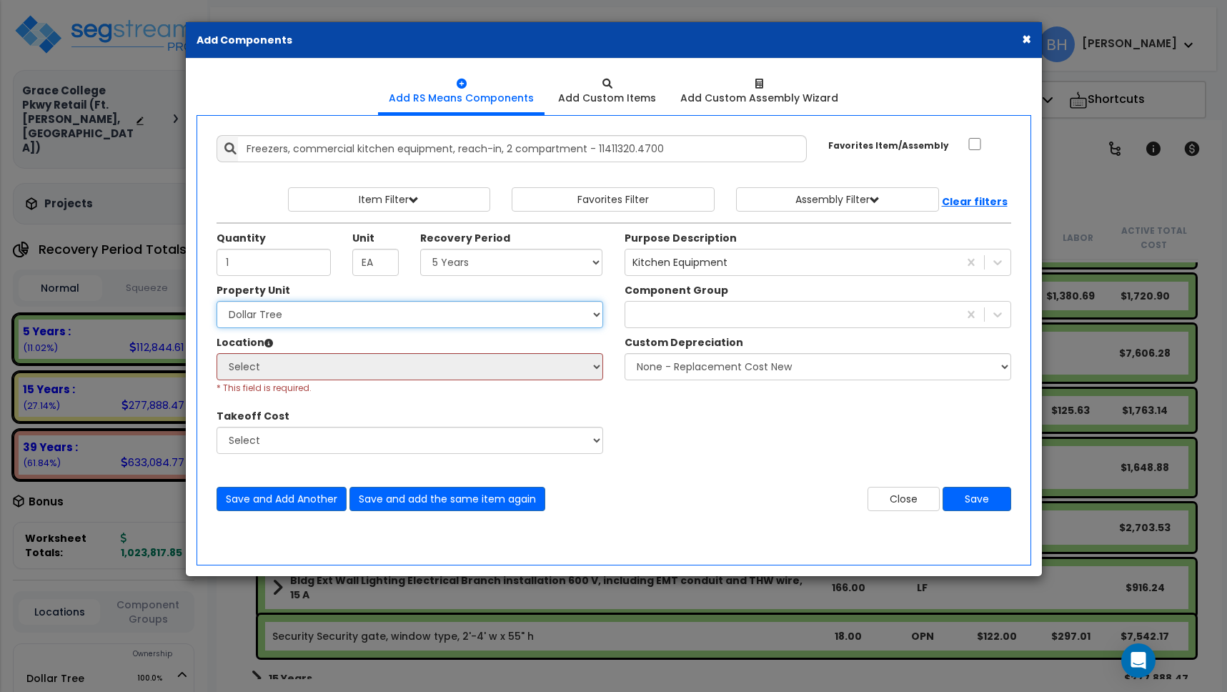
click at [280, 311] on select "Select Dollar Tree Site Improvements" at bounding box center [409, 314] width 387 height 27
click at [283, 320] on select "Select Dollar Tree Site Improvements" at bounding box center [409, 314] width 387 height 27
select select "162436"
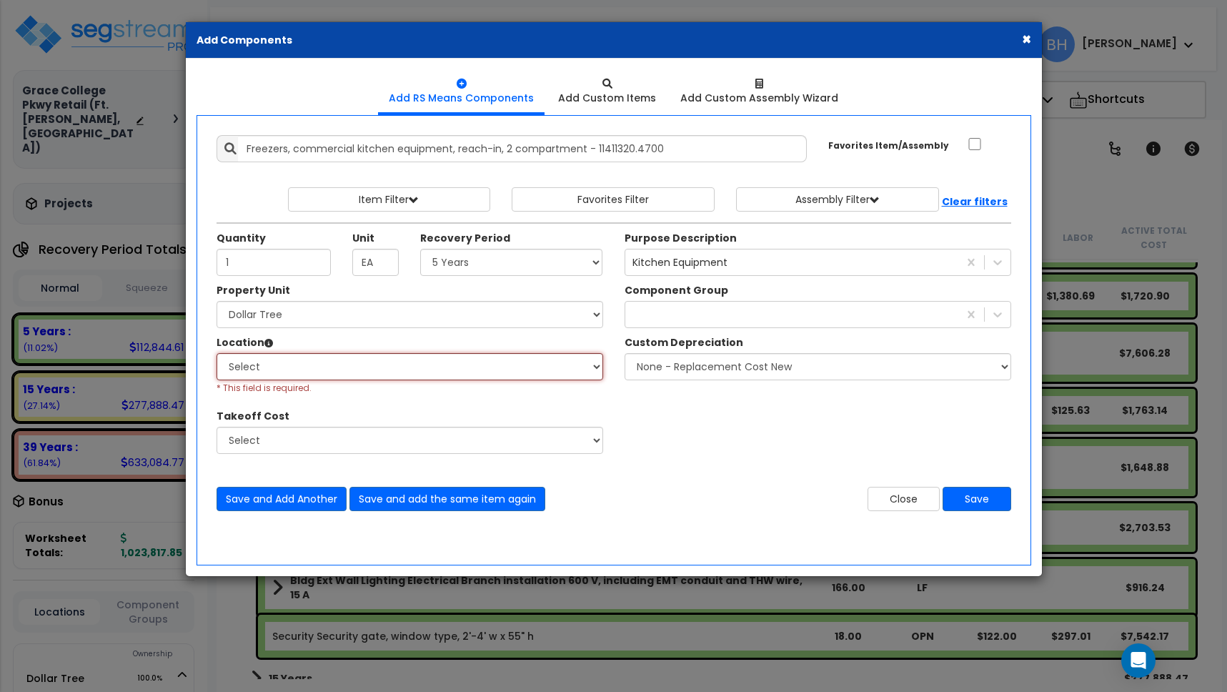
click at [302, 369] on select "Select Building Building Interior Building Porte Cochere Dollar Tree Add Additi…" at bounding box center [409, 366] width 387 height 27
select select "461"
click at [668, 316] on div at bounding box center [791, 314] width 333 height 23
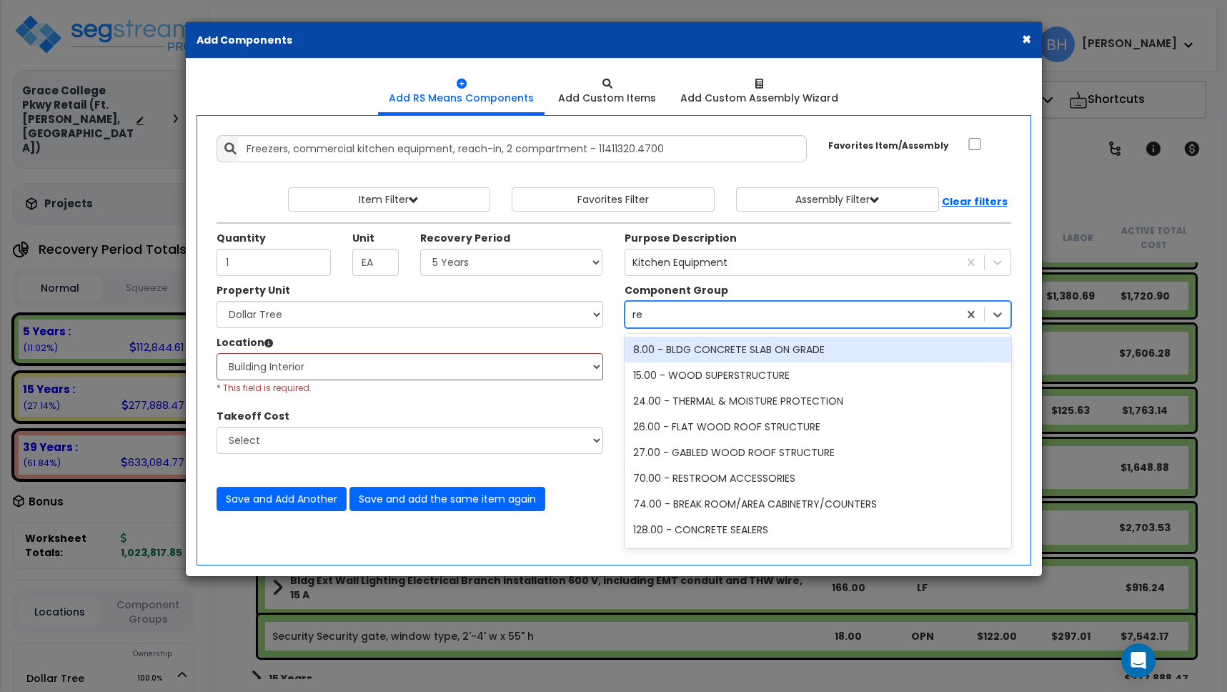
type input "ref"
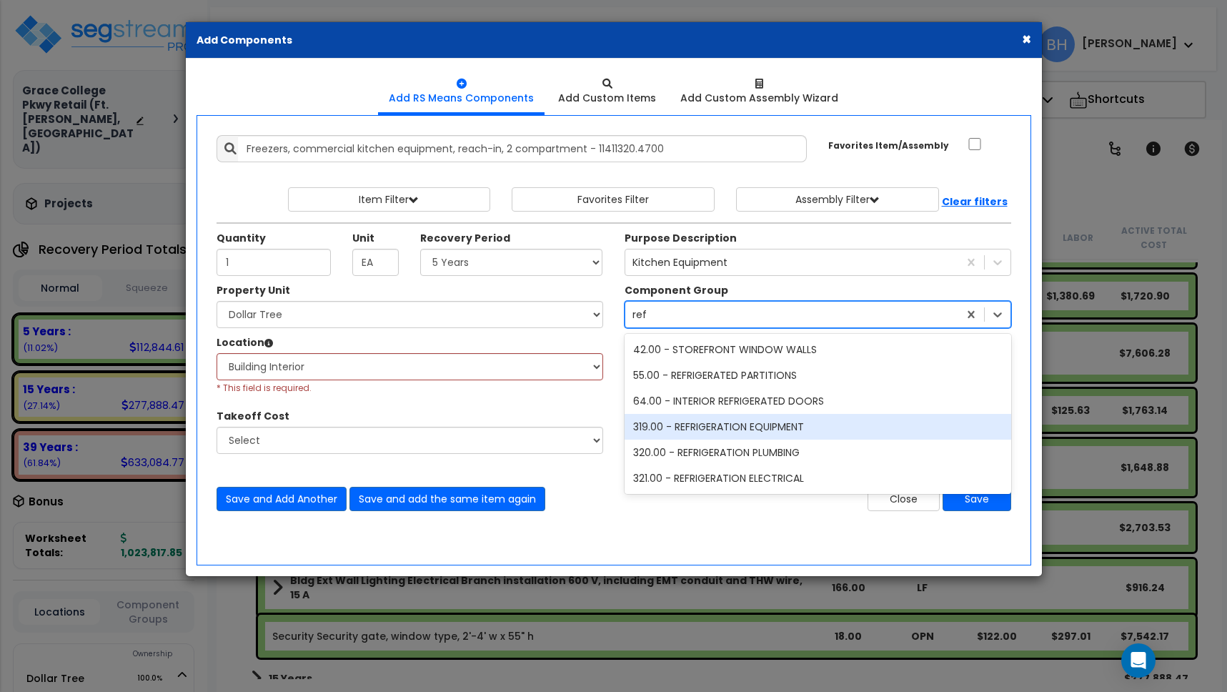
click at [814, 431] on div "319.00 - REFRIGERATION EQUIPMENT" at bounding box center [817, 427] width 387 height 26
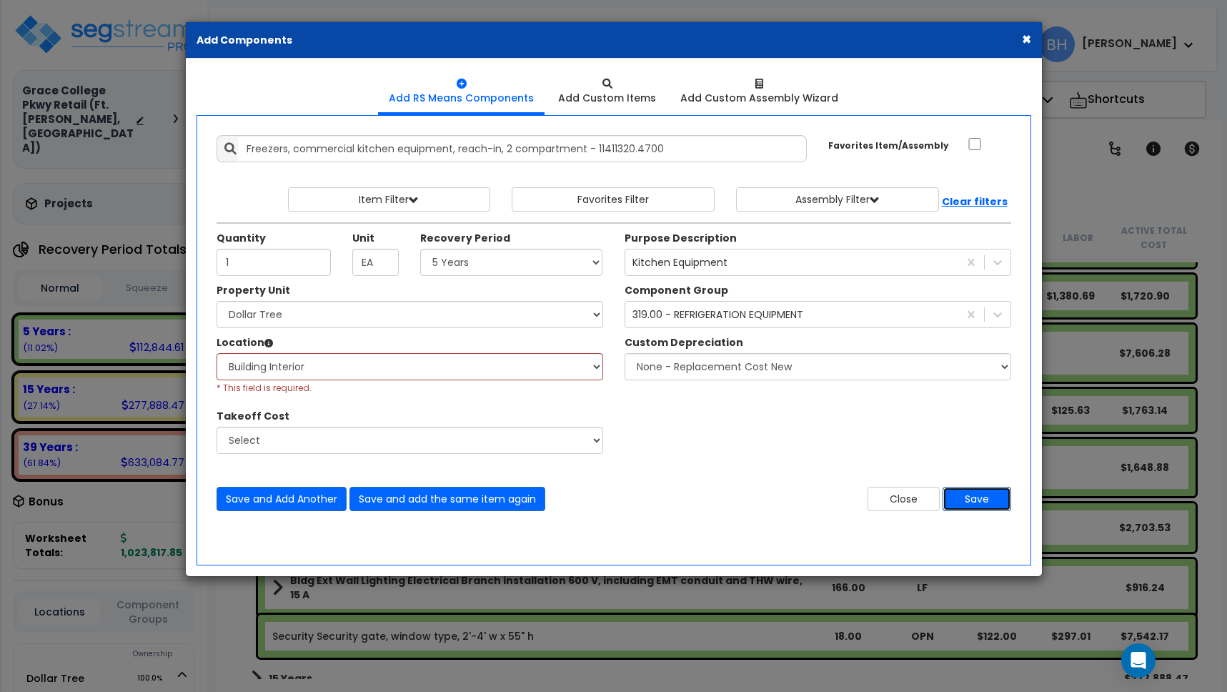
click at [973, 503] on button "Save" at bounding box center [976, 499] width 69 height 24
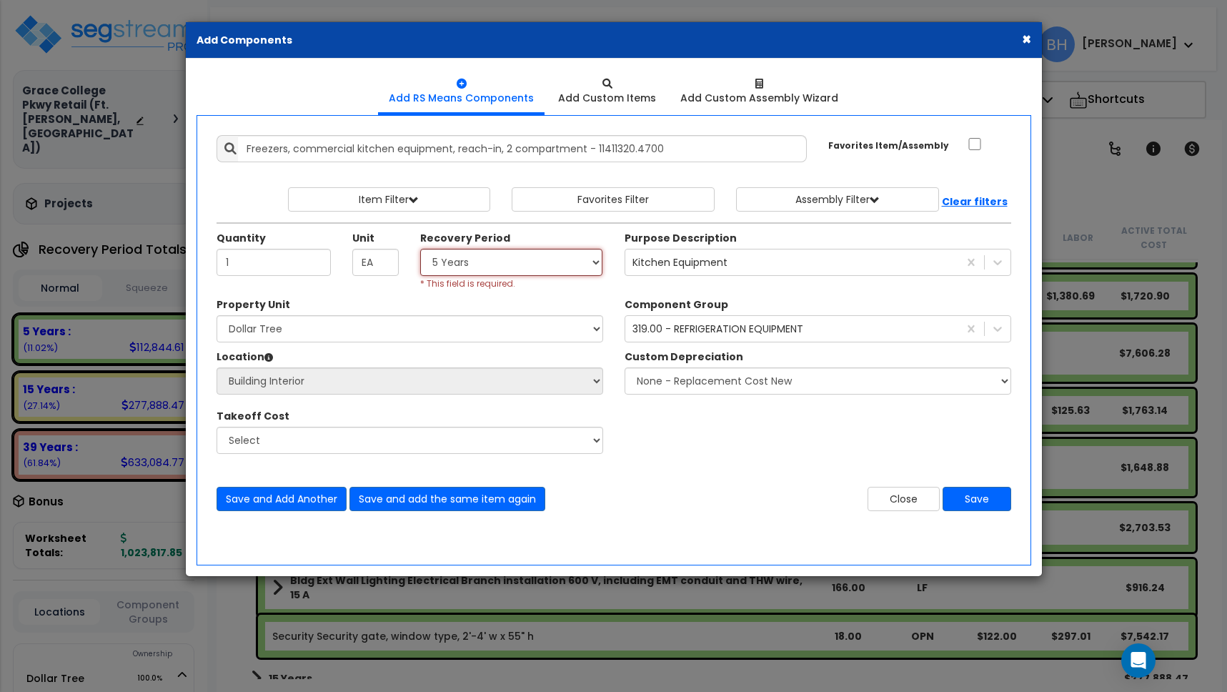
click at [524, 262] on select "Select 5 Years 7 Years 15 Years 39 Years 27.5 Years" at bounding box center [511, 262] width 183 height 27
select select "5Y"
click at [973, 497] on button "Save" at bounding box center [976, 499] width 69 height 24
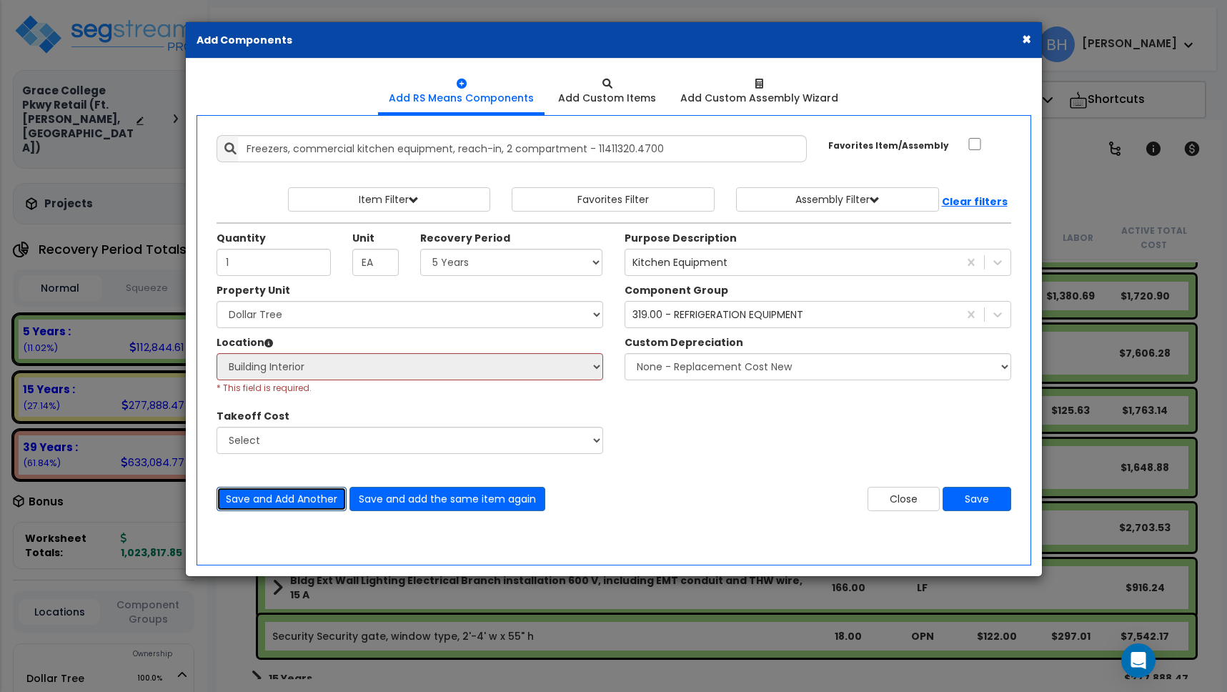
click at [276, 496] on button "Save and Add Another" at bounding box center [281, 499] width 130 height 24
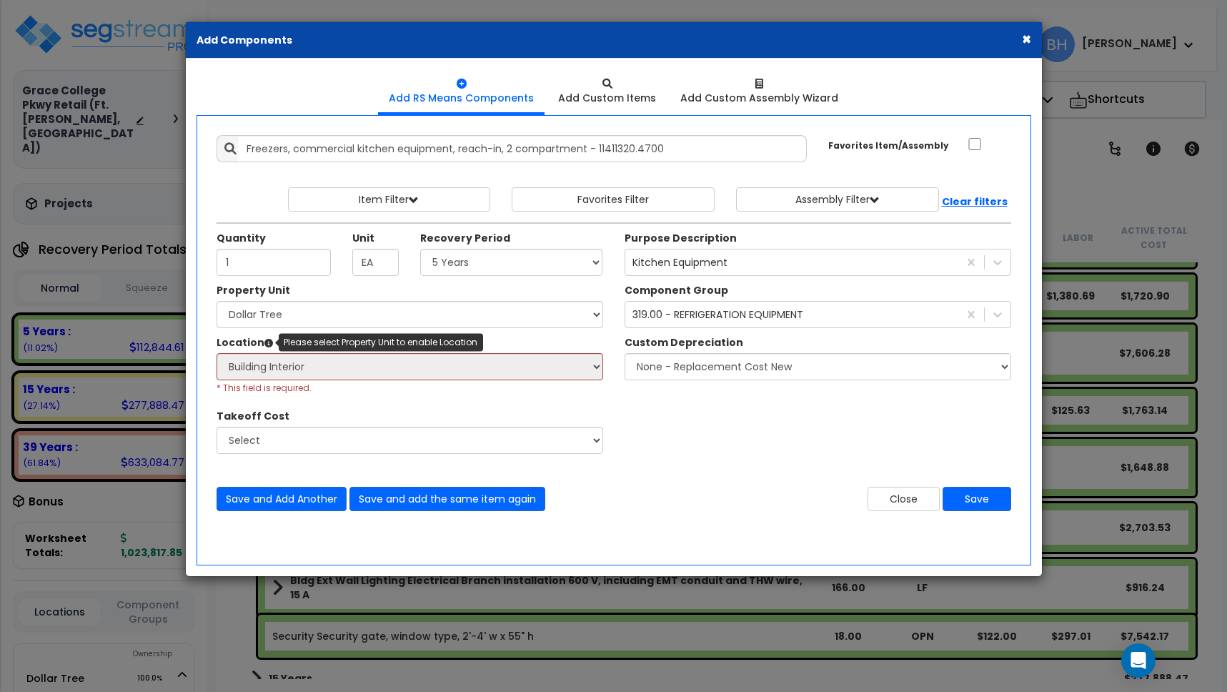
click at [266, 342] on icon at bounding box center [268, 343] width 9 height 9
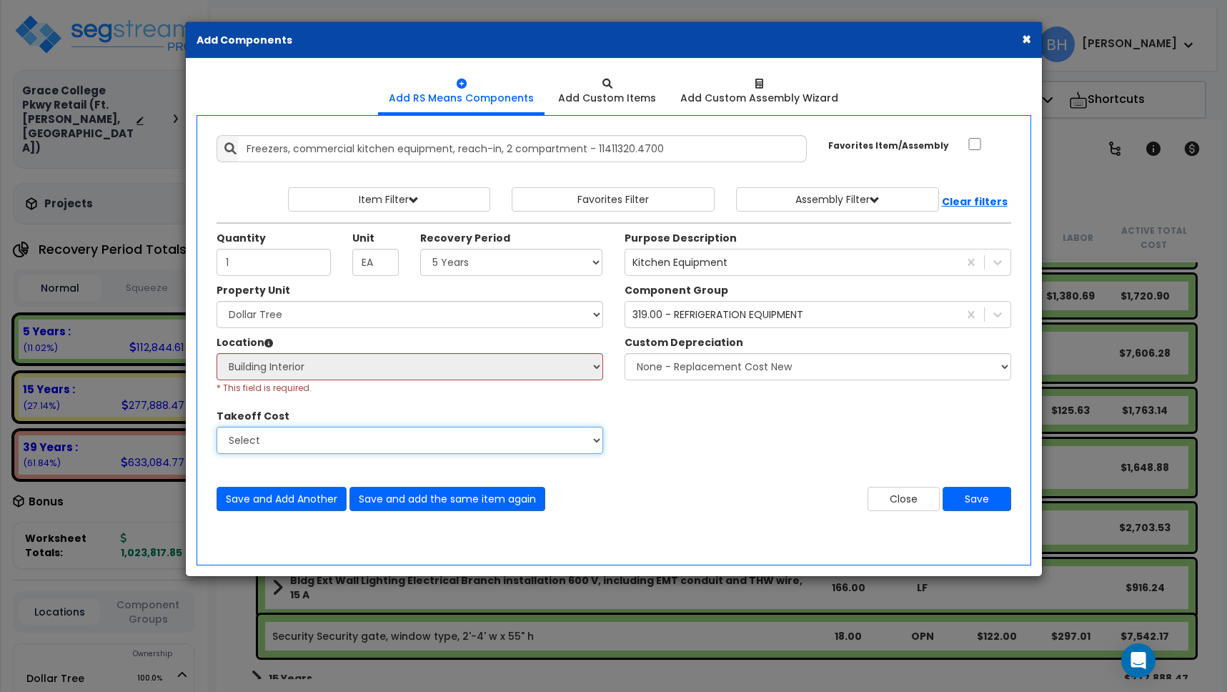
click at [279, 436] on select "Select" at bounding box center [409, 440] width 387 height 27
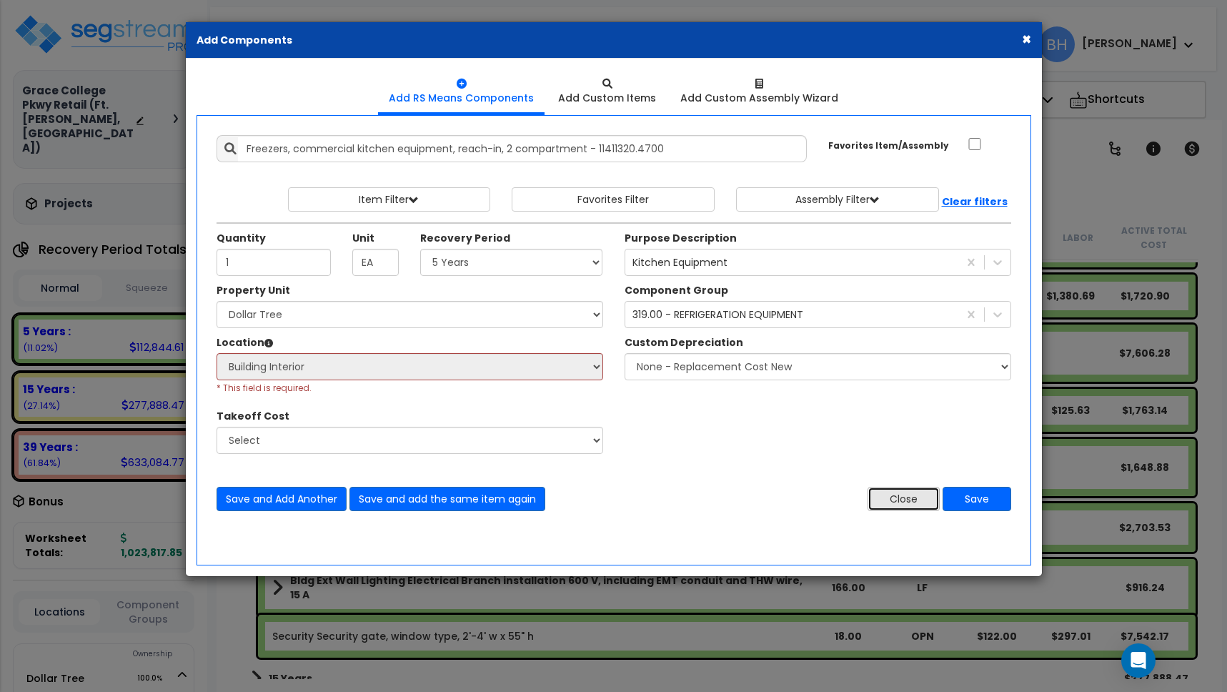
click at [878, 495] on button "Close" at bounding box center [903, 499] width 72 height 24
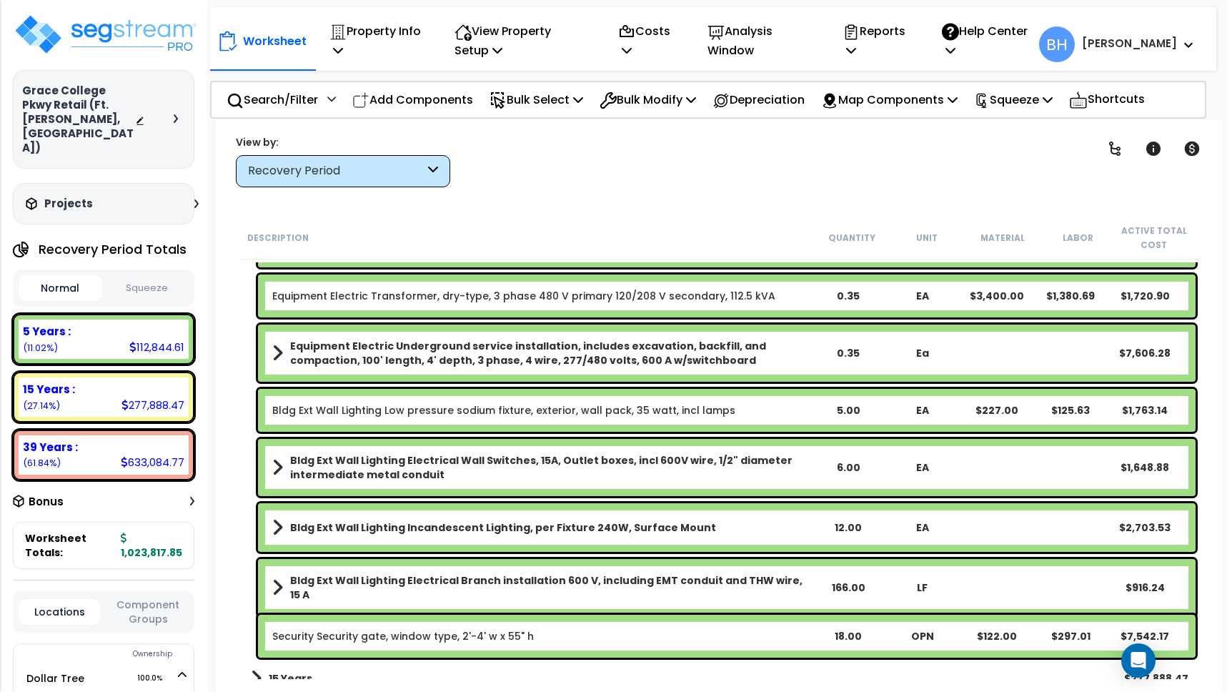
click at [428, 96] on p "Add Components" at bounding box center [412, 99] width 121 height 19
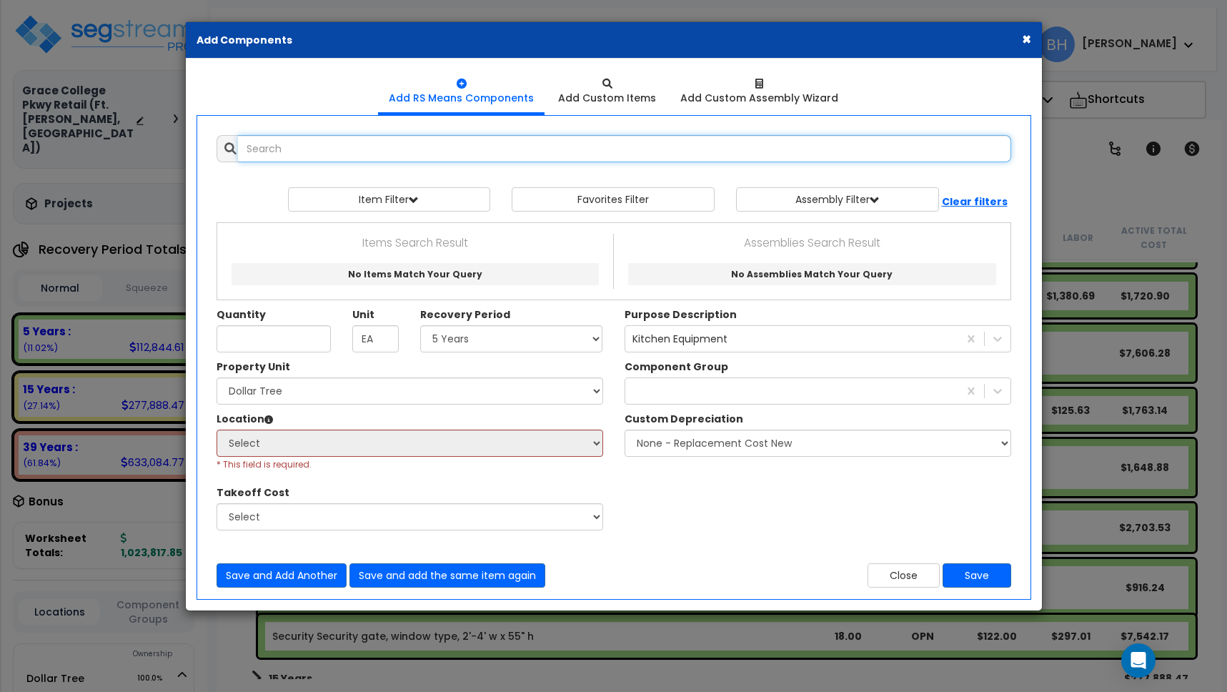
select select
click at [317, 156] on input "text" at bounding box center [624, 148] width 773 height 27
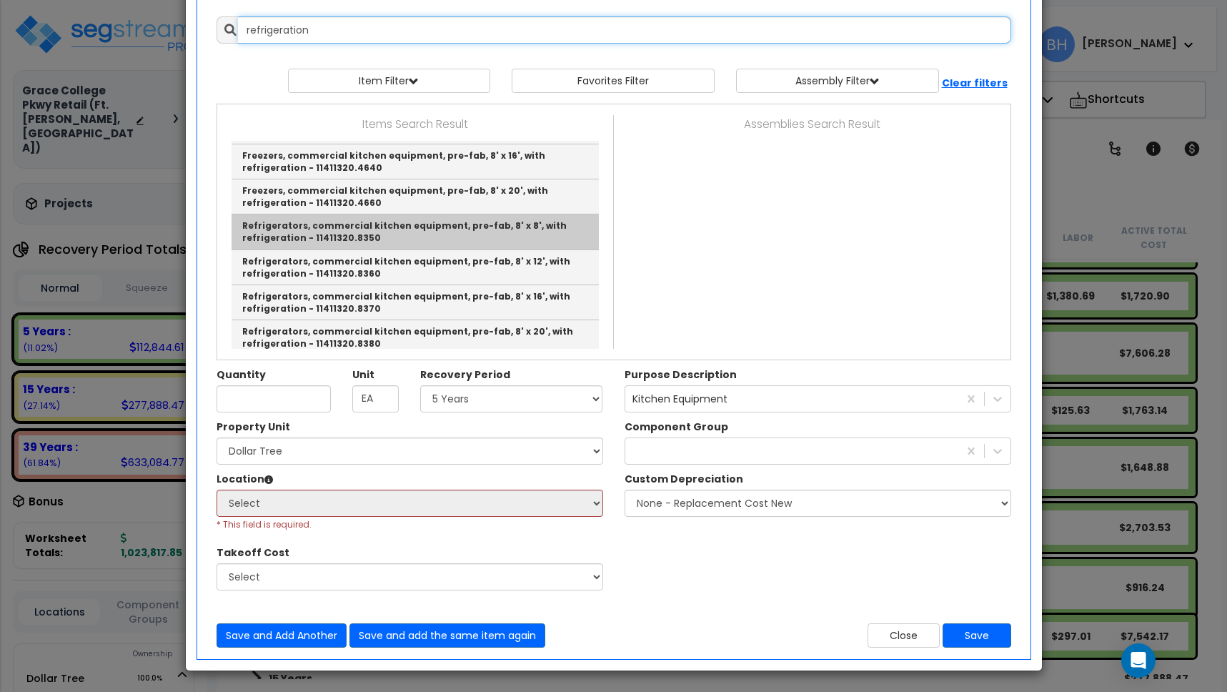
scroll to position [0, 0]
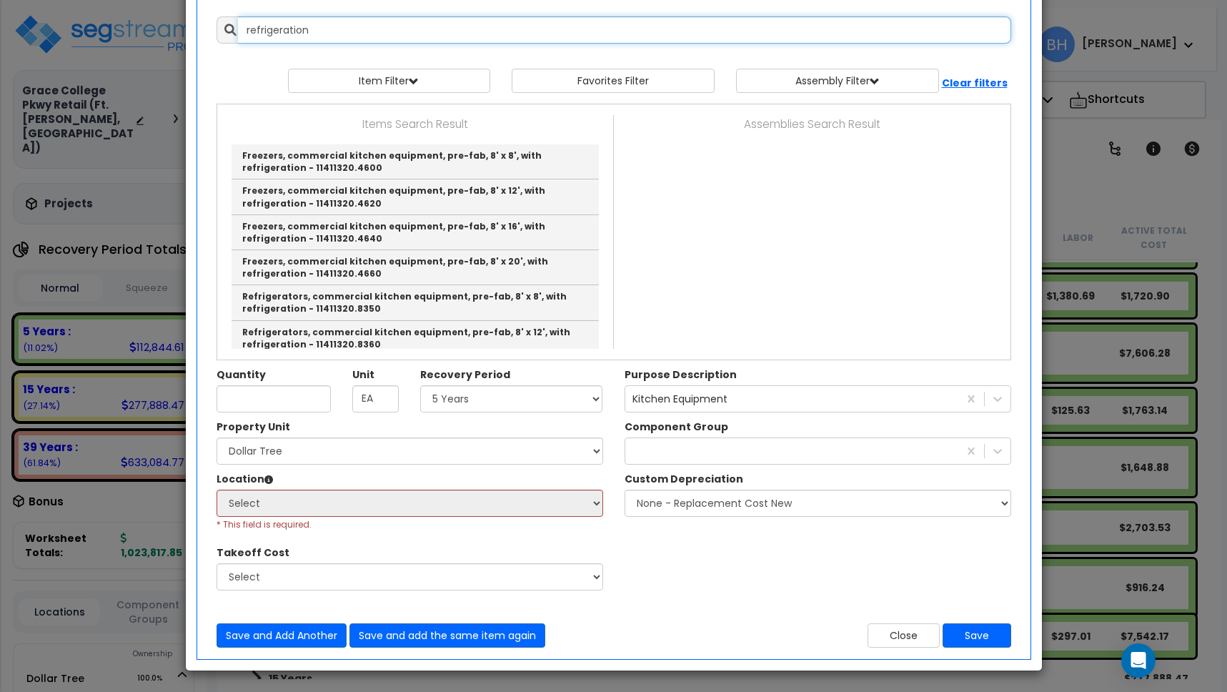
drag, startPoint x: 316, startPoint y: 27, endPoint x: 173, endPoint y: 23, distance: 143.0
click at [173, 23] on div "× Add Components Add RS Means Components Add Custom Items Add Items" at bounding box center [613, 346] width 1227 height 692
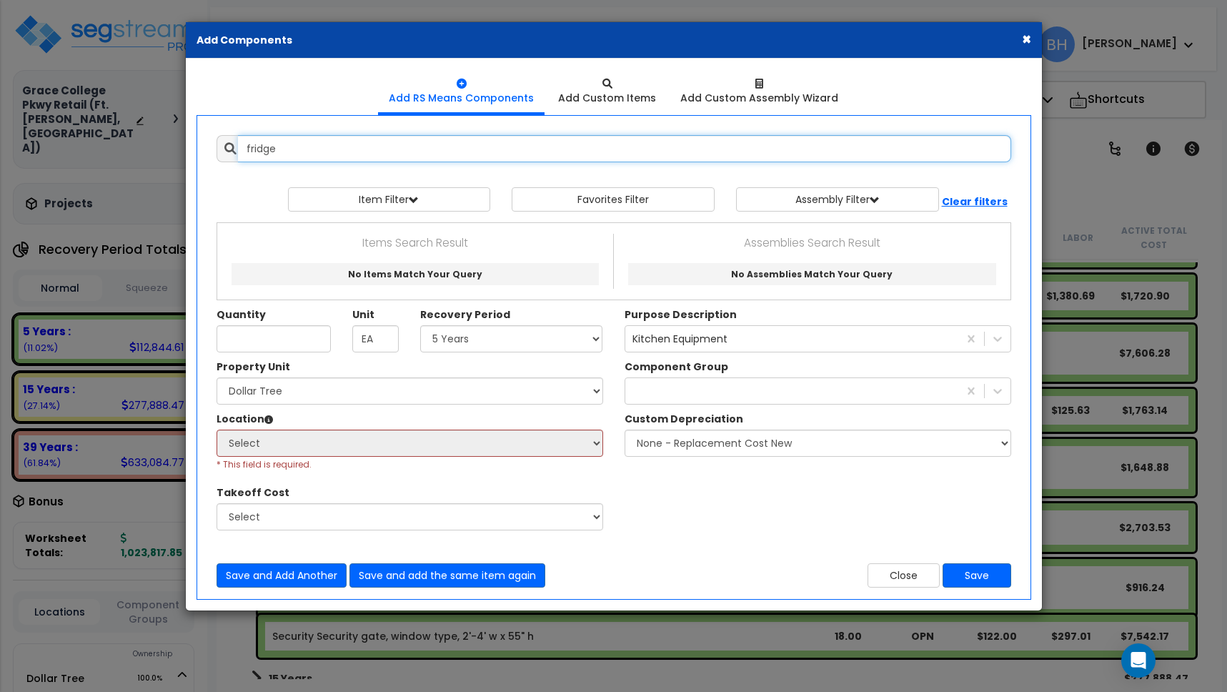
drag, startPoint x: 276, startPoint y: 151, endPoint x: 219, endPoint y: 145, distance: 56.8
click at [219, 145] on div "fridge" at bounding box center [613, 148] width 794 height 27
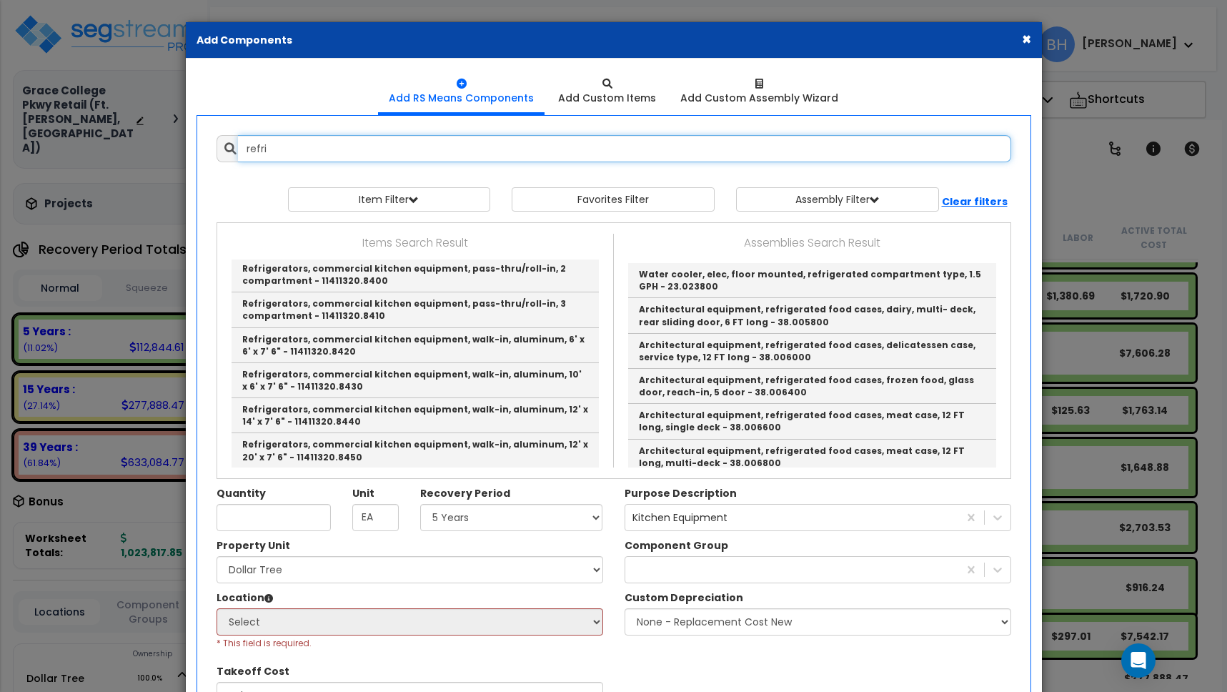
scroll to position [1768, 0]
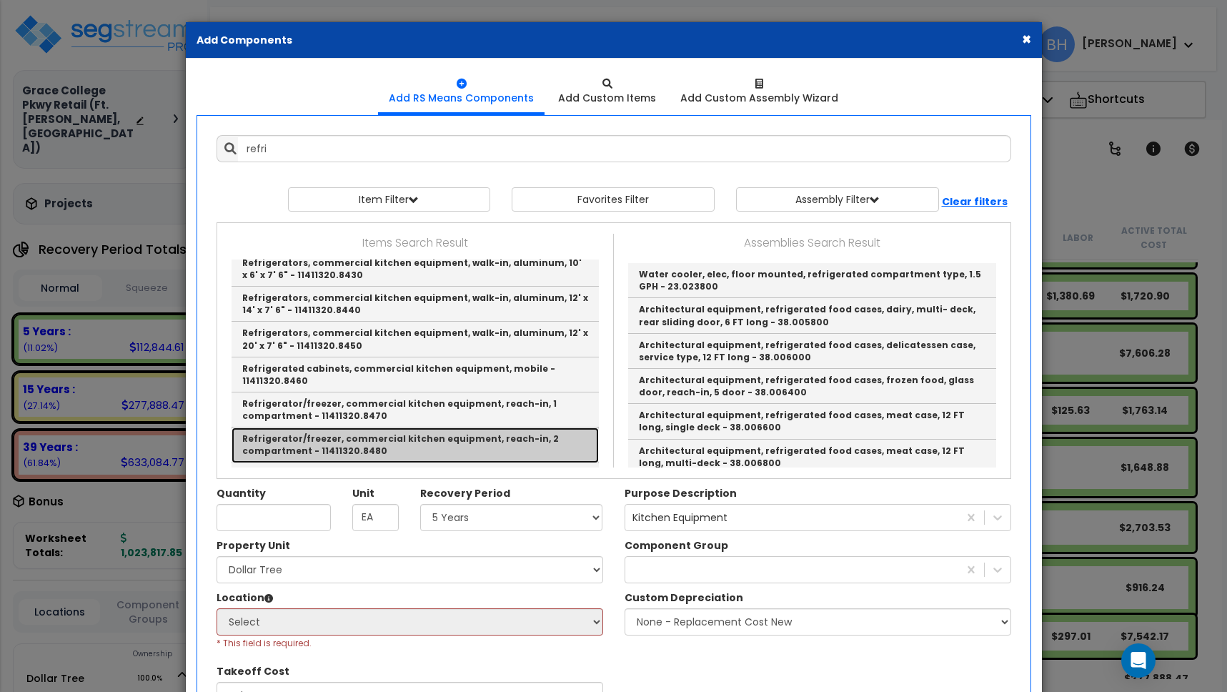
click at [396, 427] on link "Refrigerator/freezer, commercial kitchen equipment, reach-in, 2 compartment - 1…" at bounding box center [414, 444] width 367 height 35
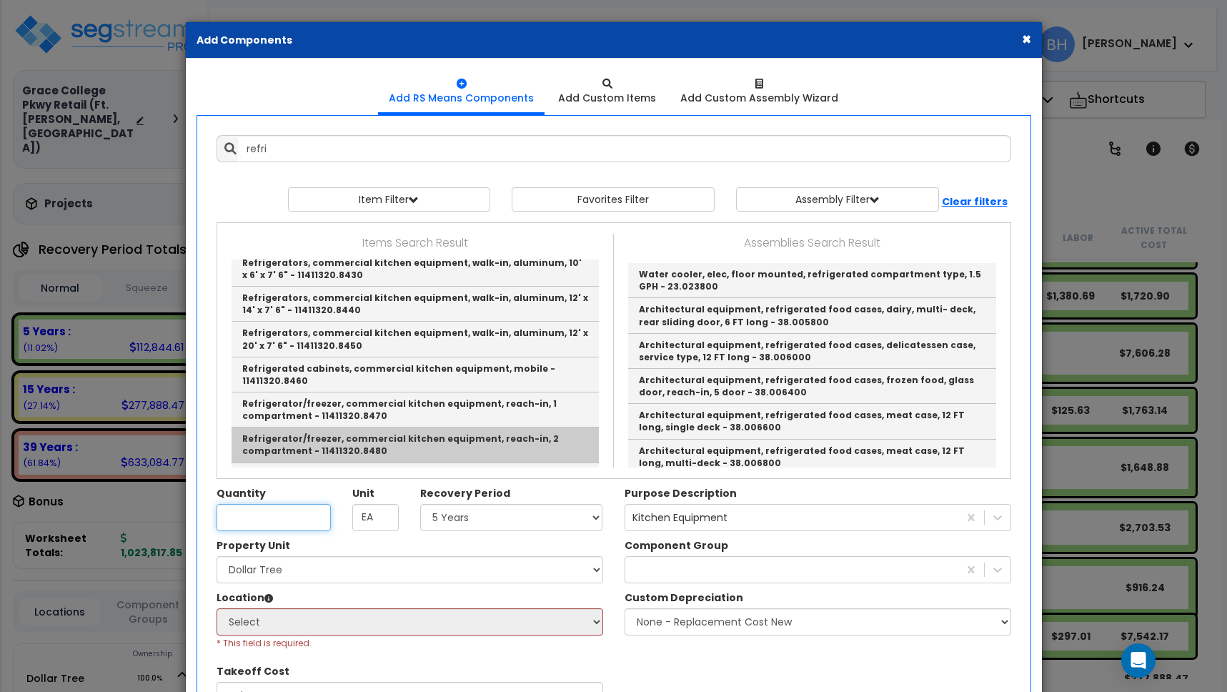
type input "Refrigerator/freezer, commercial kitchen equipment, reach-in, 2 compartment - 1…"
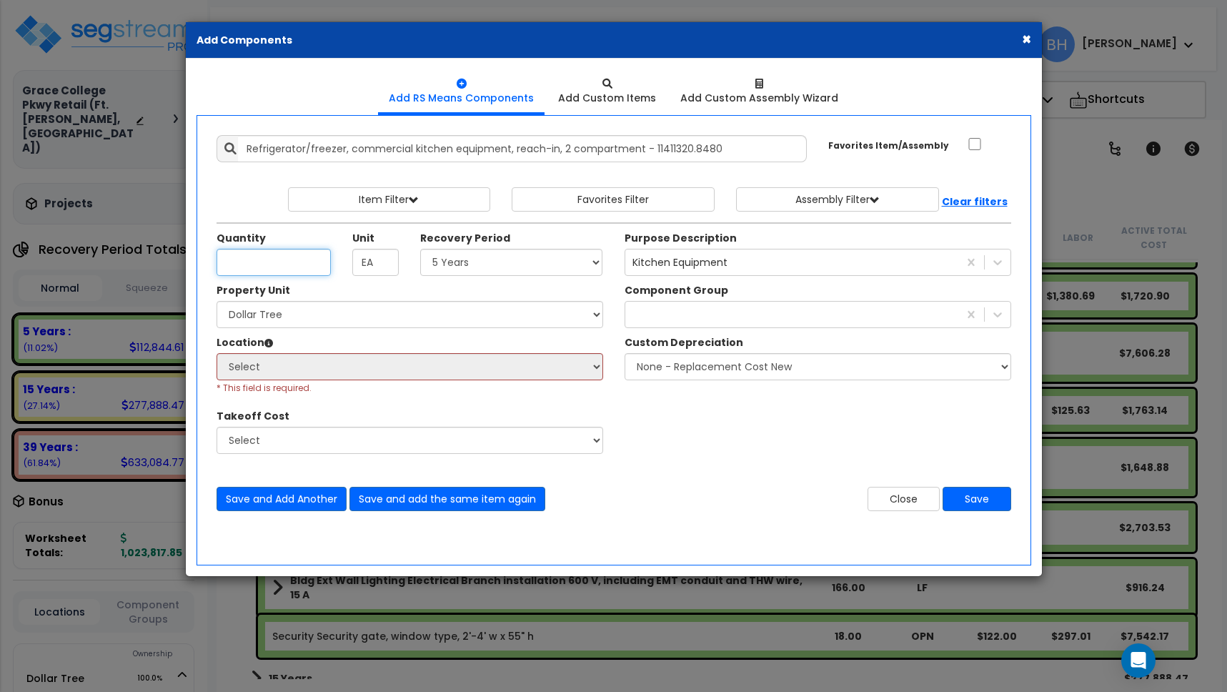
click at [306, 272] on input "Quantity" at bounding box center [273, 262] width 114 height 27
type input "1"
click at [535, 269] on select "Select 5 Years 7 Years 15 Years 39 Years 27.5 Years" at bounding box center [511, 262] width 183 height 27
select select "5Y"
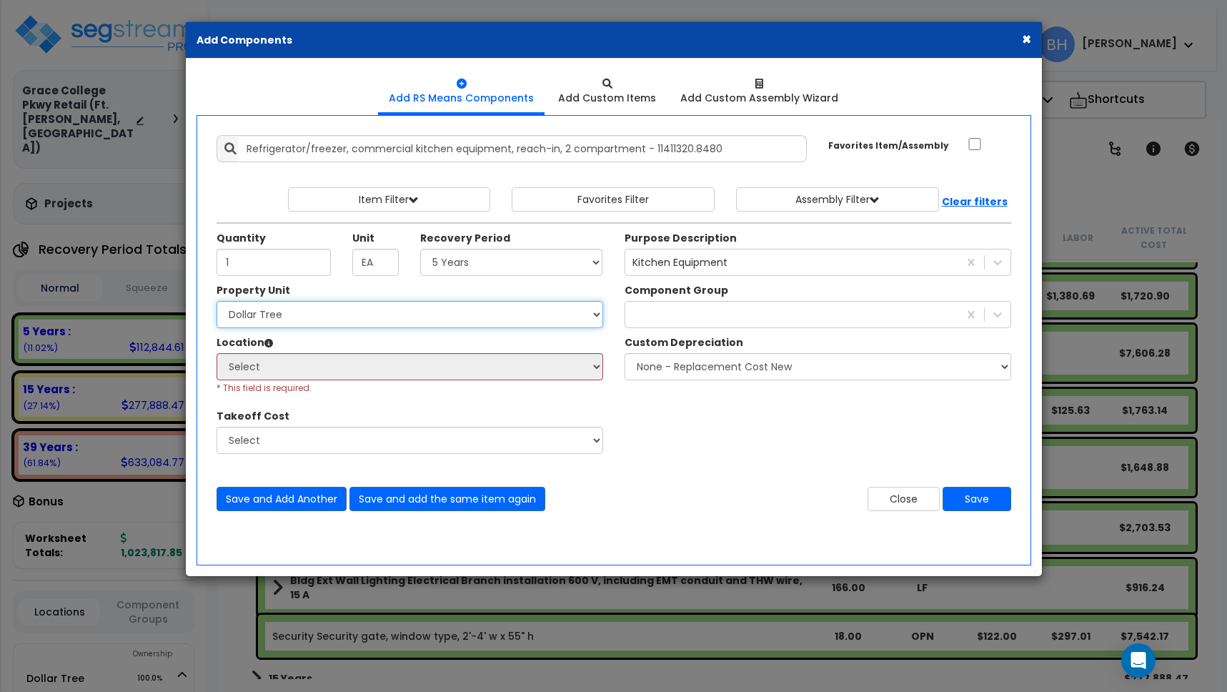
click at [345, 314] on select "Select Dollar Tree Site Improvements" at bounding box center [409, 314] width 387 height 27
select select "162436"
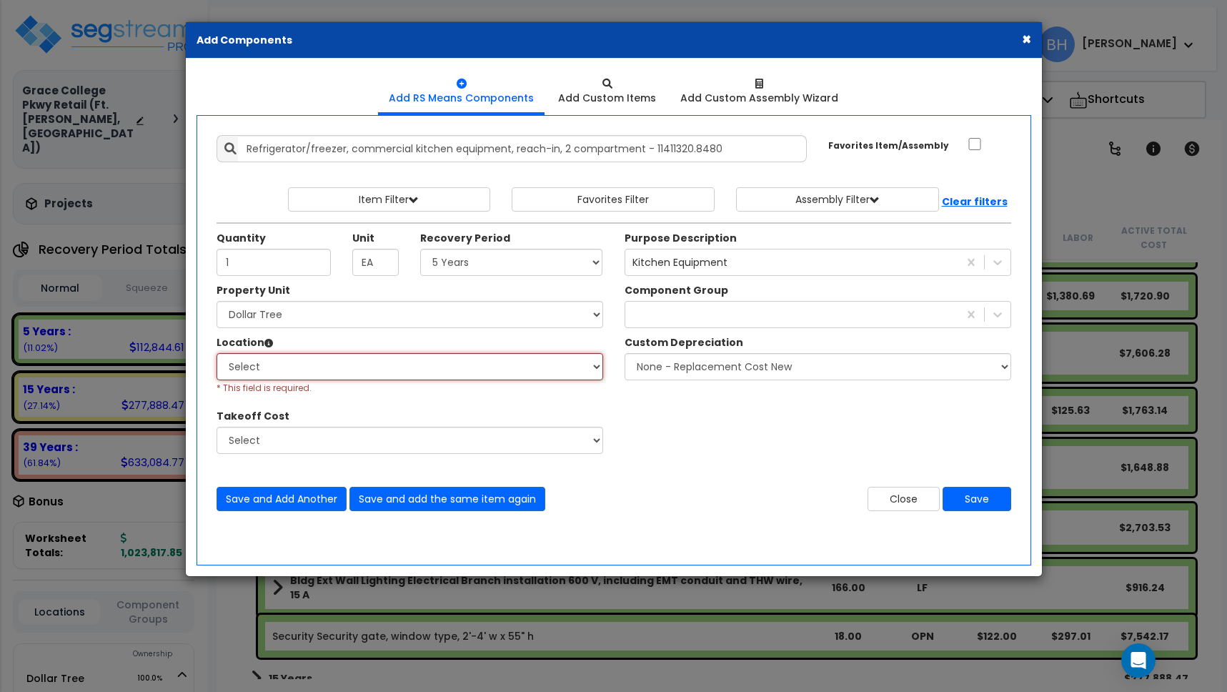
click at [326, 369] on select "Select Building Building Interior Building Porte Cochere Dollar Tree Add Additi…" at bounding box center [409, 366] width 387 height 27
select select "461"
click at [324, 365] on select "Select Building Building Interior Building Porte Cochere Dollar Tree Add Additi…" at bounding box center [409, 366] width 387 height 27
click at [687, 313] on div at bounding box center [791, 314] width 333 height 23
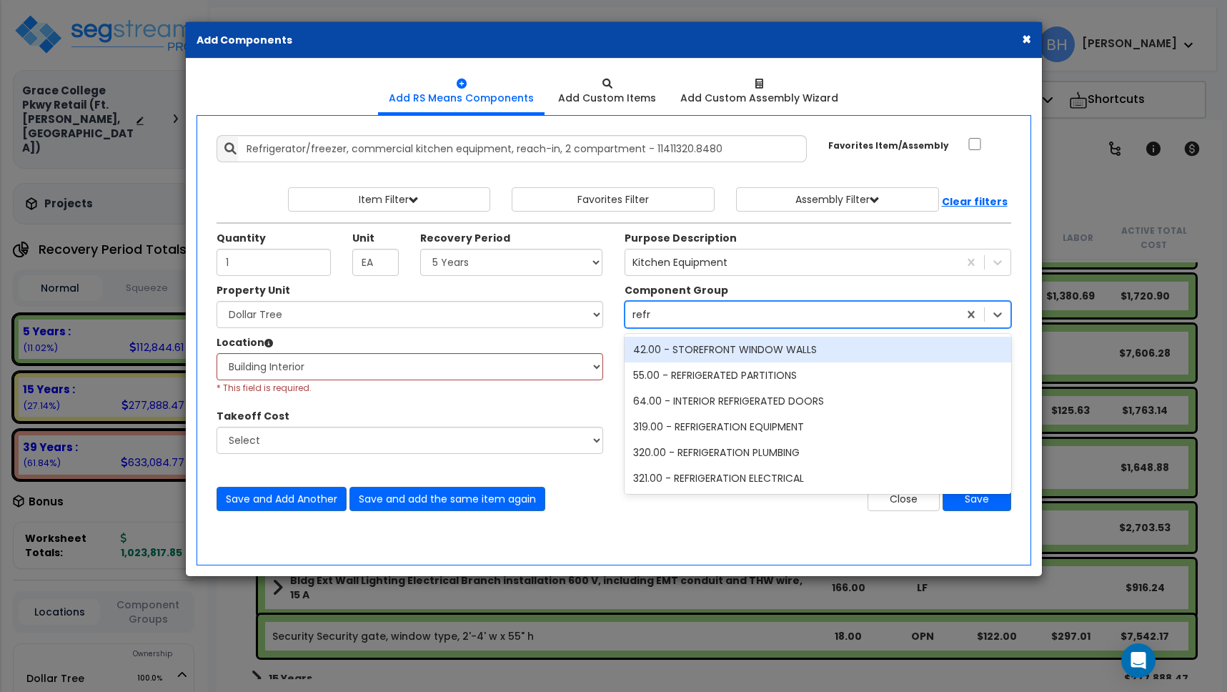
type input "refri"
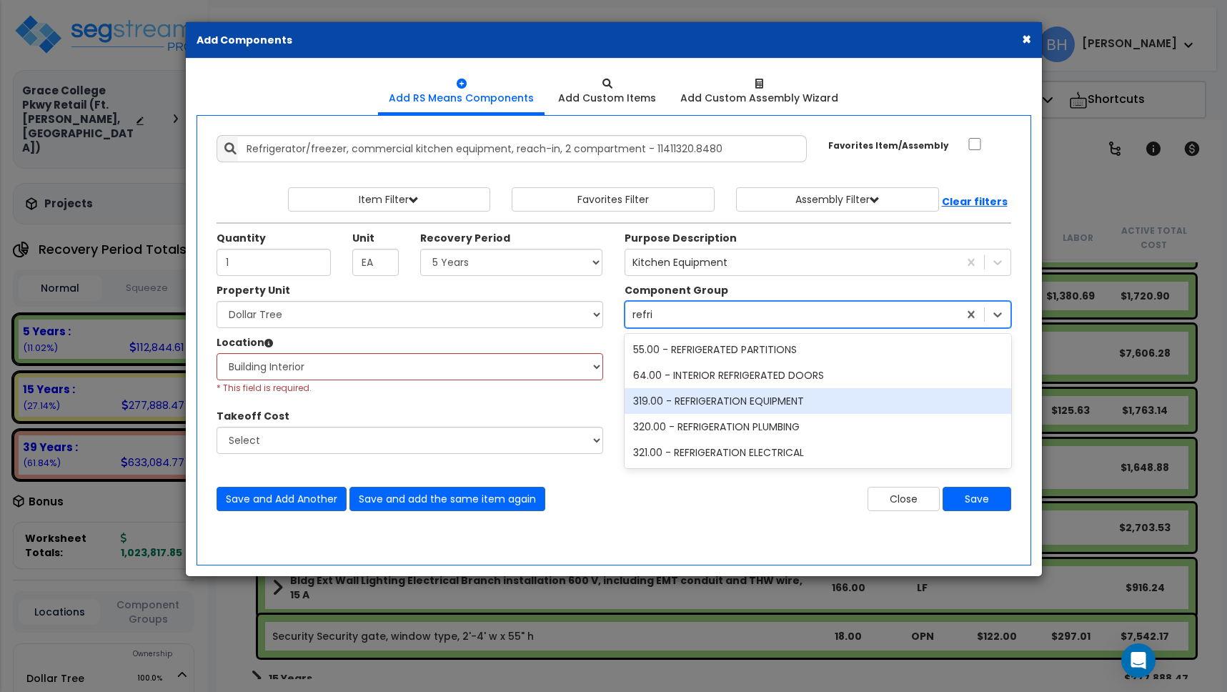
click at [794, 402] on div "319.00 - REFRIGERATION EQUIPMENT" at bounding box center [817, 401] width 387 height 26
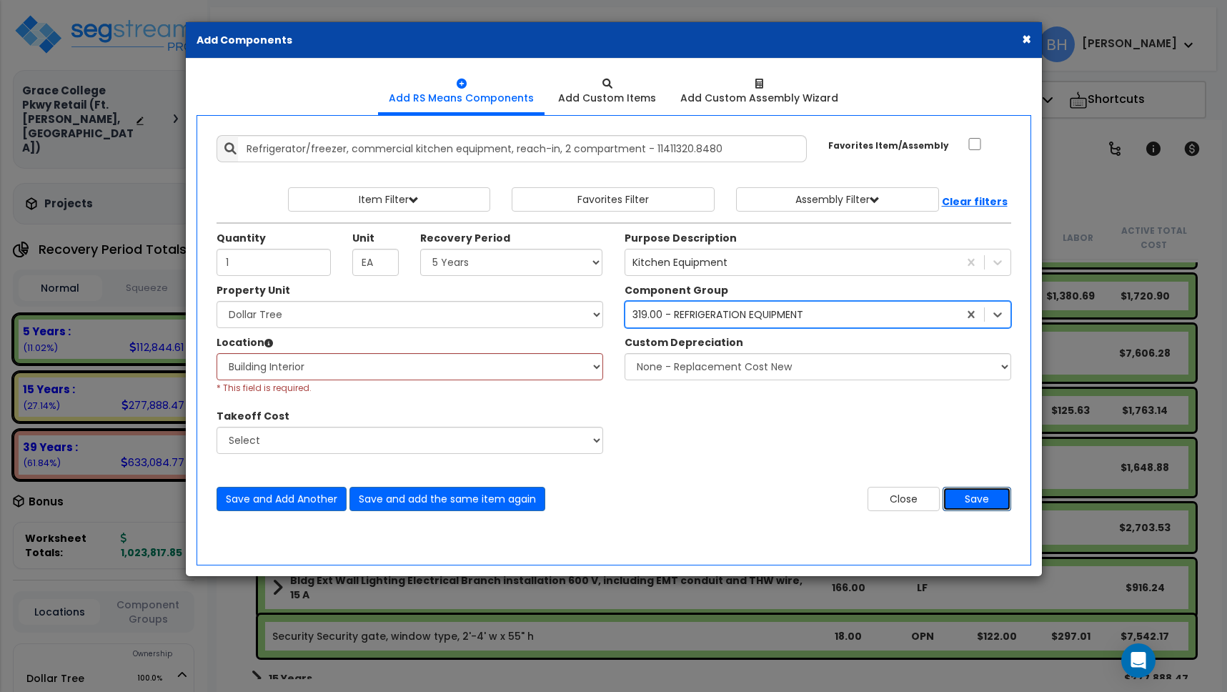
click at [974, 496] on button "Save" at bounding box center [976, 499] width 69 height 24
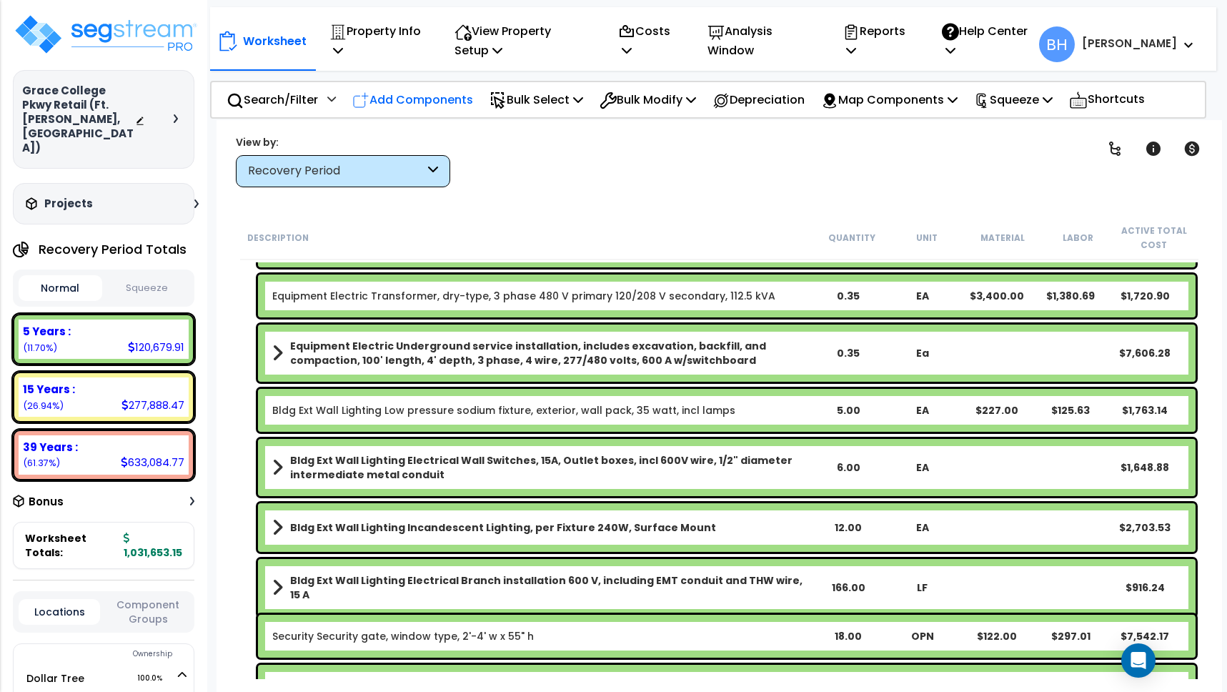
click at [432, 100] on p "Add Components" at bounding box center [412, 99] width 121 height 19
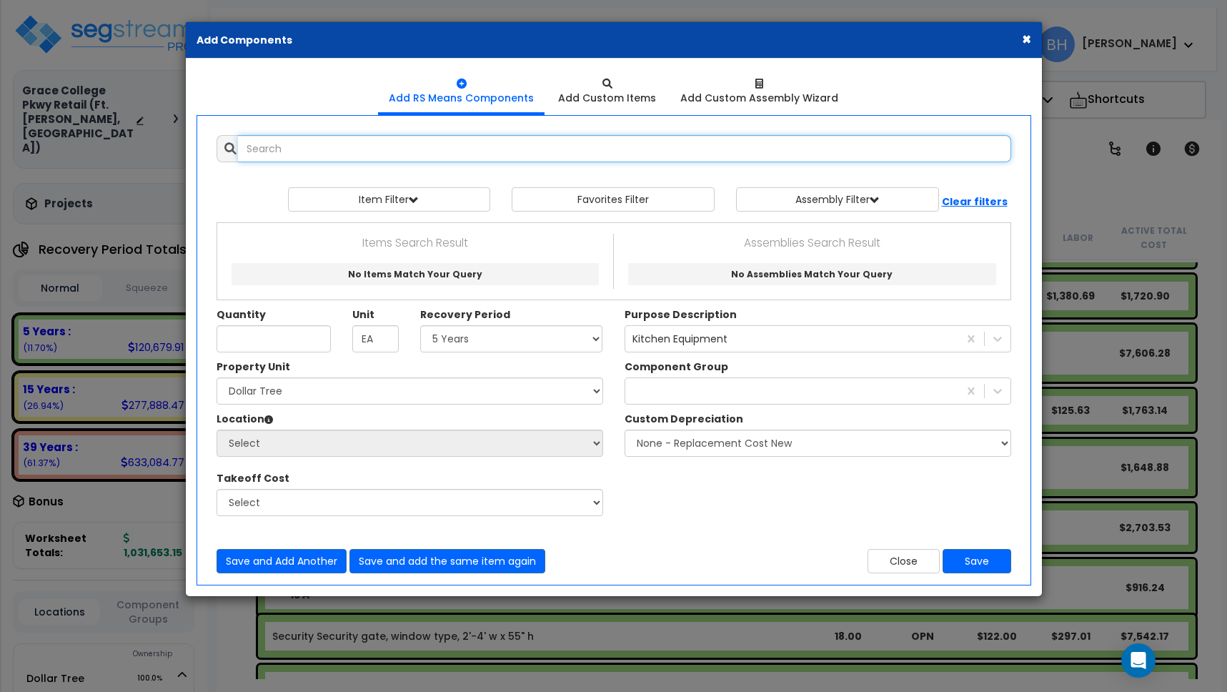
select select
click at [308, 149] on input "text" at bounding box center [624, 148] width 773 height 27
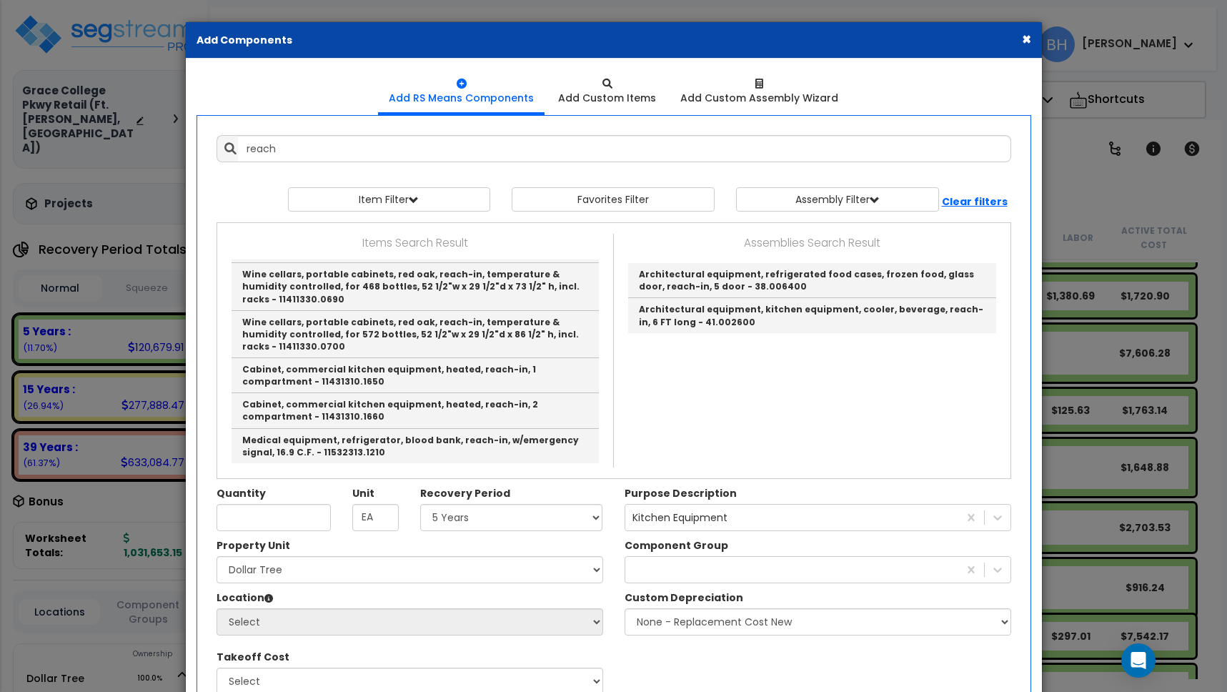
type input "Refrigerated food cases, frozen food case, glass door, reach-in, 5 door - 11411…"
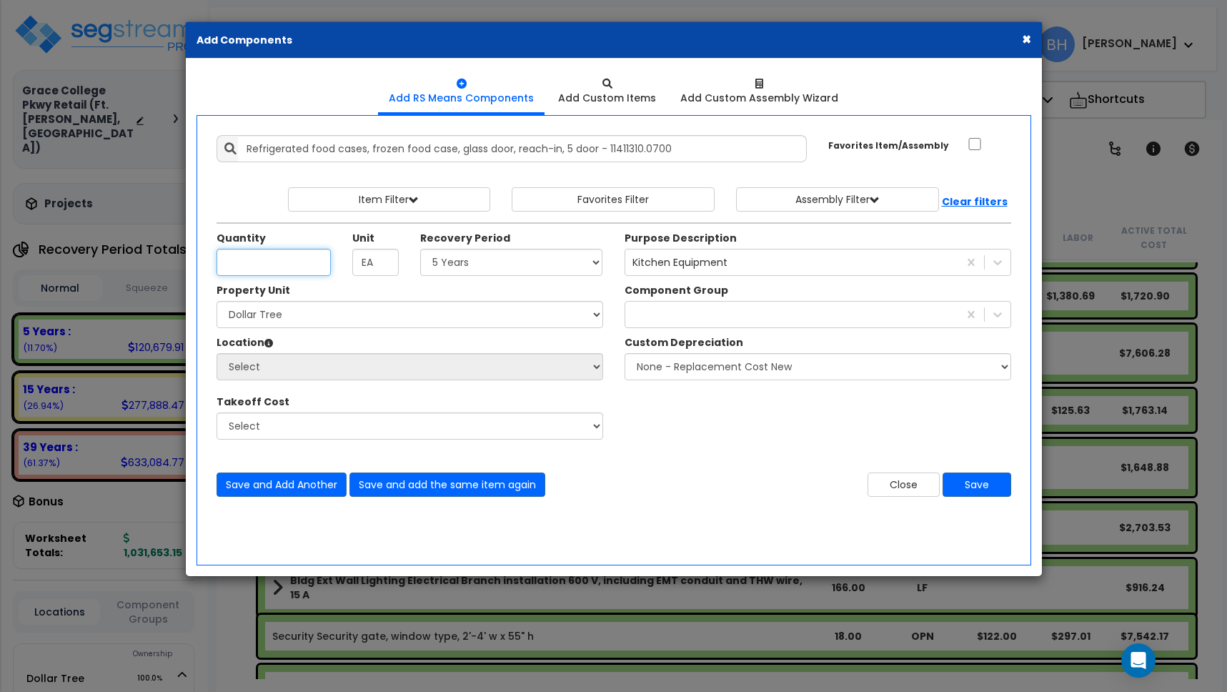
click at [254, 260] on input "Quantity" at bounding box center [273, 262] width 114 height 27
type input "3"
click at [461, 264] on select "Select 5 Years 7 Years 15 Years 39 Years 27.5 Years" at bounding box center [511, 262] width 183 height 27
select select "5Y"
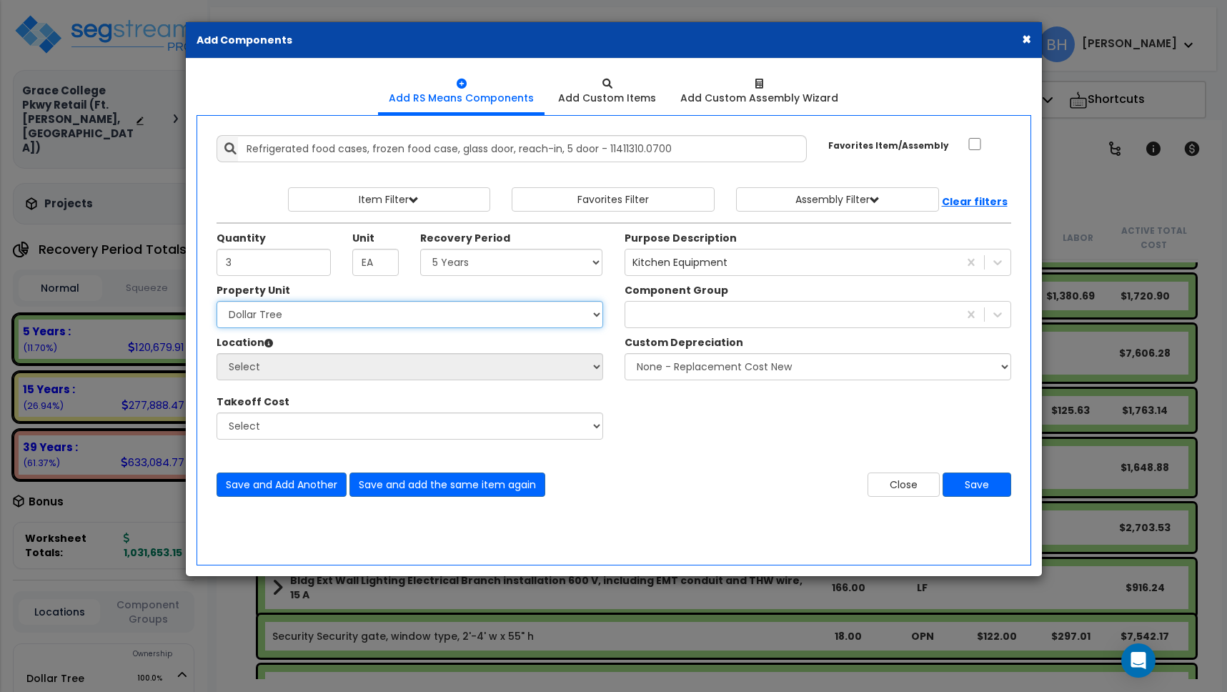
click at [321, 316] on select "Select Dollar Tree Site Improvements" at bounding box center [409, 314] width 387 height 27
select select "162436"
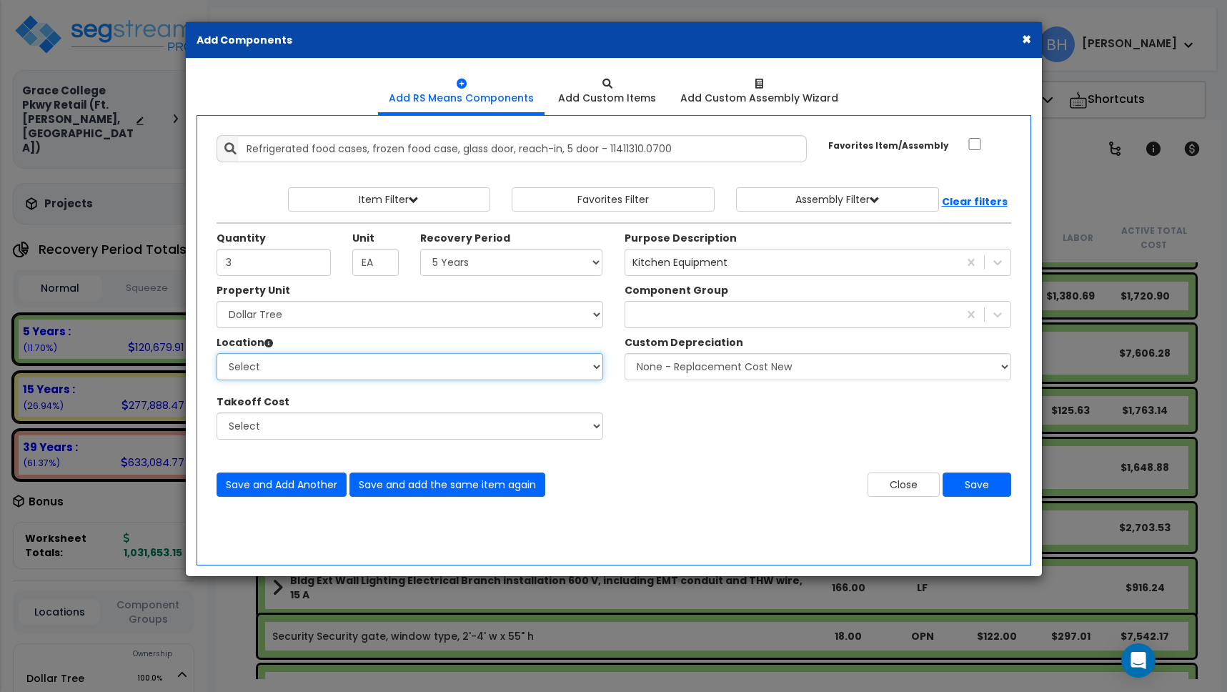
click at [303, 368] on select "Select Building Building Interior Building Porte Cochere Dollar Tree Add Additi…" at bounding box center [409, 366] width 387 height 27
select select "461"
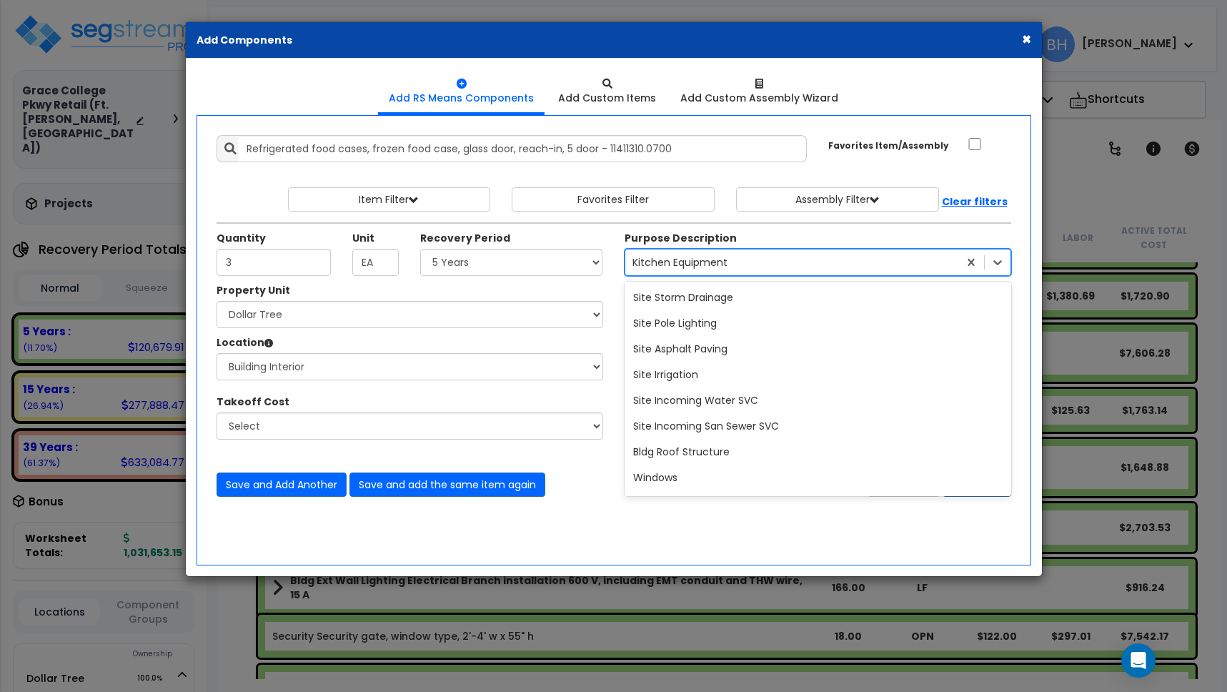
click at [657, 264] on div "Kitchen Equipment" at bounding box center [679, 262] width 95 height 14
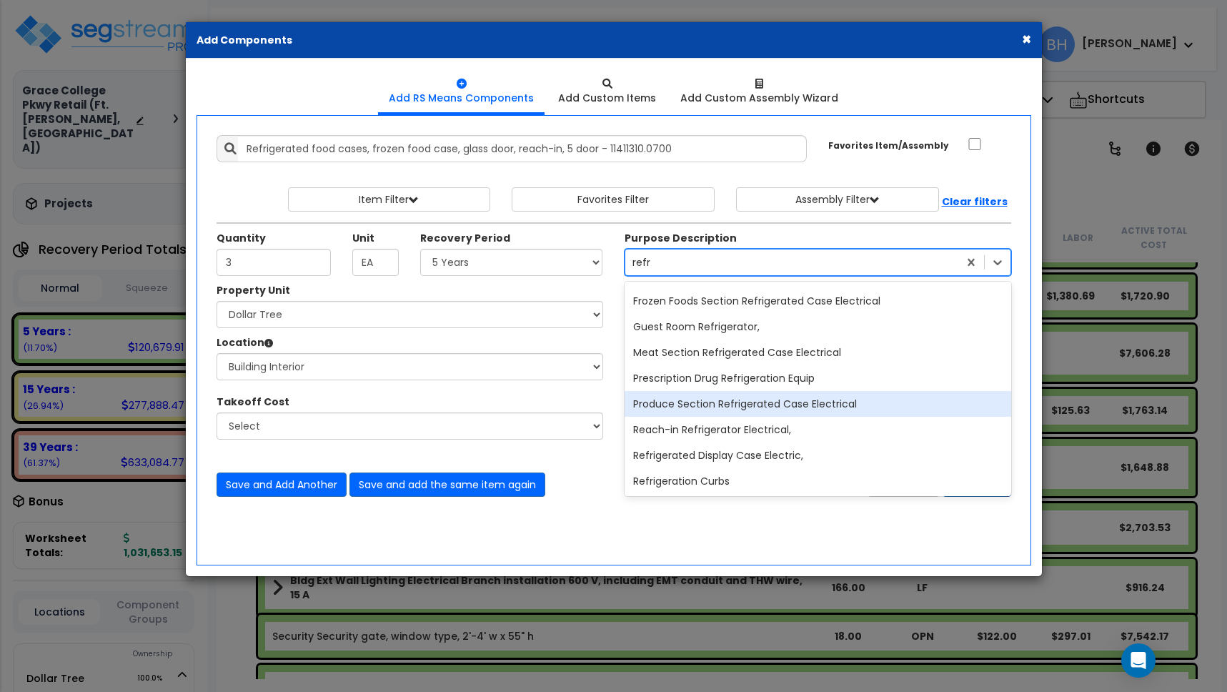
type input "refri"
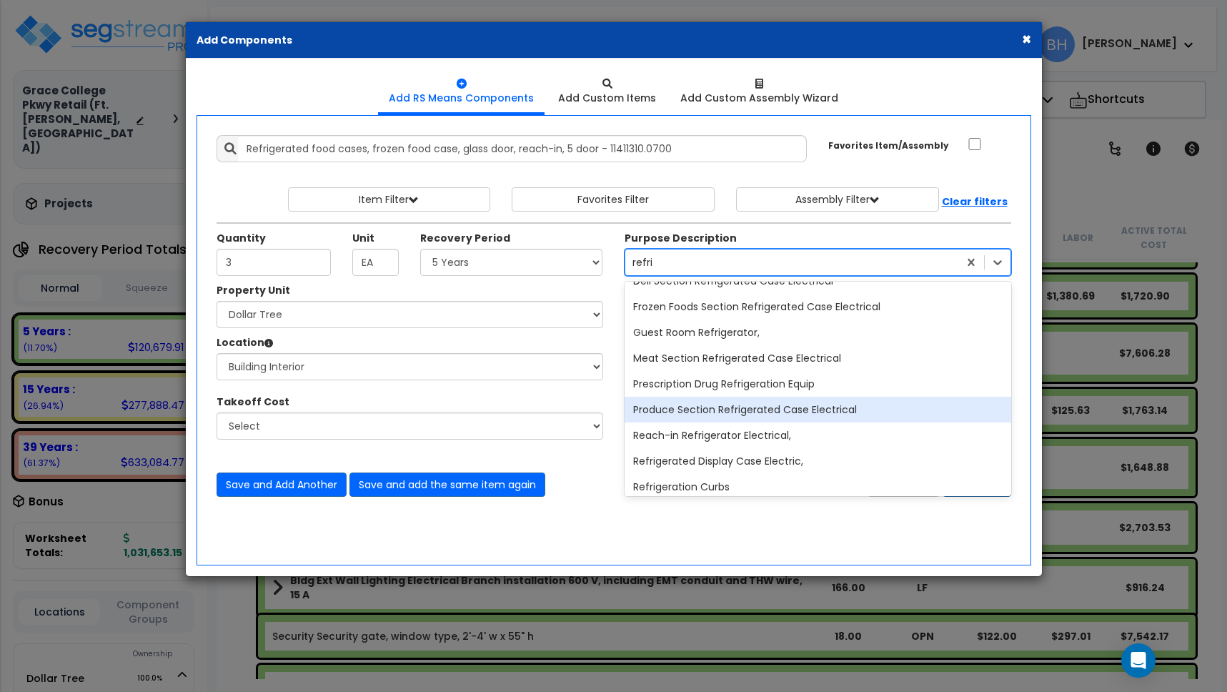
scroll to position [119, 0]
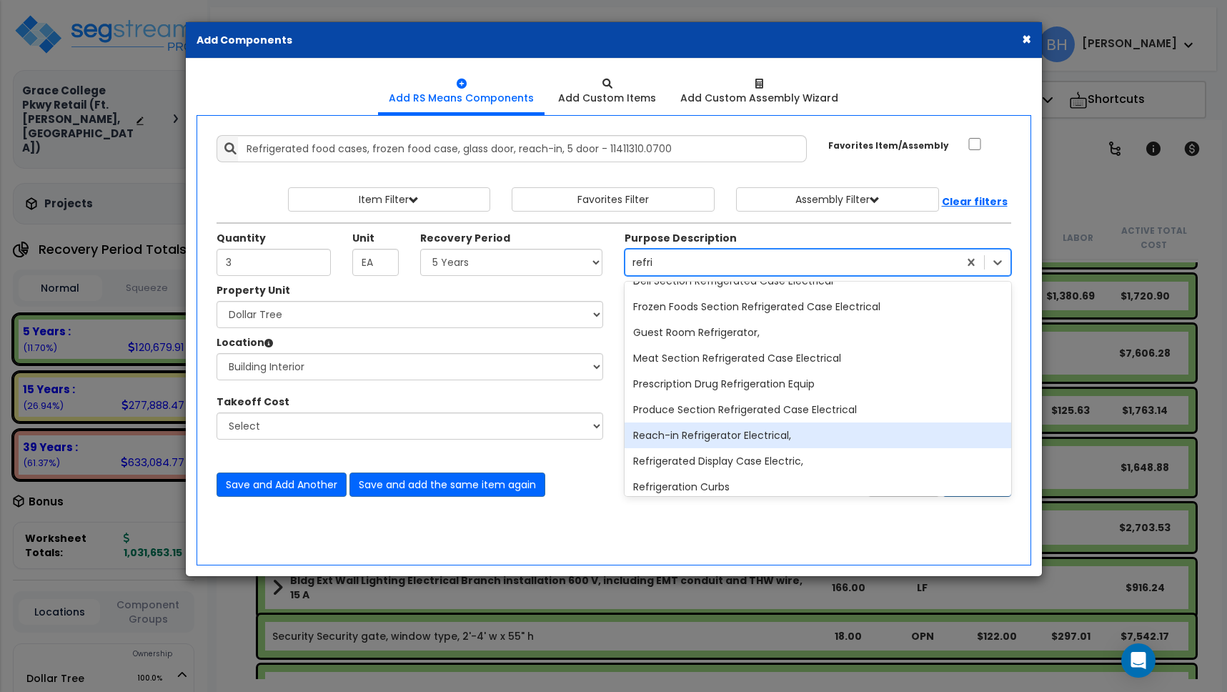
click at [780, 434] on div "Reach-in Refrigerator Electrical," at bounding box center [817, 435] width 387 height 26
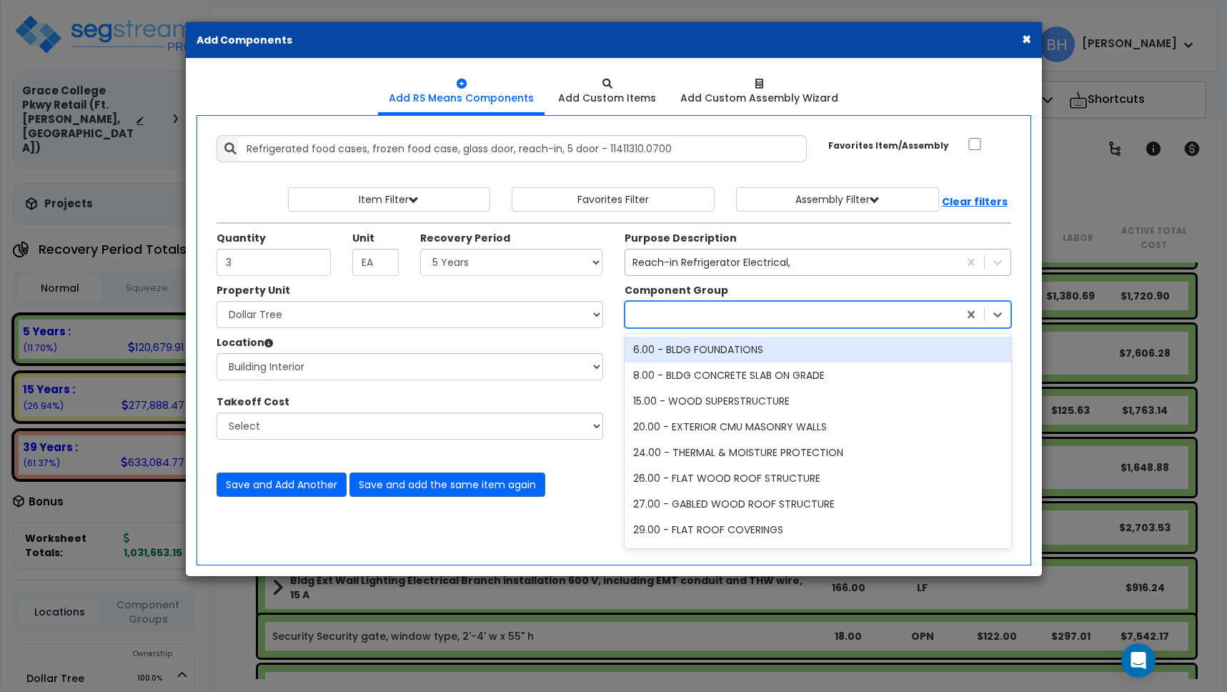
click at [712, 319] on div at bounding box center [791, 314] width 333 height 23
type input "f"
type input "refr"
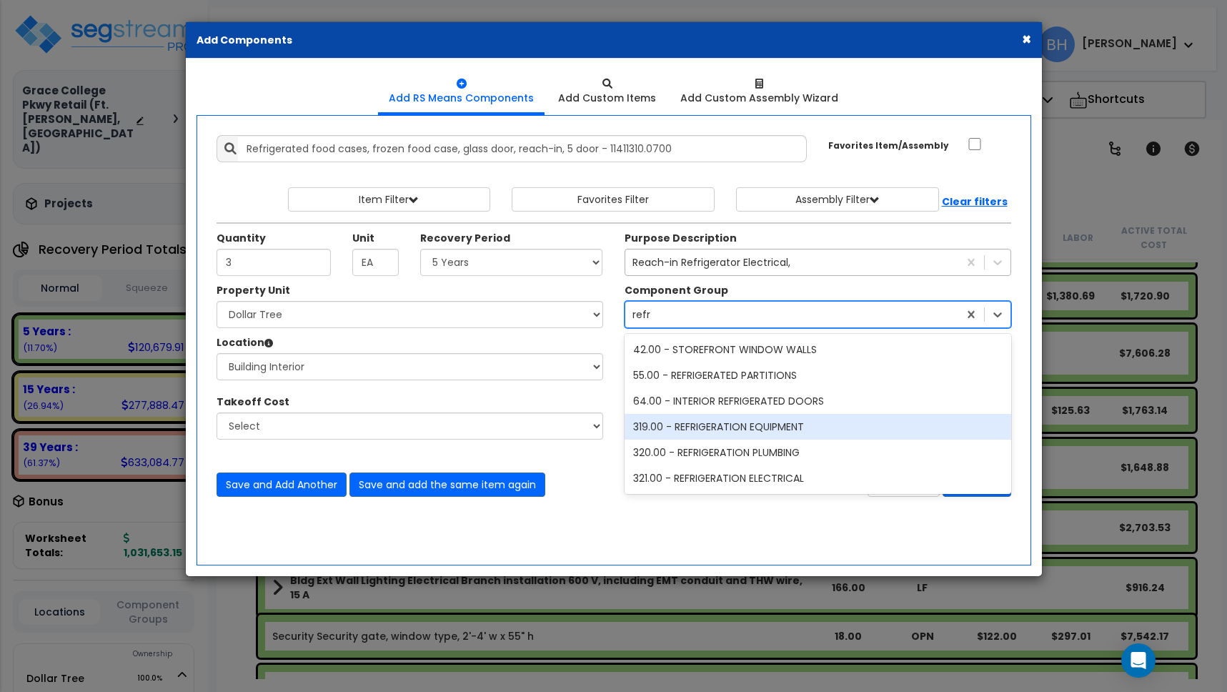
click at [797, 430] on div "319.00 - REFRIGERATION EQUIPMENT" at bounding box center [817, 427] width 387 height 26
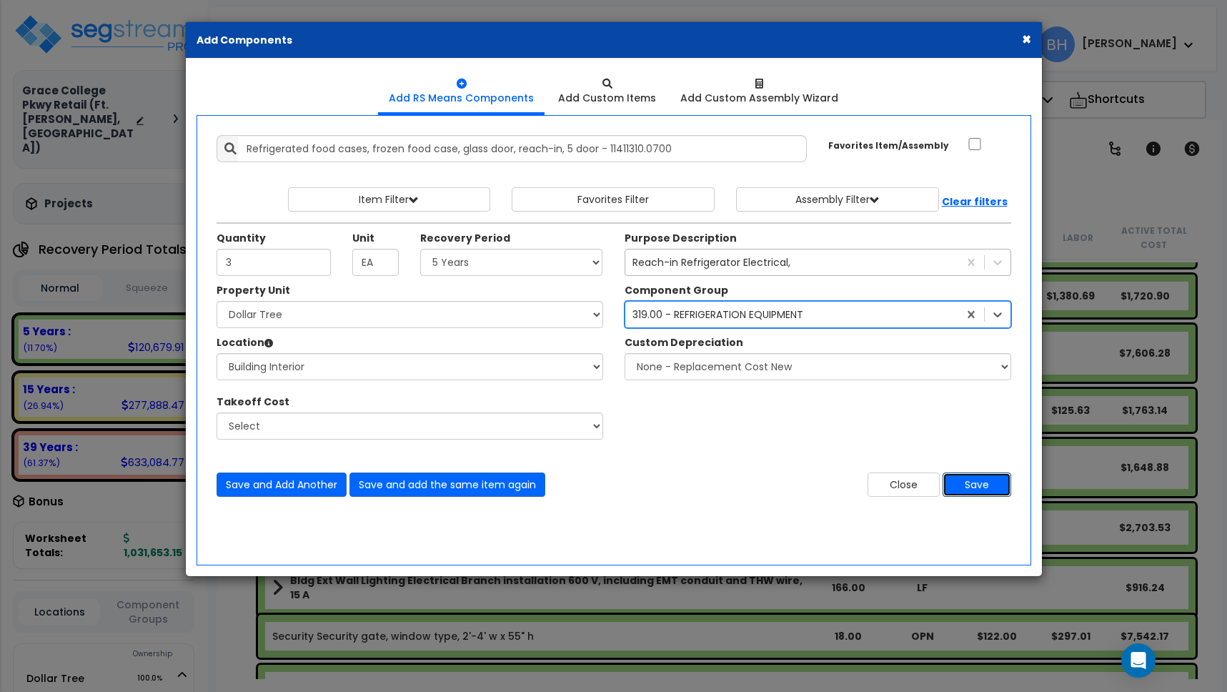
click at [979, 482] on button "Save" at bounding box center [976, 484] width 69 height 24
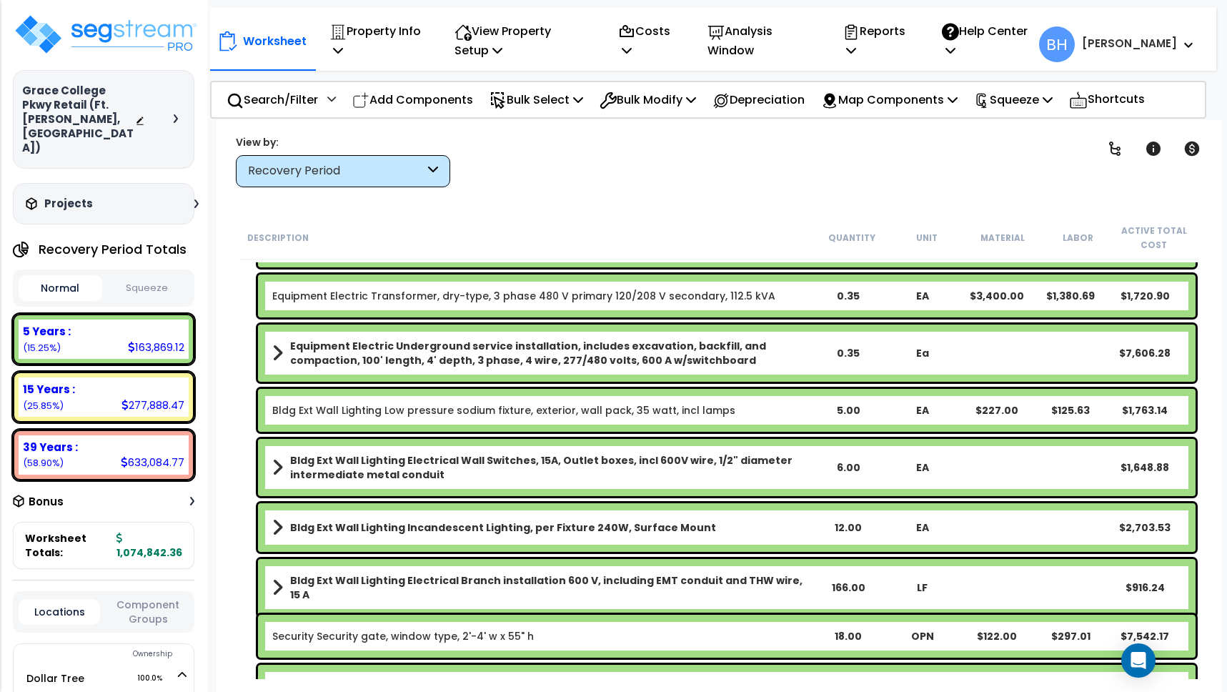
click at [443, 102] on p "Add Components" at bounding box center [412, 99] width 121 height 19
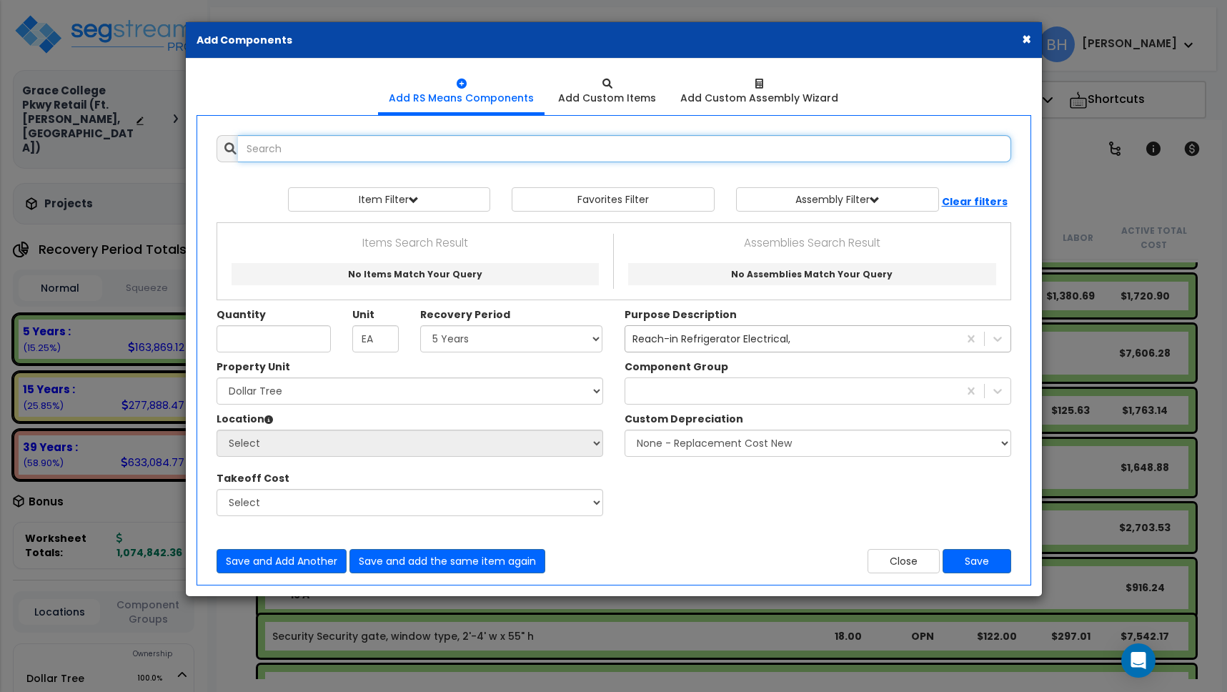
select select
click at [362, 156] on input "text" at bounding box center [624, 148] width 773 height 27
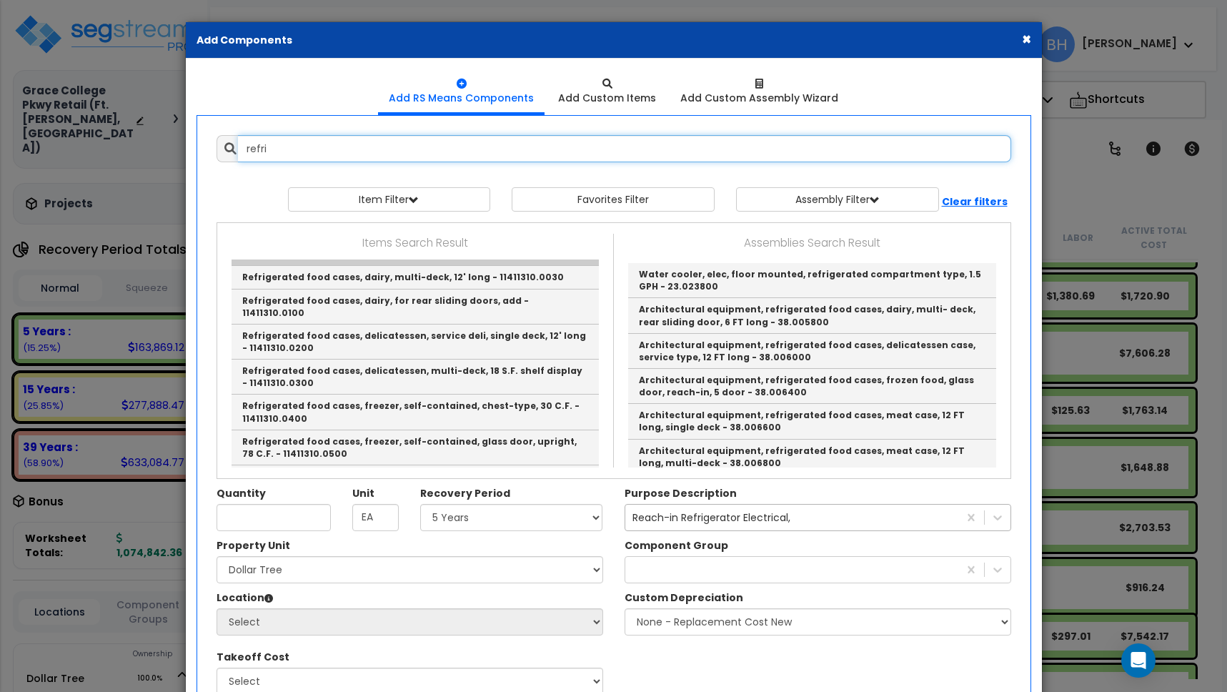
scroll to position [678, 0]
drag, startPoint x: 268, startPoint y: 149, endPoint x: 46, endPoint y: 116, distance: 224.5
click at [60, 125] on div "× Add Components Add RS Means Components Add Custom Items Add Items" at bounding box center [613, 346] width 1227 height 692
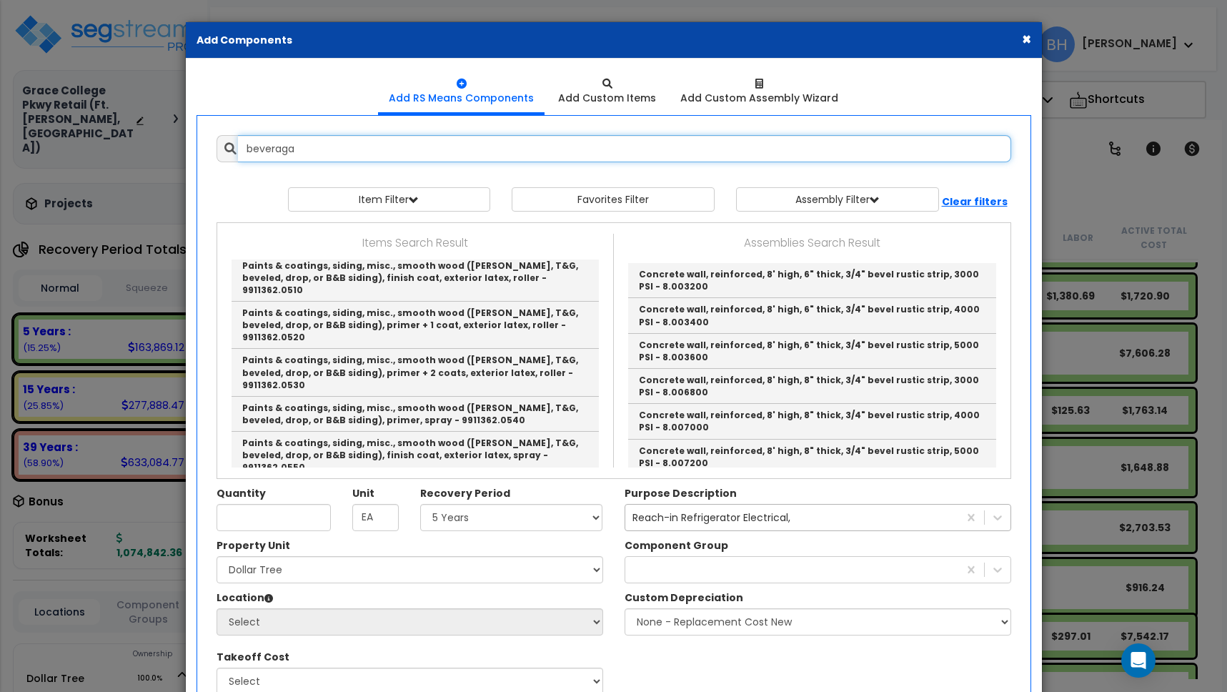
scroll to position [0, 0]
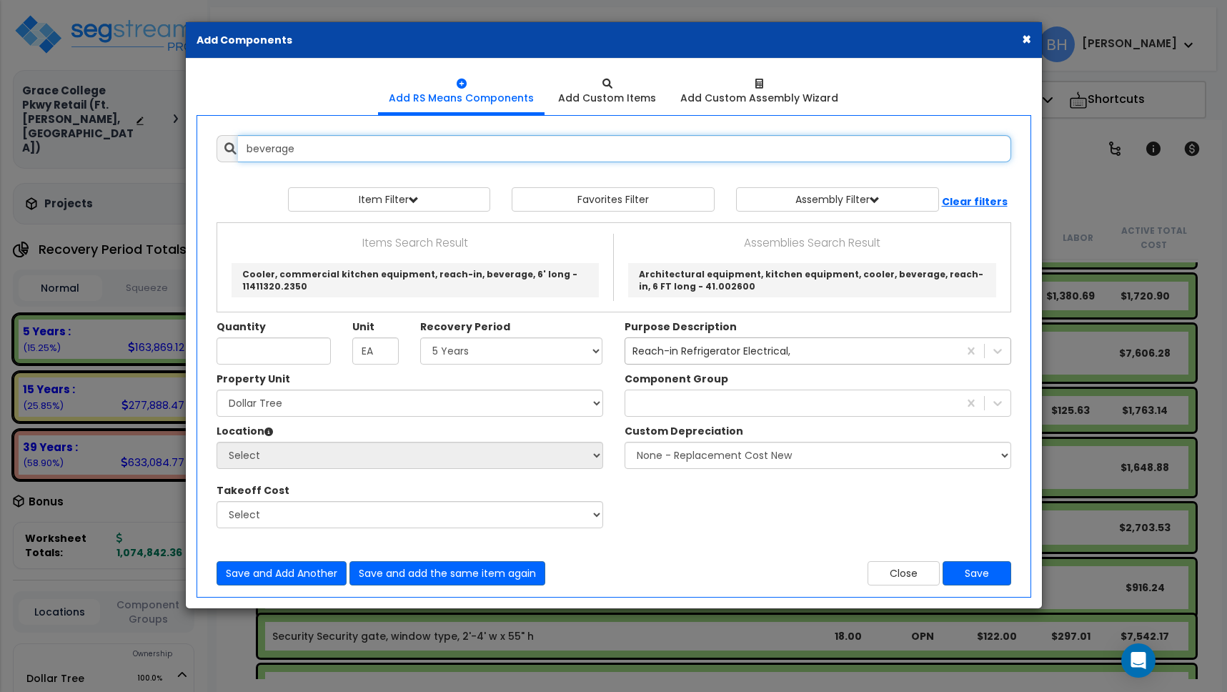
drag, startPoint x: 314, startPoint y: 148, endPoint x: 148, endPoint y: 149, distance: 166.5
click at [148, 149] on div "× Add Components Add RS Means Components Add Custom Items Add Items" at bounding box center [613, 346] width 1227 height 692
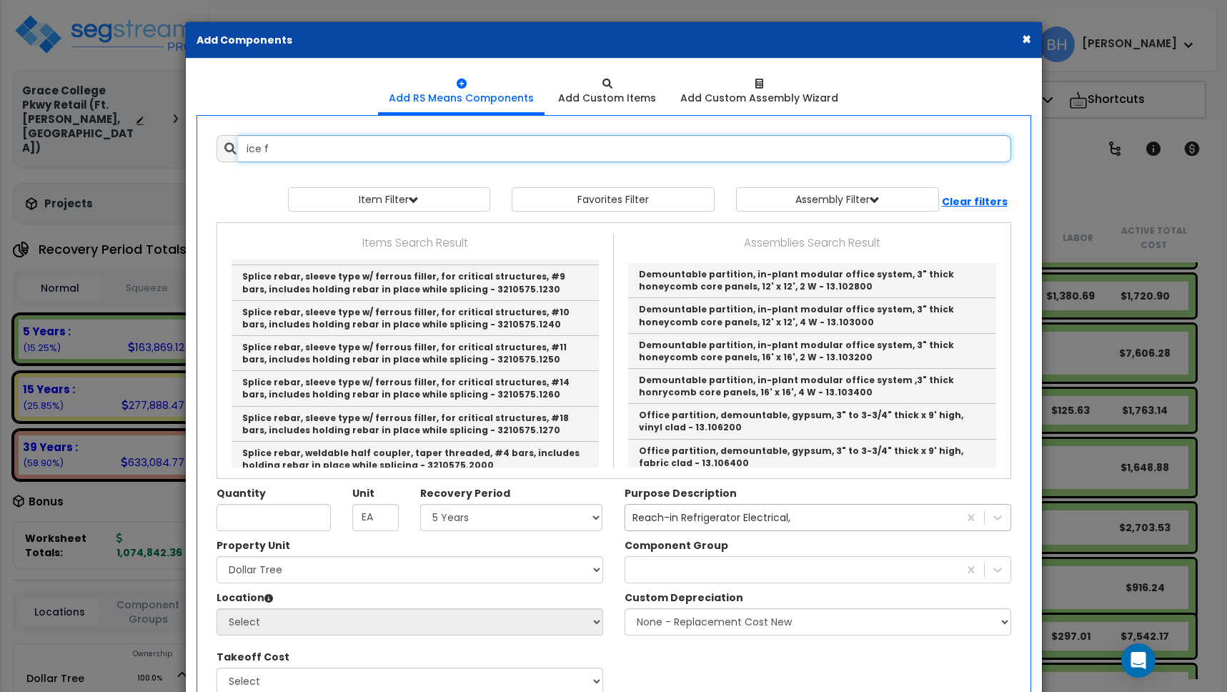
scroll to position [2813, 0]
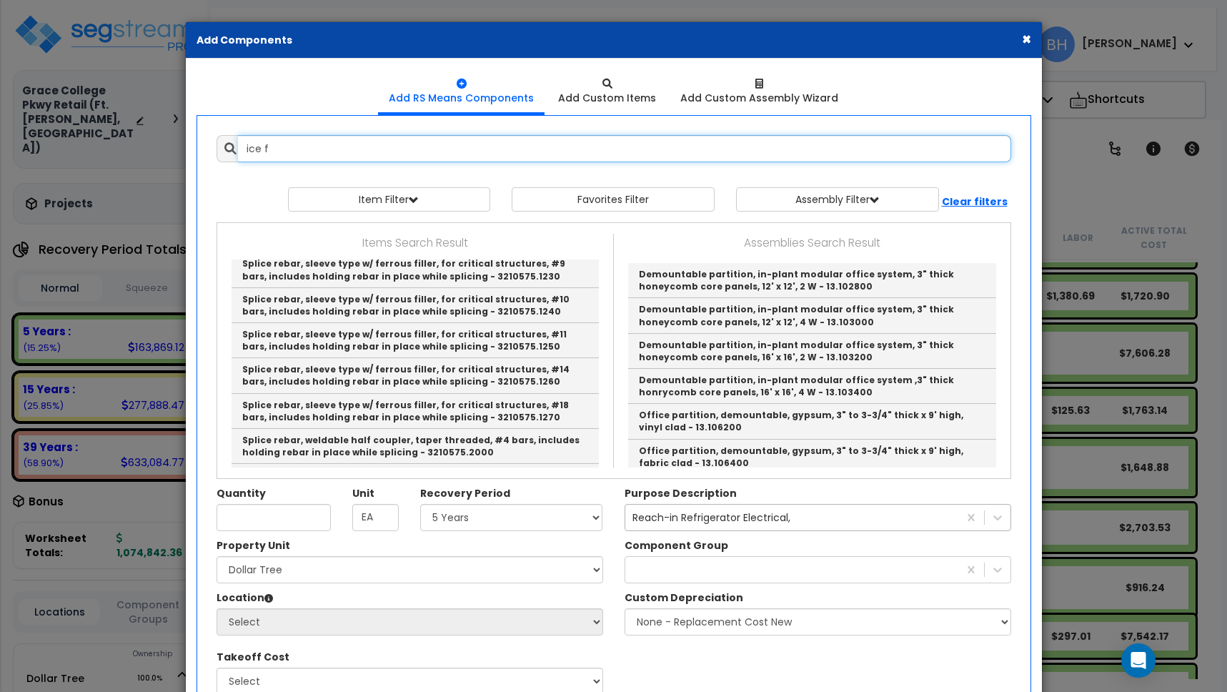
drag, startPoint x: 204, startPoint y: 142, endPoint x: 132, endPoint y: 141, distance: 72.2
click at [132, 141] on div "× Add Components Add RS Means Components Add Custom Items Add Items" at bounding box center [613, 346] width 1227 height 692
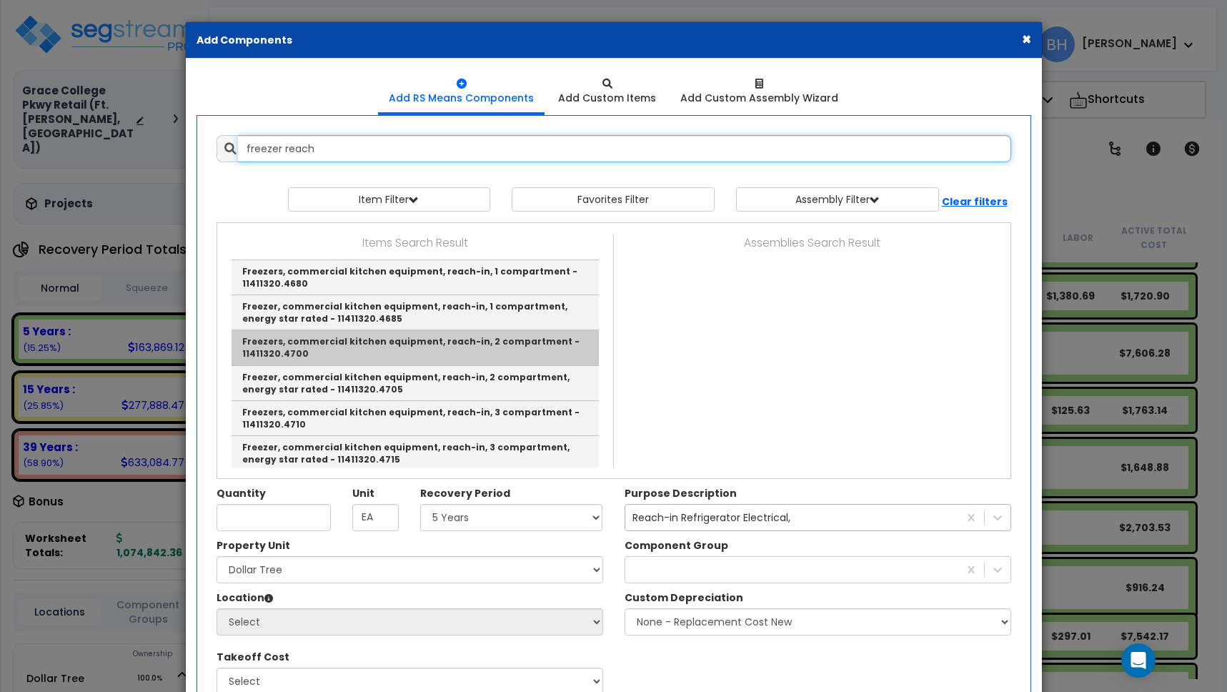
scroll to position [0, 0]
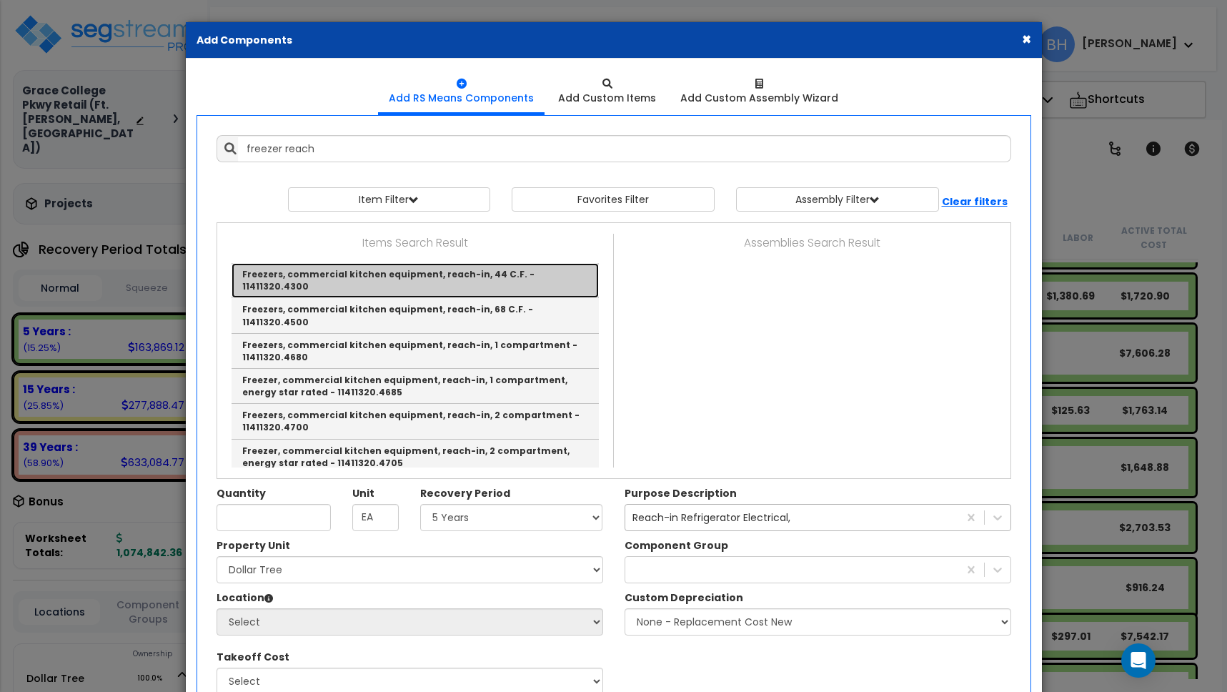
click at [431, 273] on link "Freezers, commercial kitchen equipment, reach-in, 44 C.F. - 11411320.4300" at bounding box center [414, 280] width 367 height 35
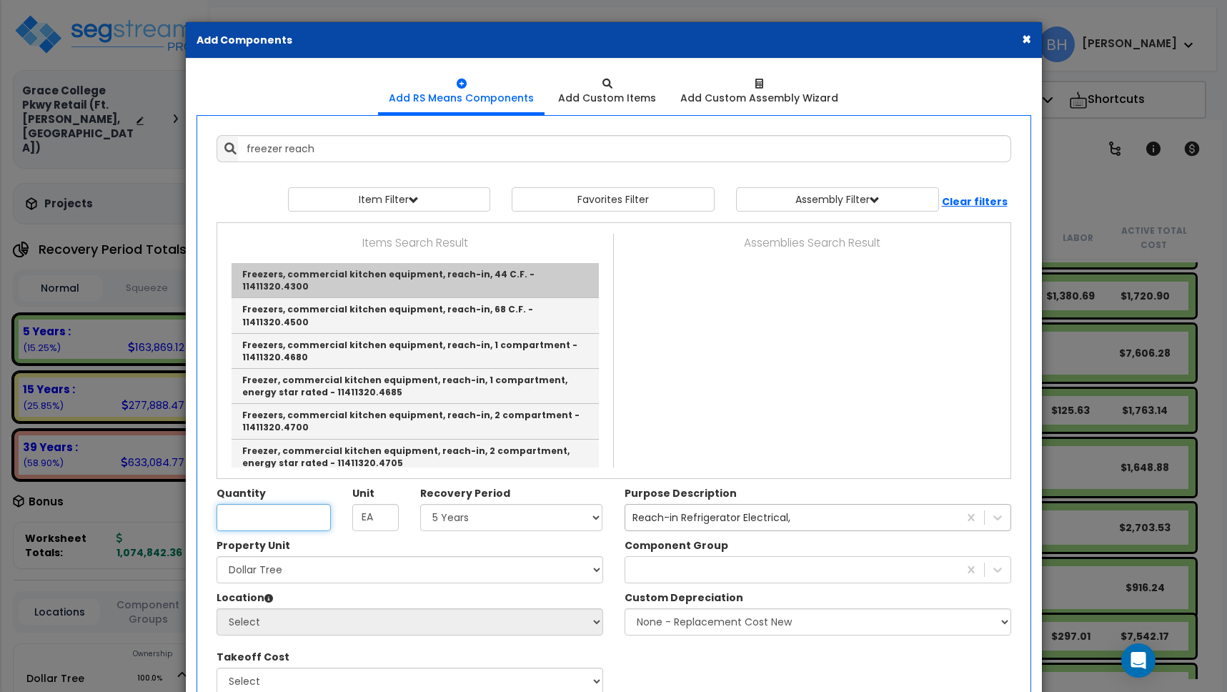
type input "Freezers, commercial kitchen equipment, reach-in, 44 C.F. - 11411320.4300"
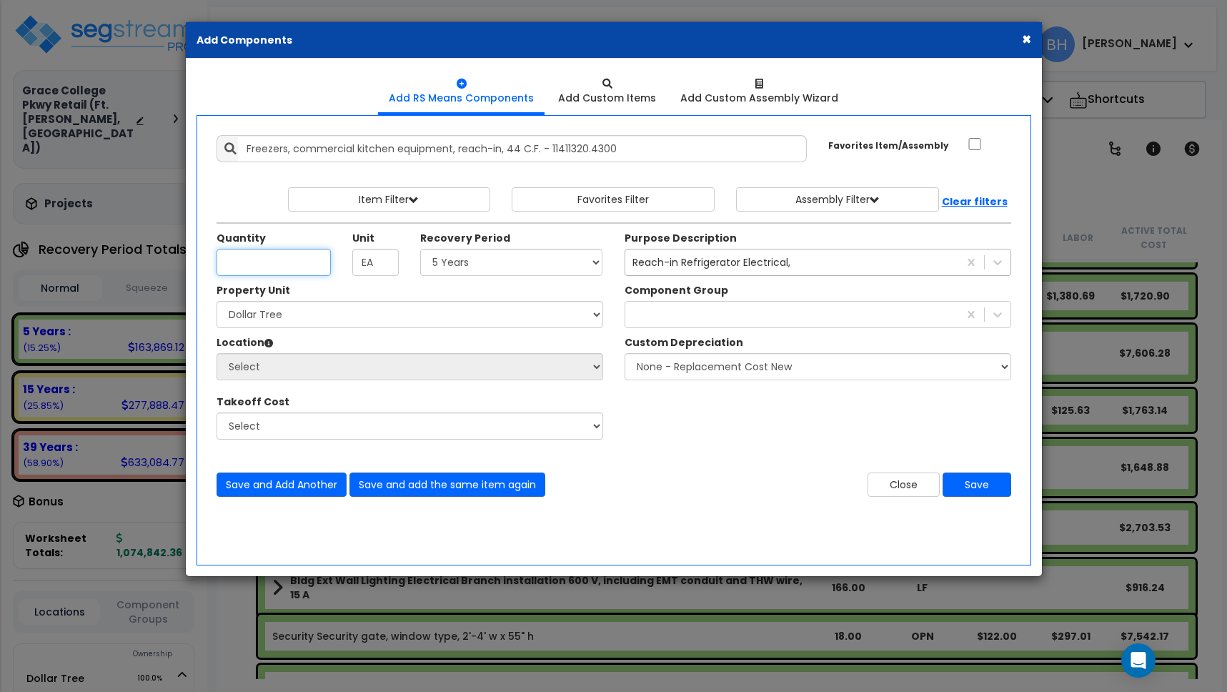
click at [272, 261] on input "Quantity" at bounding box center [273, 262] width 114 height 27
type input "1"
click at [509, 266] on select "Select 5 Years 7 Years 15 Years 39 Years 27.5 Years" at bounding box center [511, 262] width 183 height 27
select select "5Y"
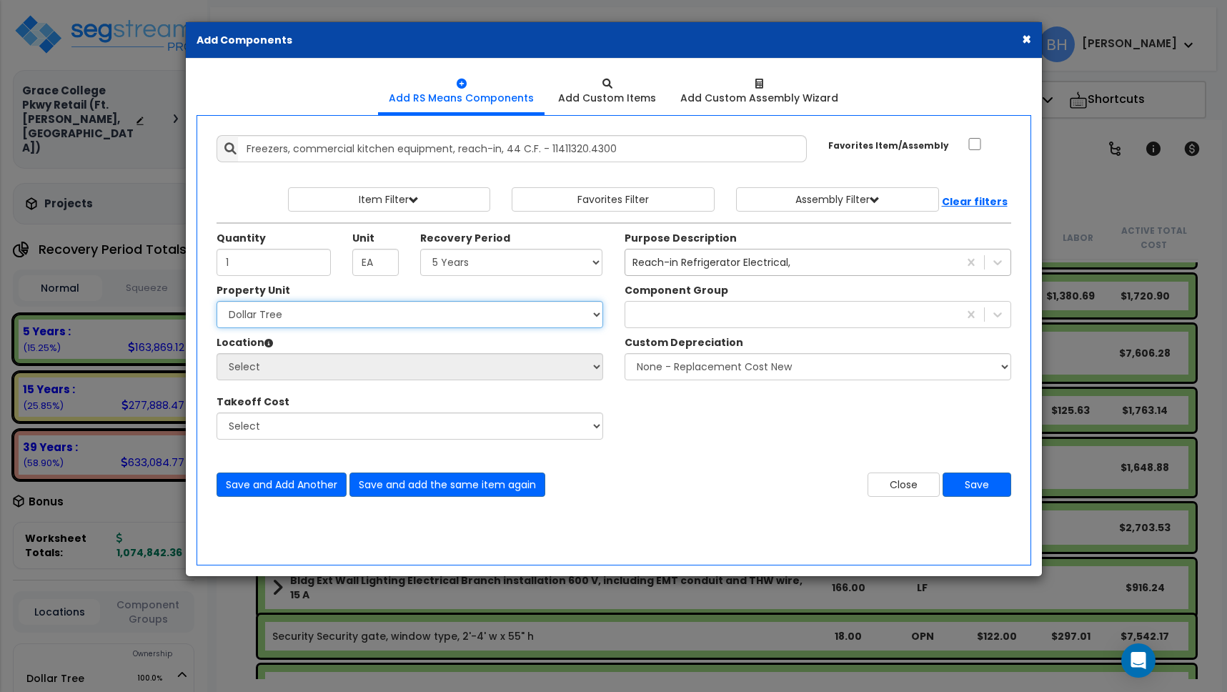
click at [372, 314] on select "Select Dollar Tree Site Improvements" at bounding box center [409, 314] width 387 height 27
select select "162436"
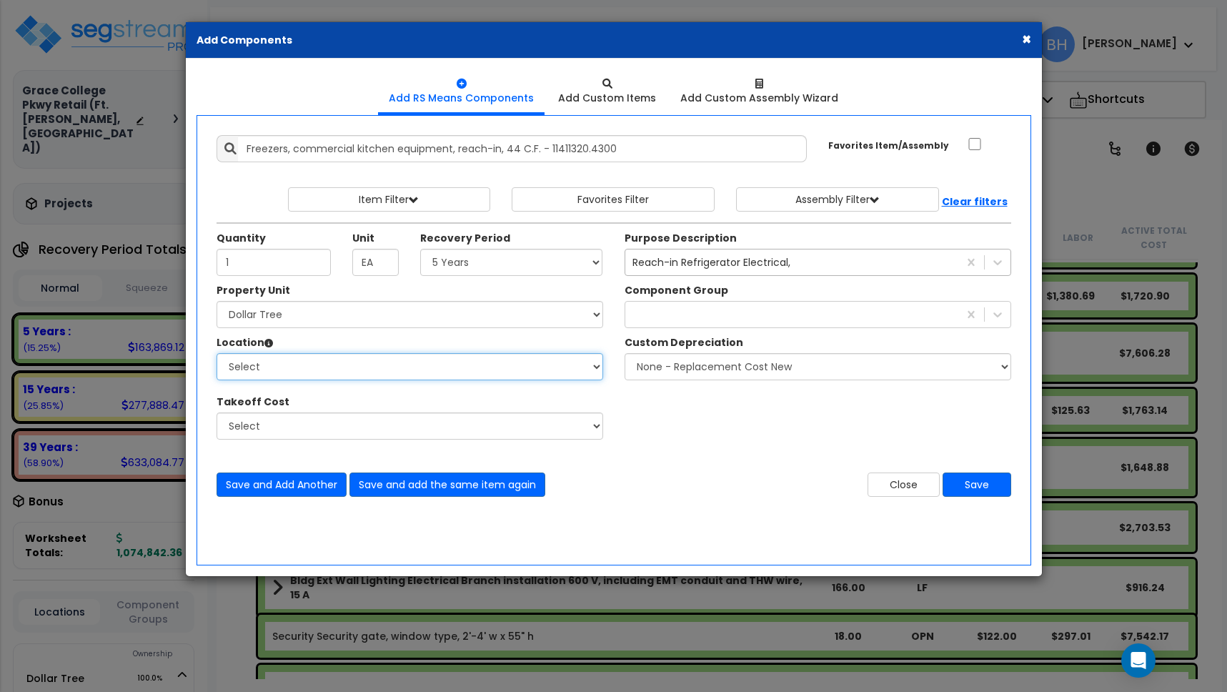
click at [309, 369] on select "Select Building Building Interior Building Porte Cochere Dollar Tree Add Additi…" at bounding box center [409, 366] width 387 height 27
select select "461"
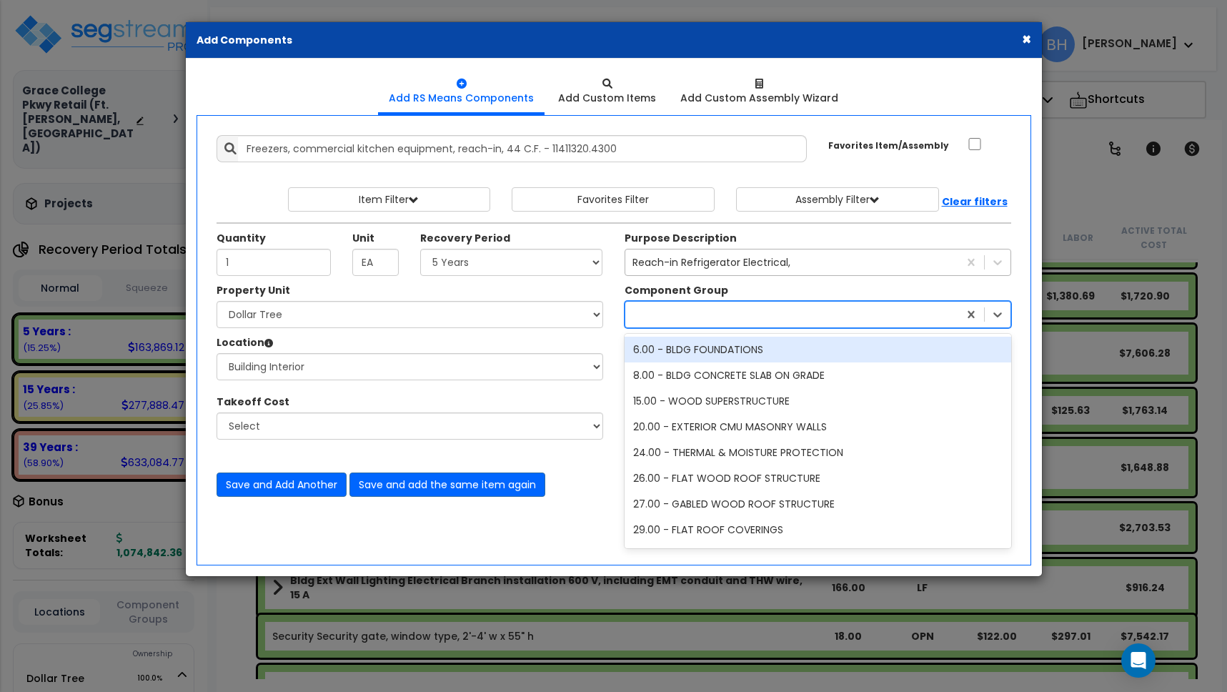
click at [696, 319] on div at bounding box center [791, 314] width 333 height 23
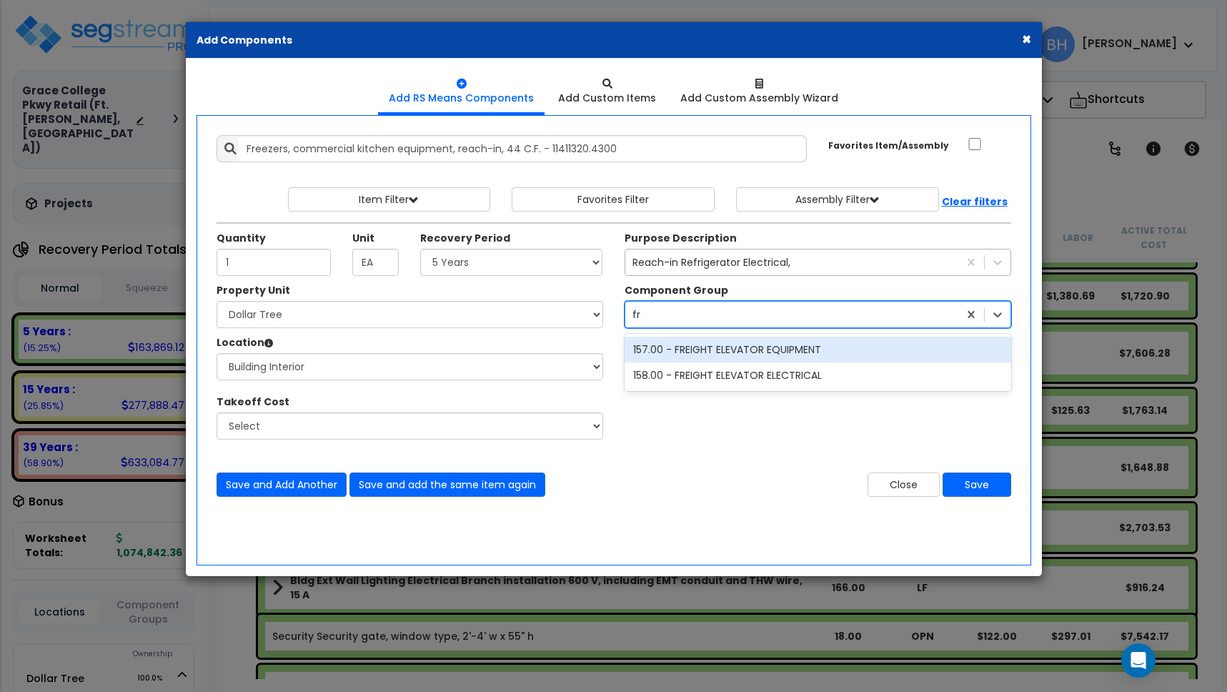
type input "f"
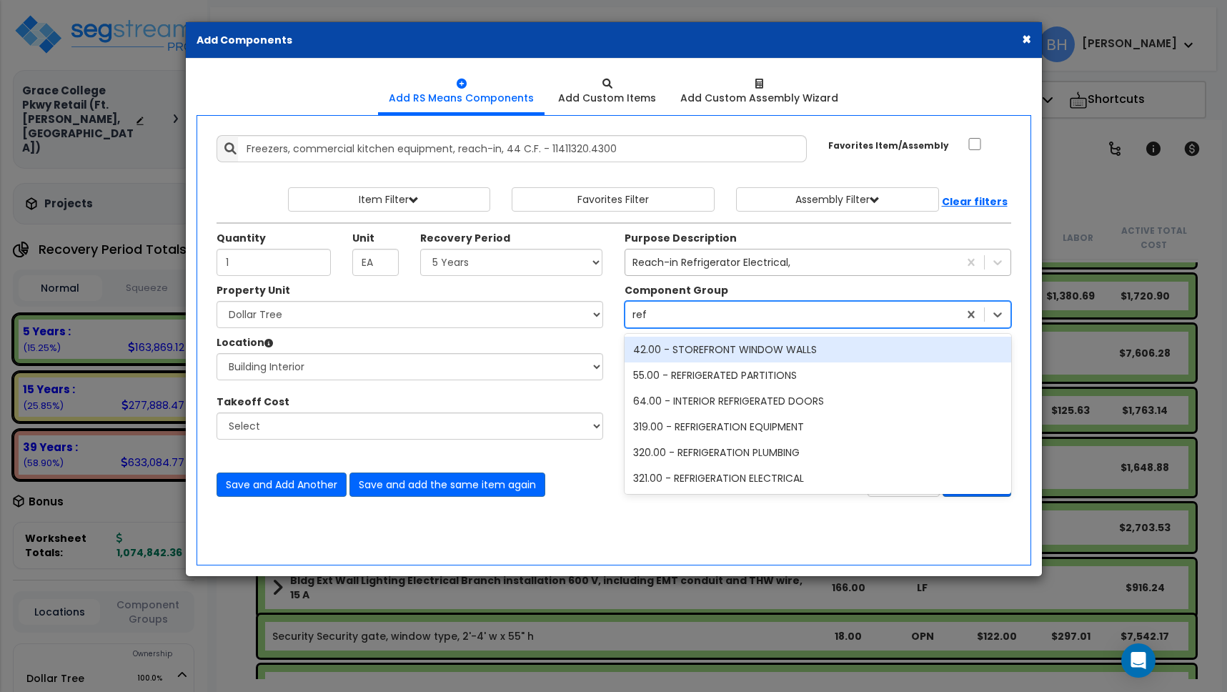
type input "refr"
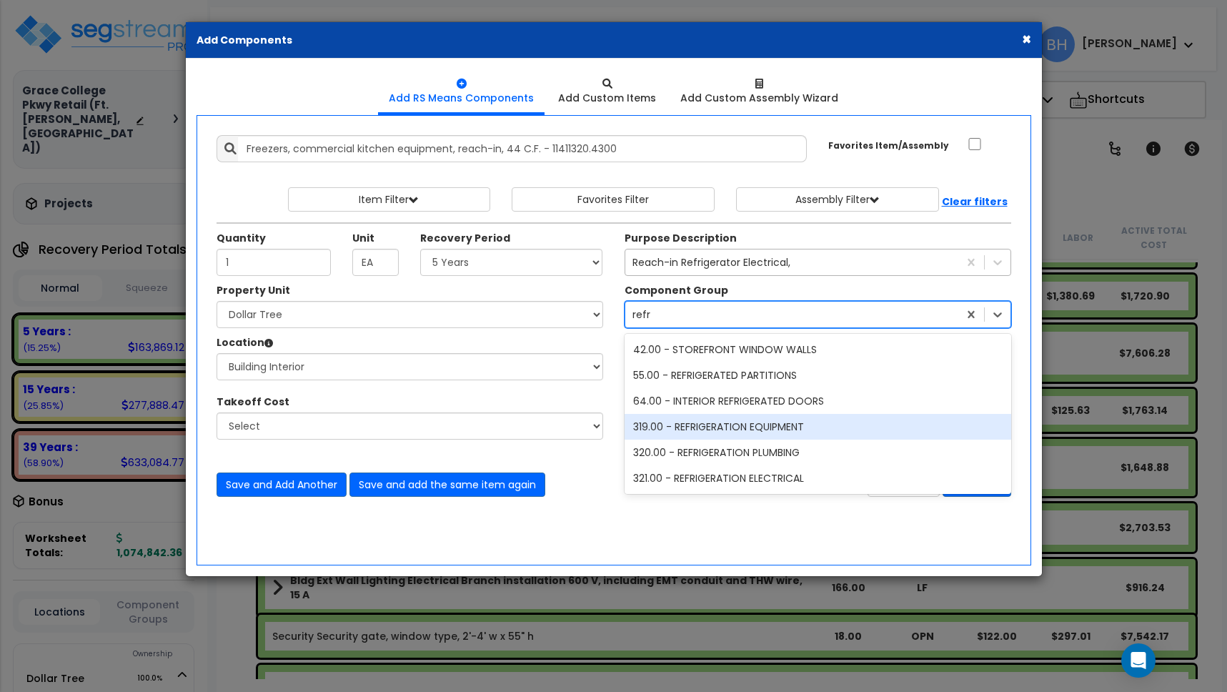
click at [814, 427] on div "319.00 - REFRIGERATION EQUIPMENT" at bounding box center [817, 427] width 387 height 26
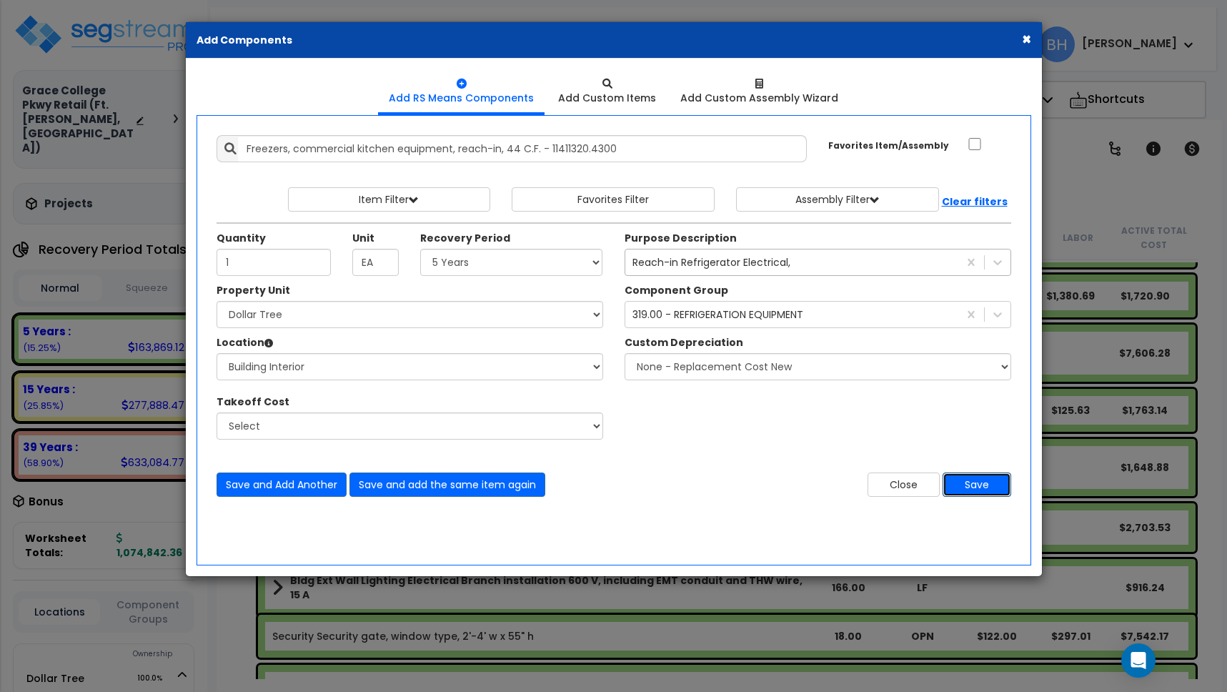
click at [997, 484] on button "Save" at bounding box center [976, 484] width 69 height 24
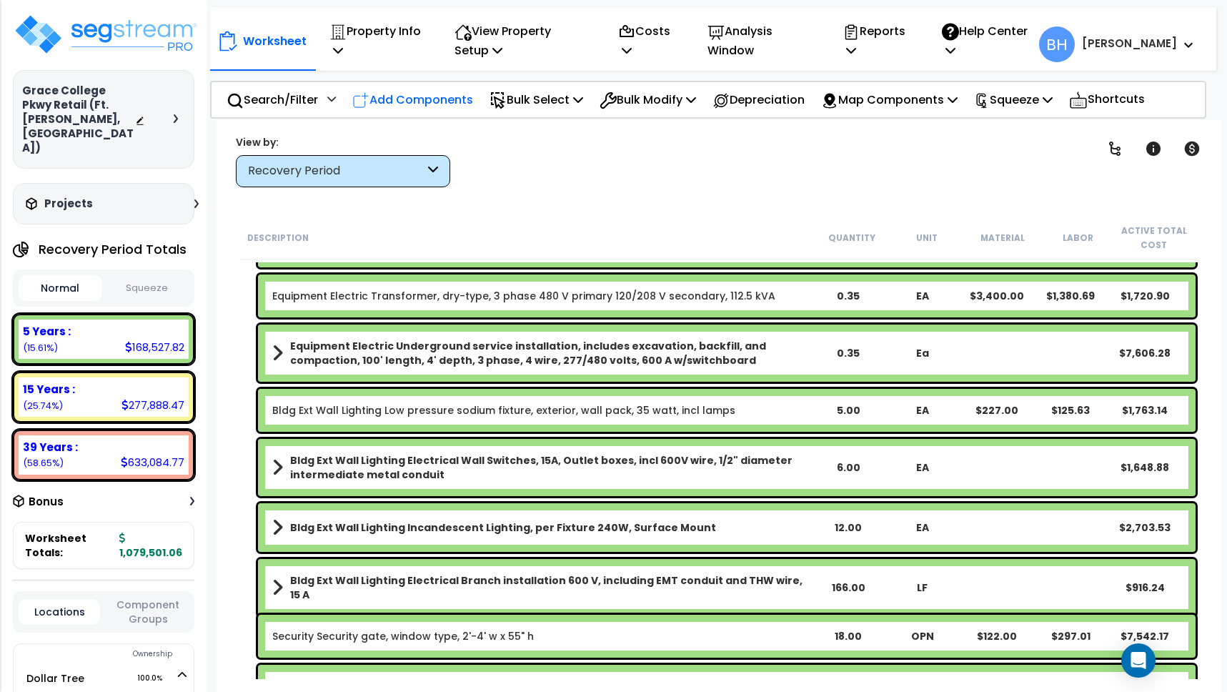
click at [437, 101] on p "Add Components" at bounding box center [412, 99] width 121 height 19
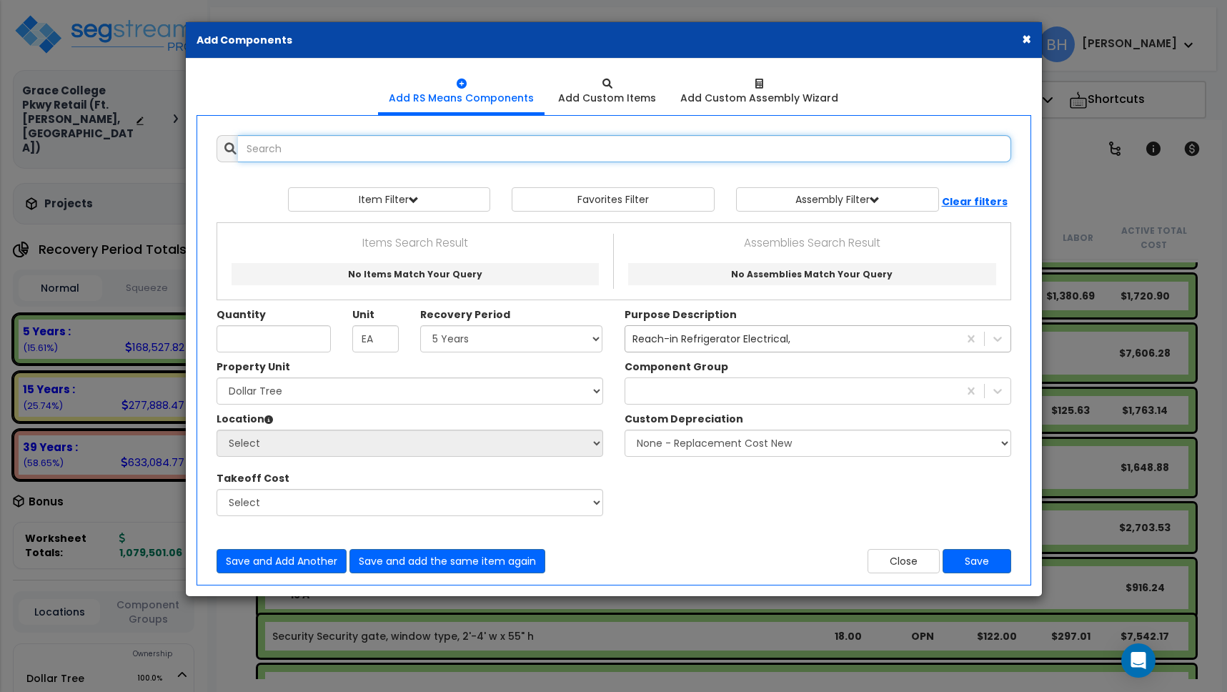
select select
click at [316, 154] on input "text" at bounding box center [624, 148] width 773 height 27
type input "f"
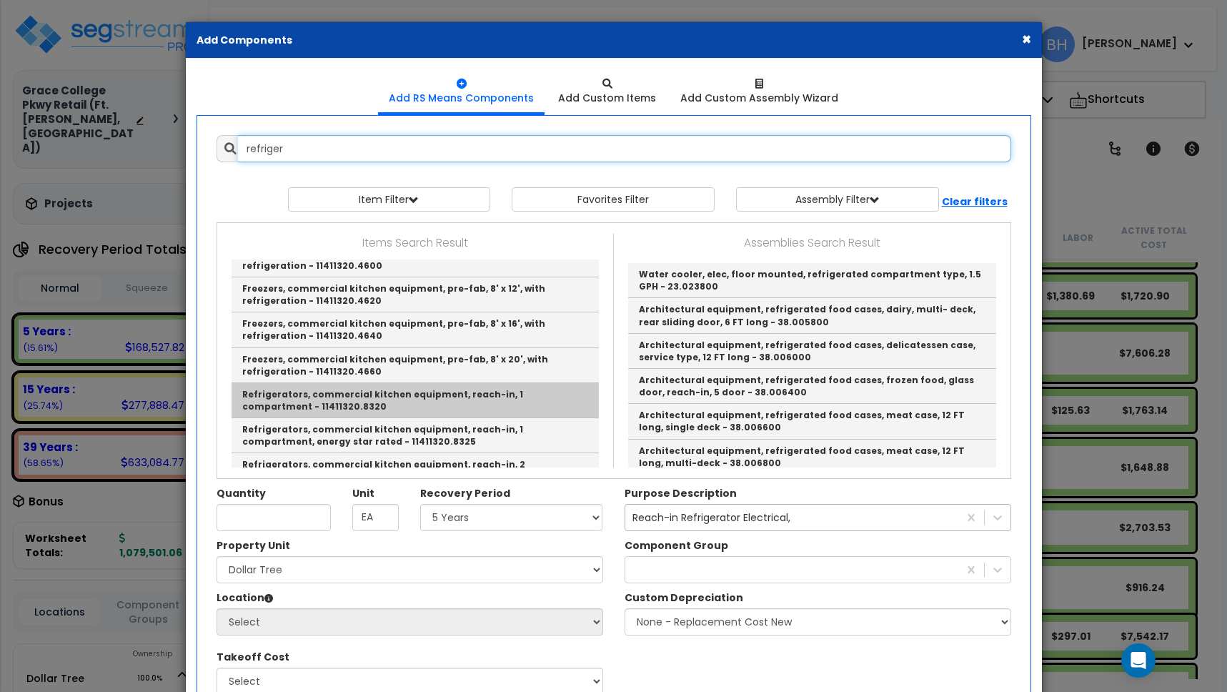
scroll to position [1142, 0]
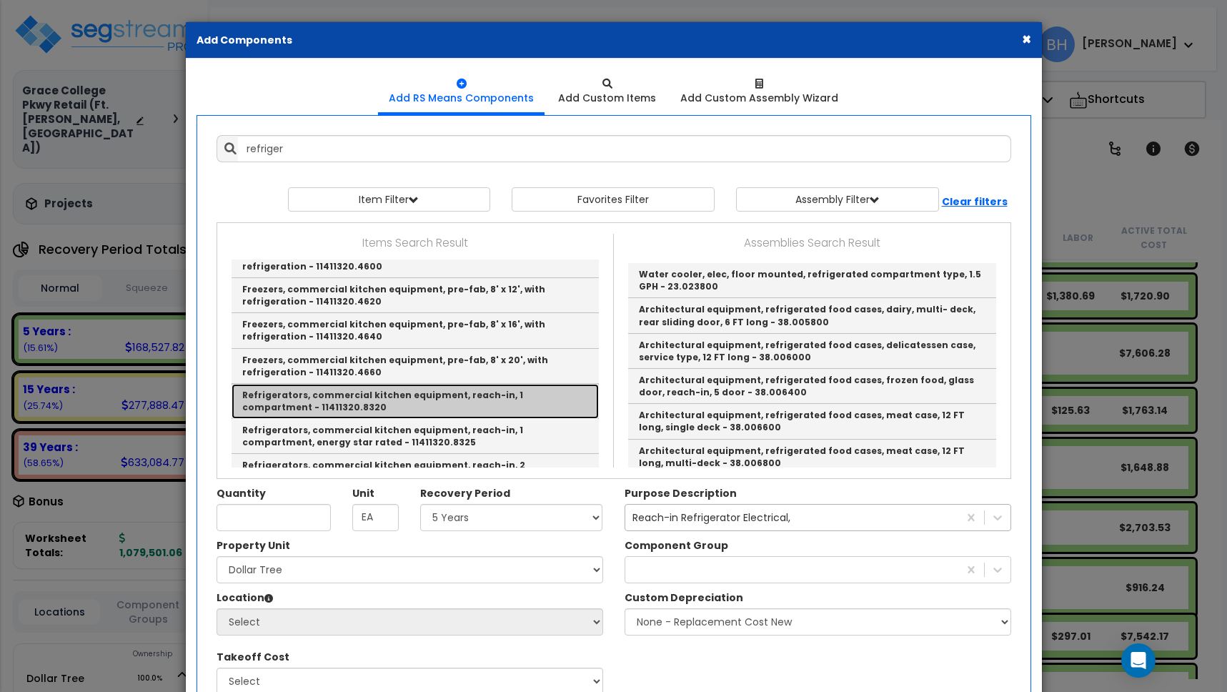
click at [388, 384] on link "Refrigerators, commercial kitchen equipment, reach-in, 1 compartment - 11411320…" at bounding box center [414, 401] width 367 height 35
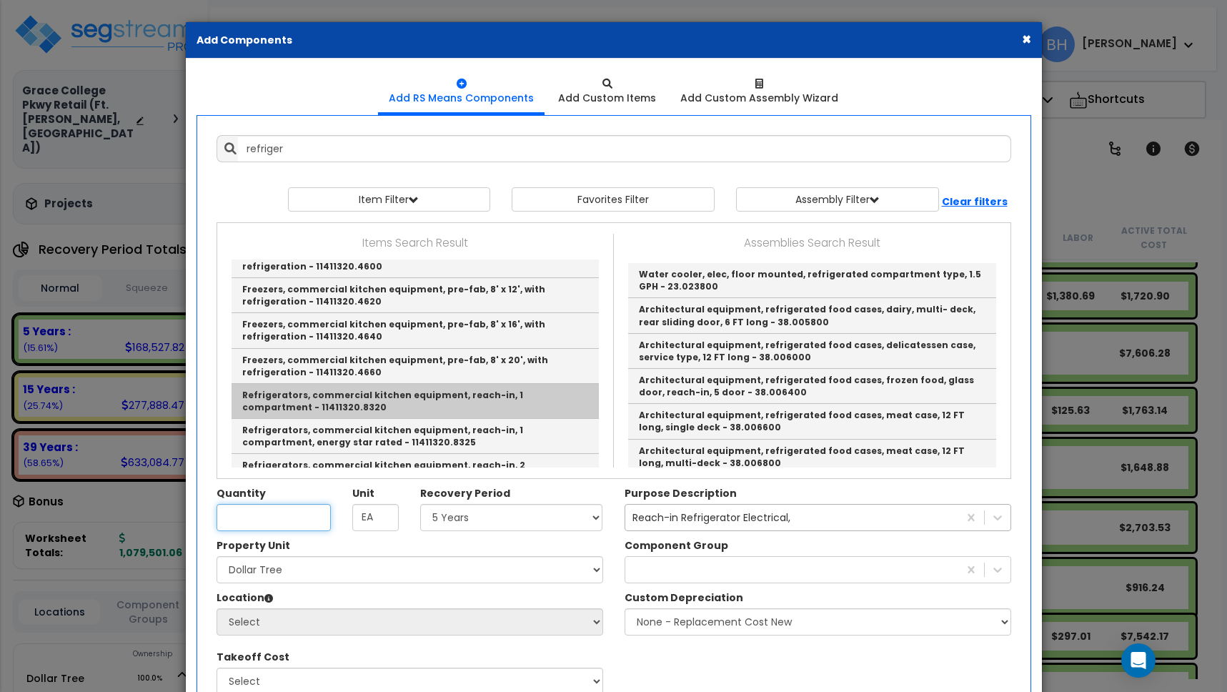
type input "Refrigerators, commercial kitchen equipment, reach-in, 1 compartment - 11411320…"
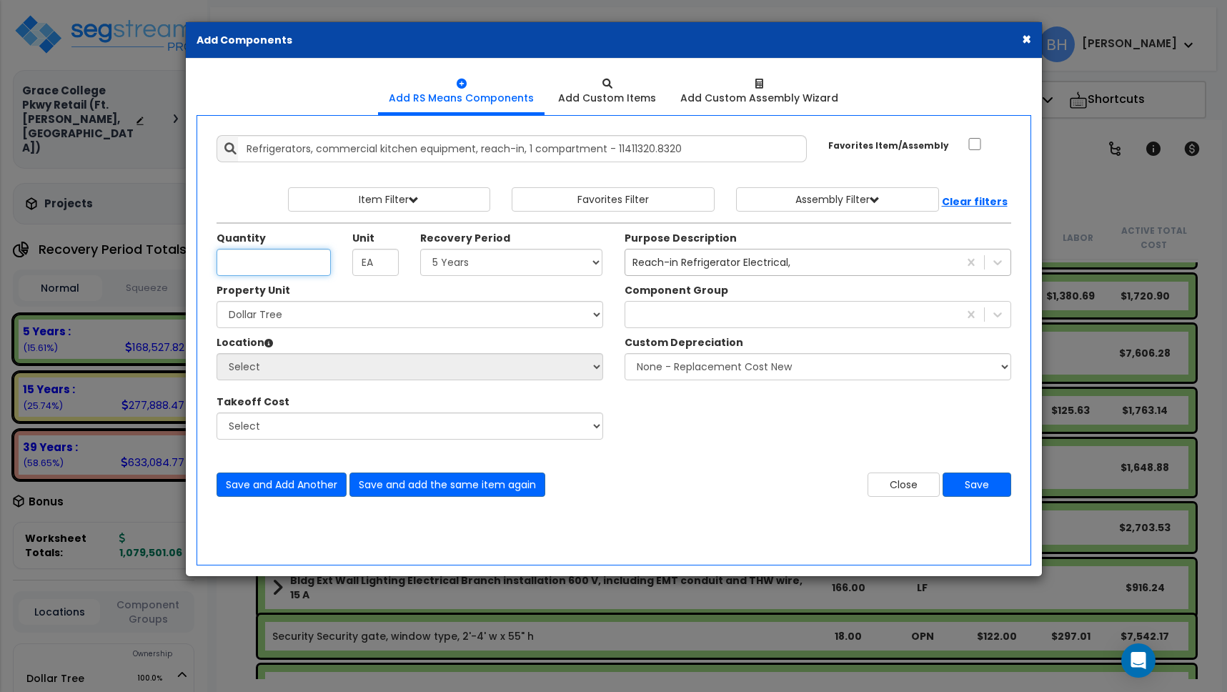
click at [279, 266] on input "Quantity" at bounding box center [273, 262] width 114 height 27
type input "3"
click at [496, 261] on select "Select 5 Years 7 Years 15 Years 39 Years 27.5 Years" at bounding box center [511, 262] width 183 height 27
select select "5Y"
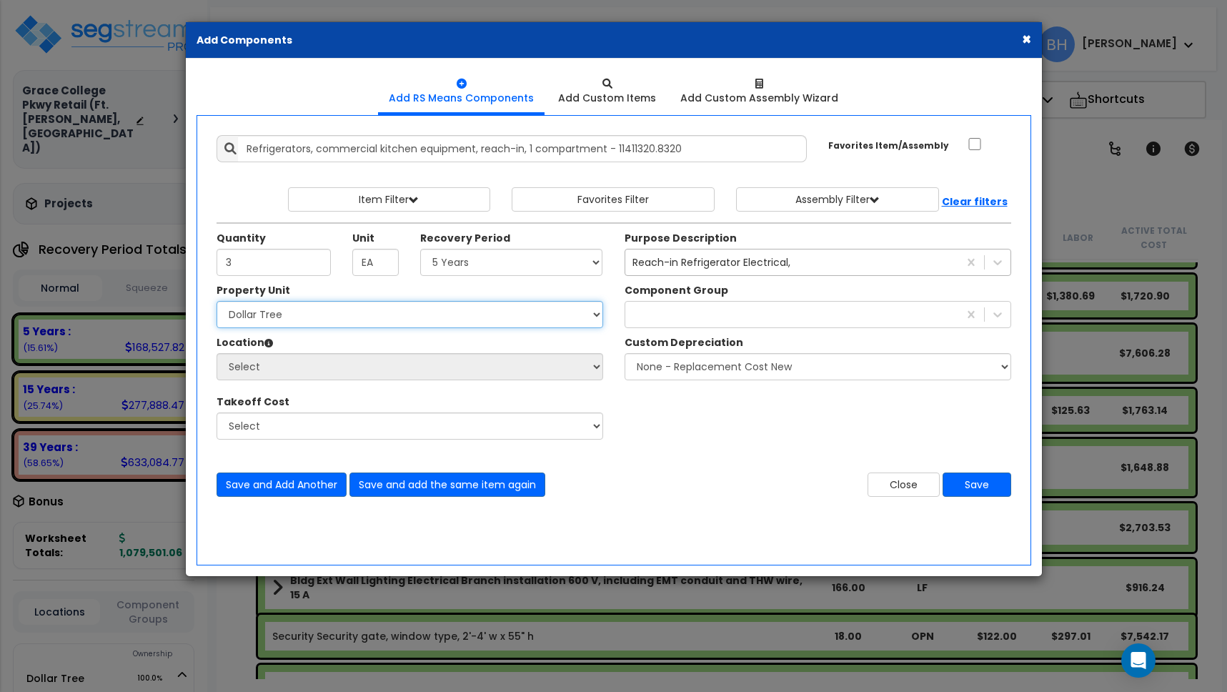
click at [288, 314] on select "Select Dollar Tree Site Improvements" at bounding box center [409, 314] width 387 height 27
select select "162436"
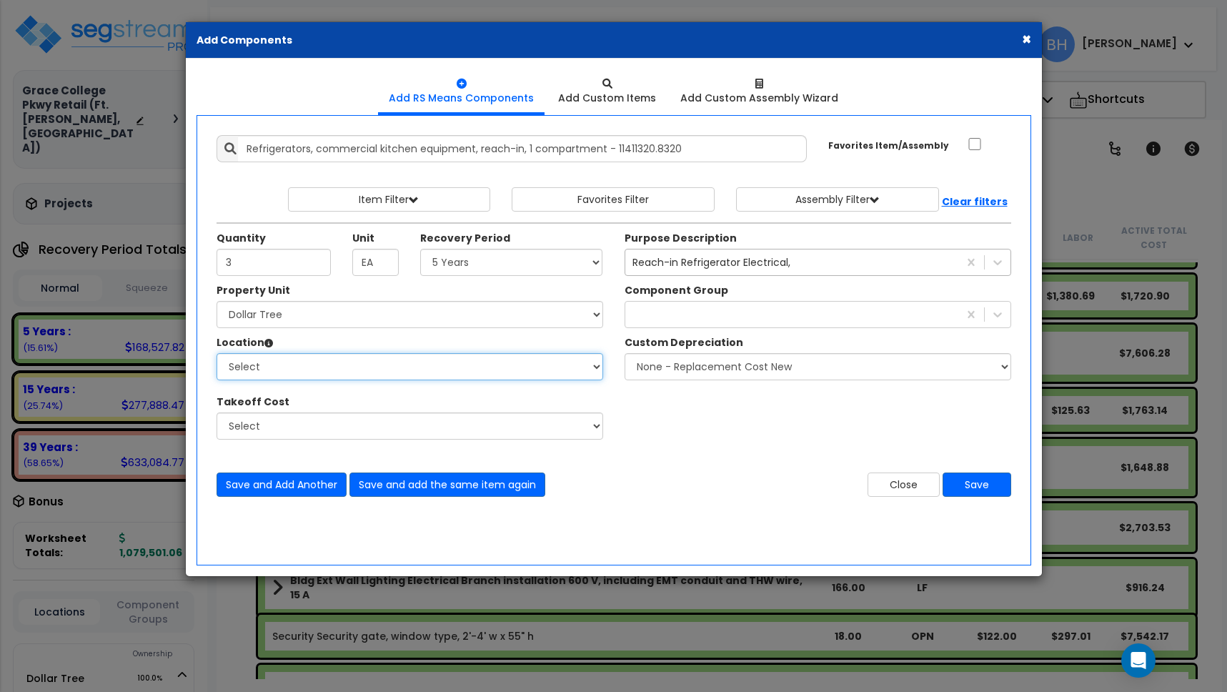
click at [289, 364] on select "Select Building Building Interior Building Porte Cochere Dollar Tree Add Additi…" at bounding box center [409, 366] width 387 height 27
select select "461"
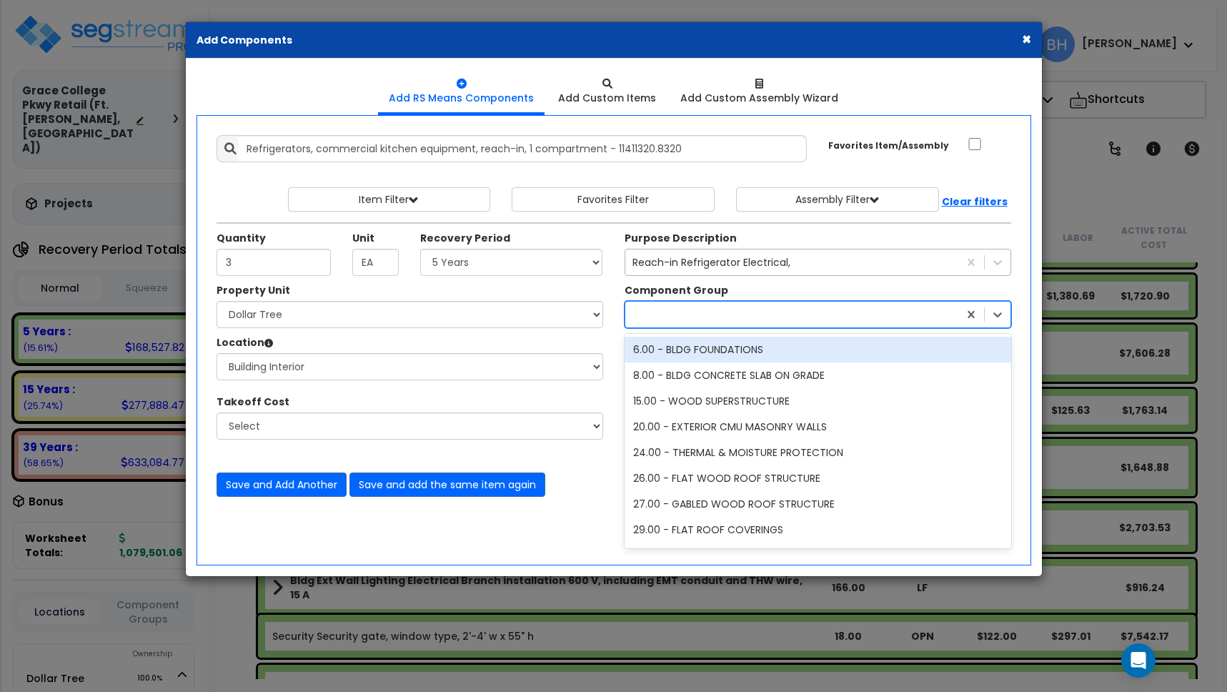
click at [702, 314] on div at bounding box center [791, 314] width 333 height 23
type input "ref"
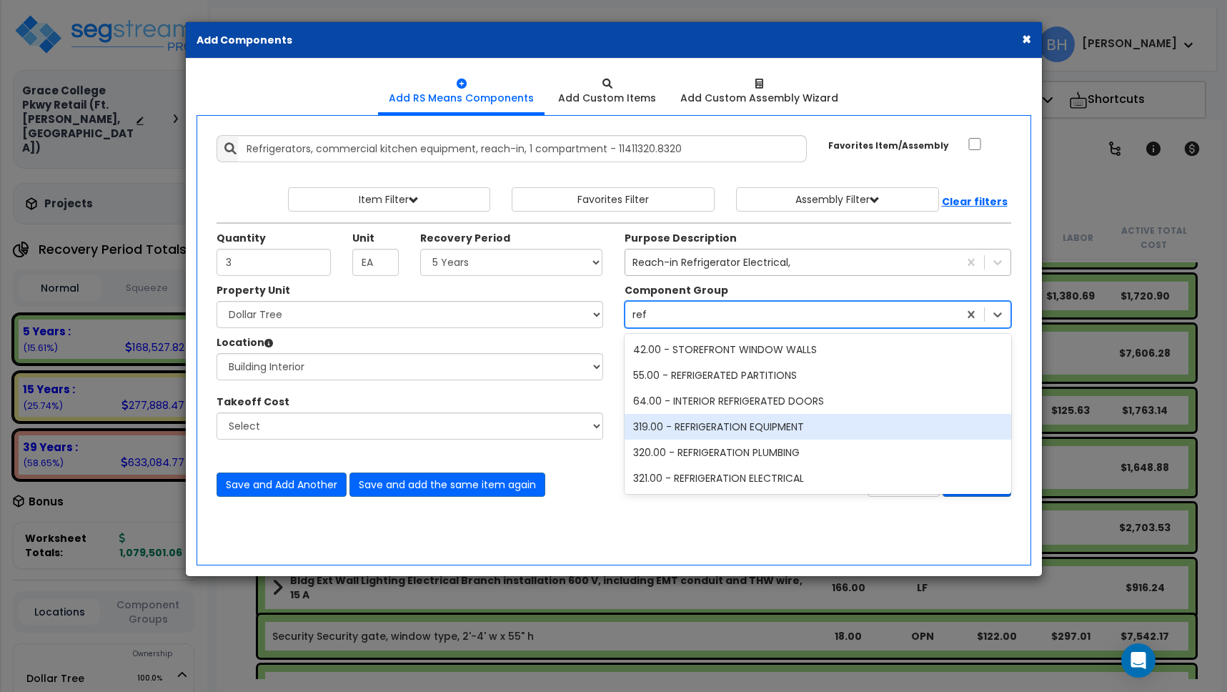
click at [805, 425] on div "319.00 - REFRIGERATION EQUIPMENT" at bounding box center [817, 427] width 387 height 26
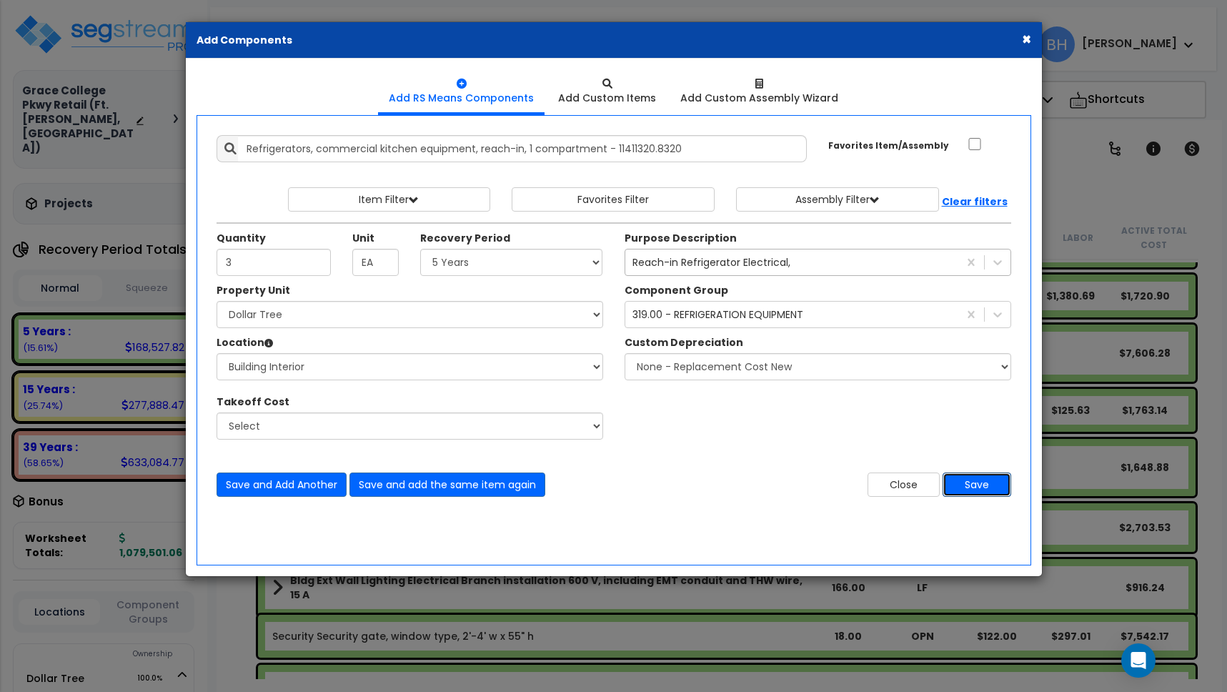
click at [985, 487] on button "Save" at bounding box center [976, 484] width 69 height 24
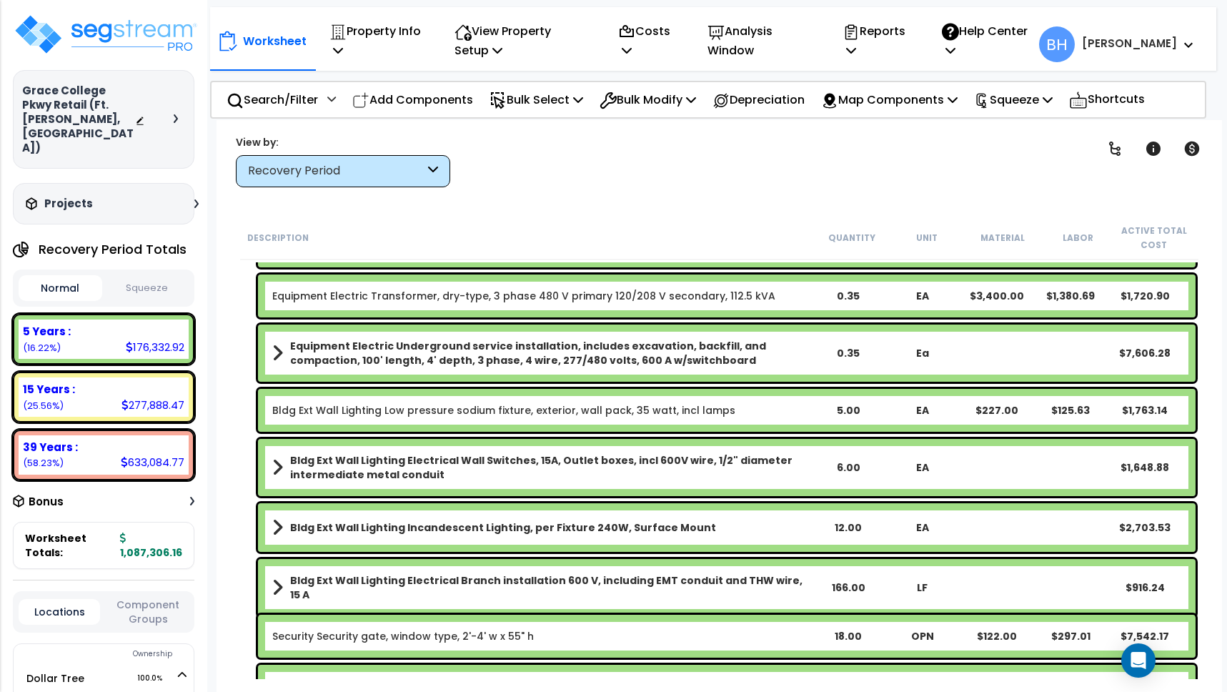
scroll to position [15, 0]
click at [1162, 44] on b "[PERSON_NAME]" at bounding box center [1129, 43] width 95 height 15
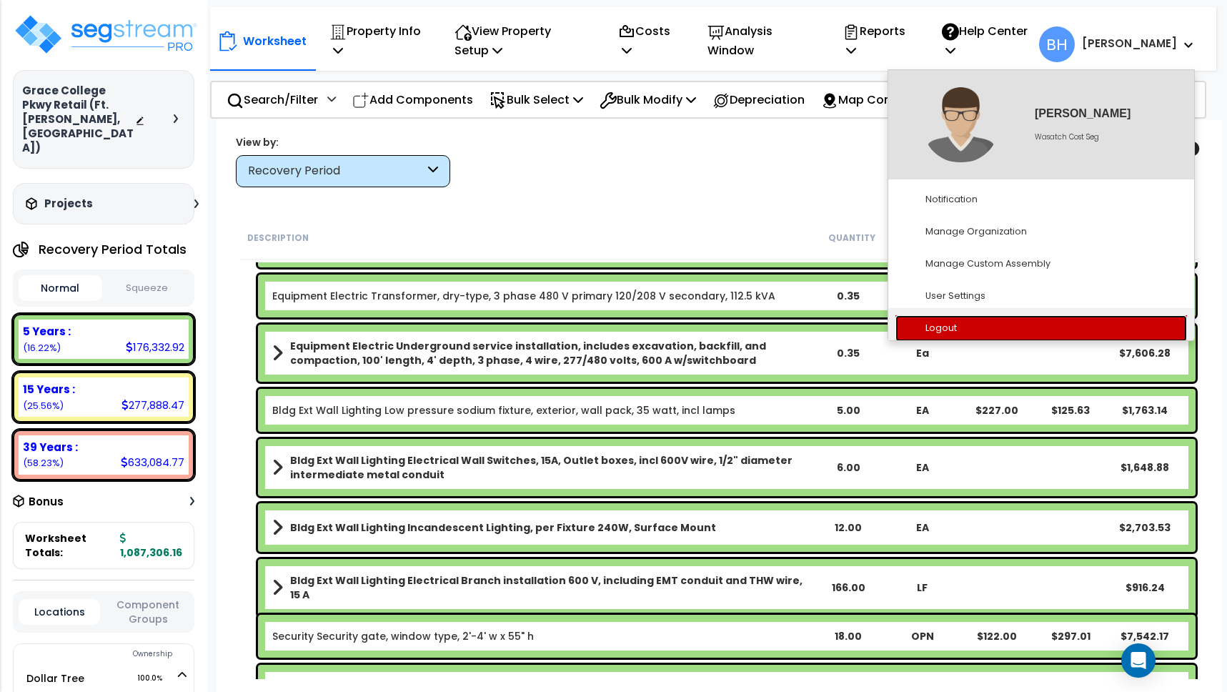
click at [949, 331] on link "Logout" at bounding box center [1040, 328] width 291 height 26
